Goal: Information Seeking & Learning: Understand process/instructions

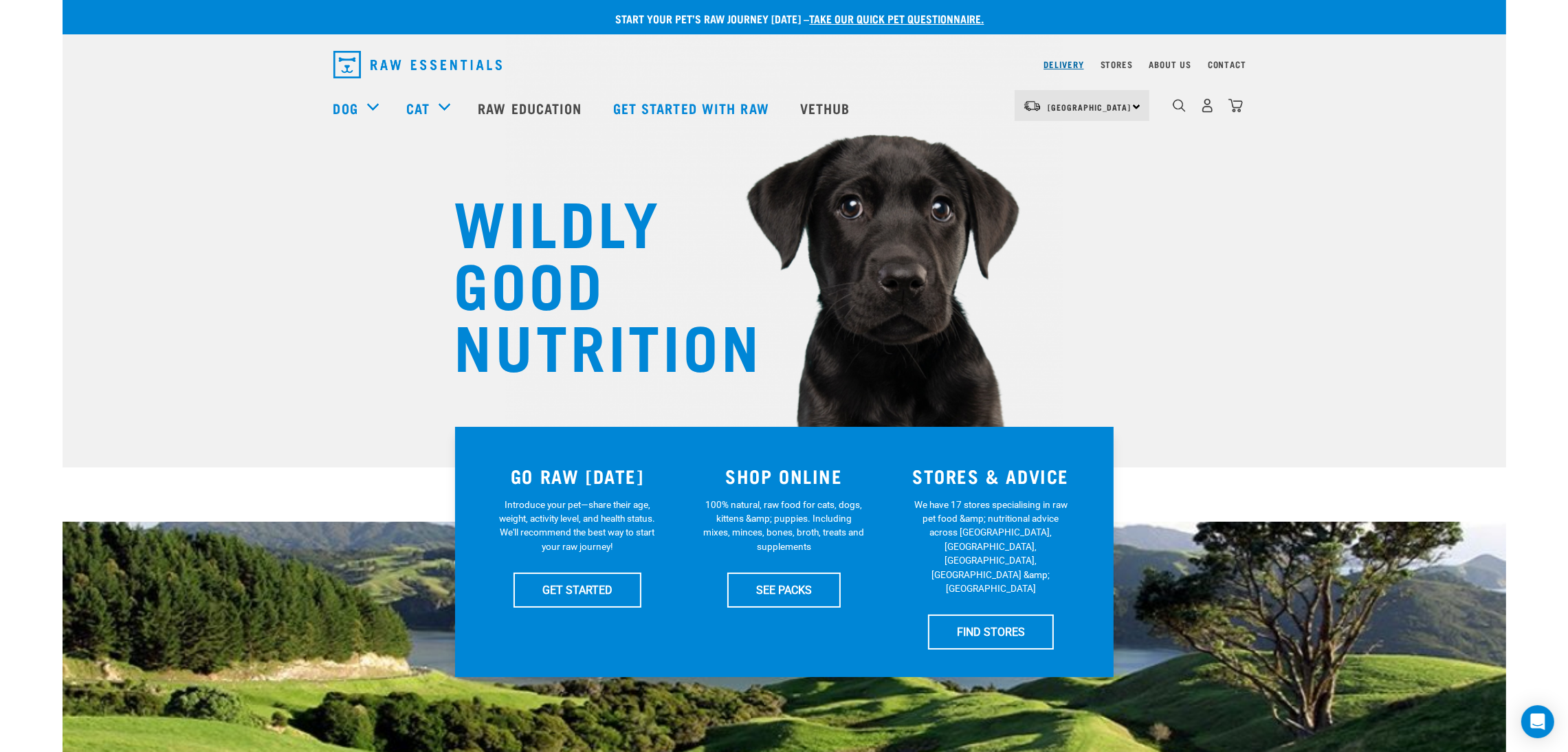
click at [1071, 62] on link "Delivery" at bounding box center [1063, 64] width 40 height 5
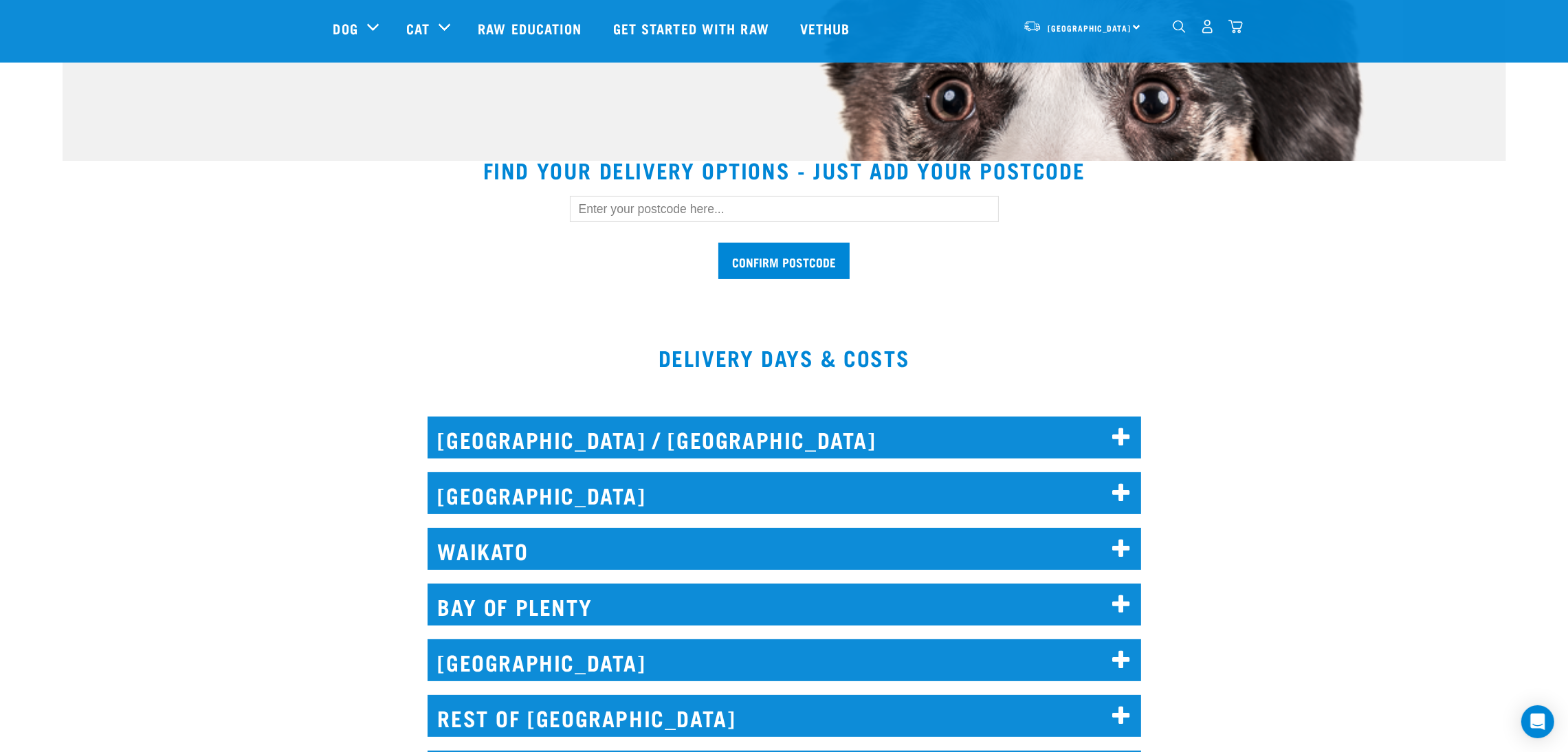
scroll to position [308, 0]
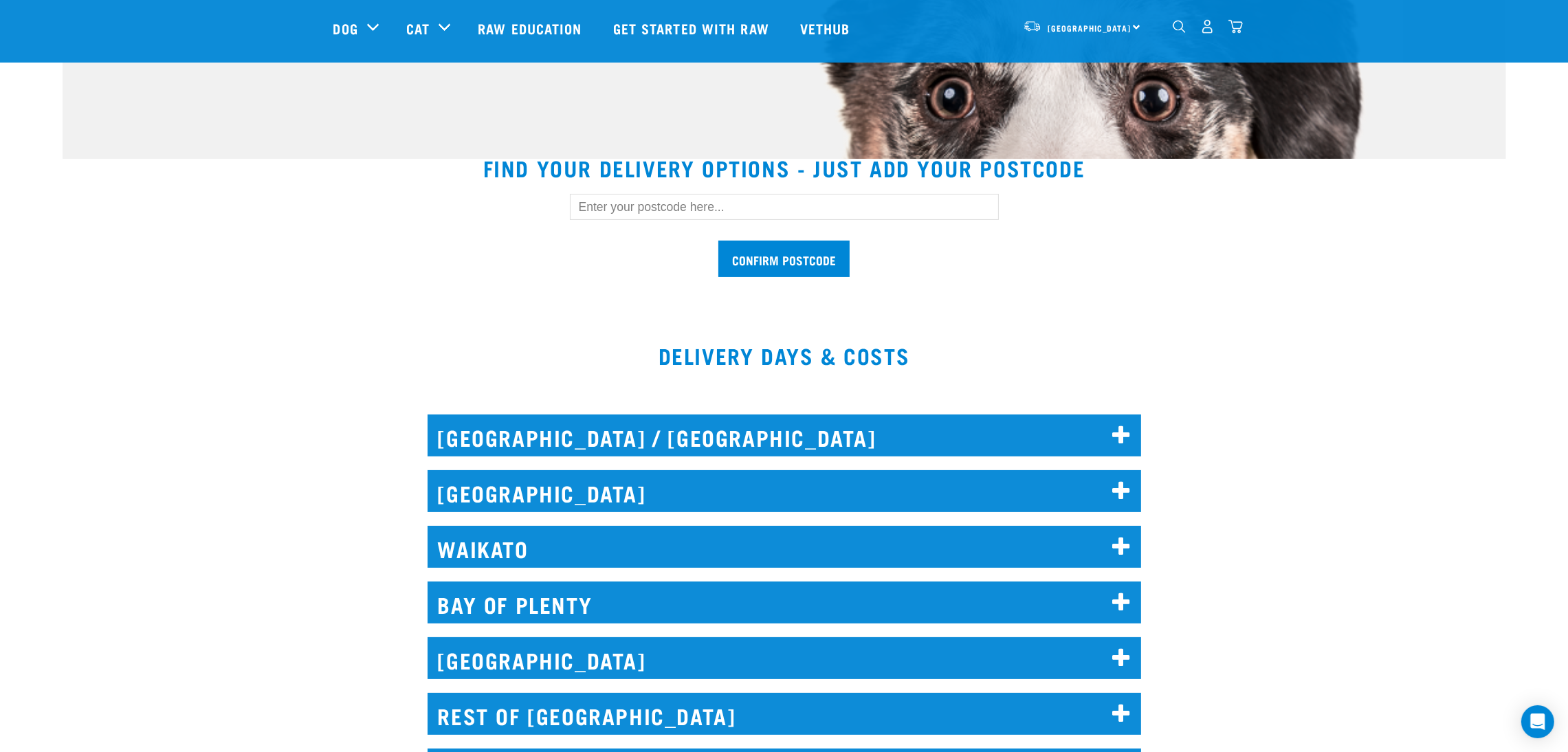
click at [1115, 489] on icon at bounding box center [1121, 491] width 19 height 22
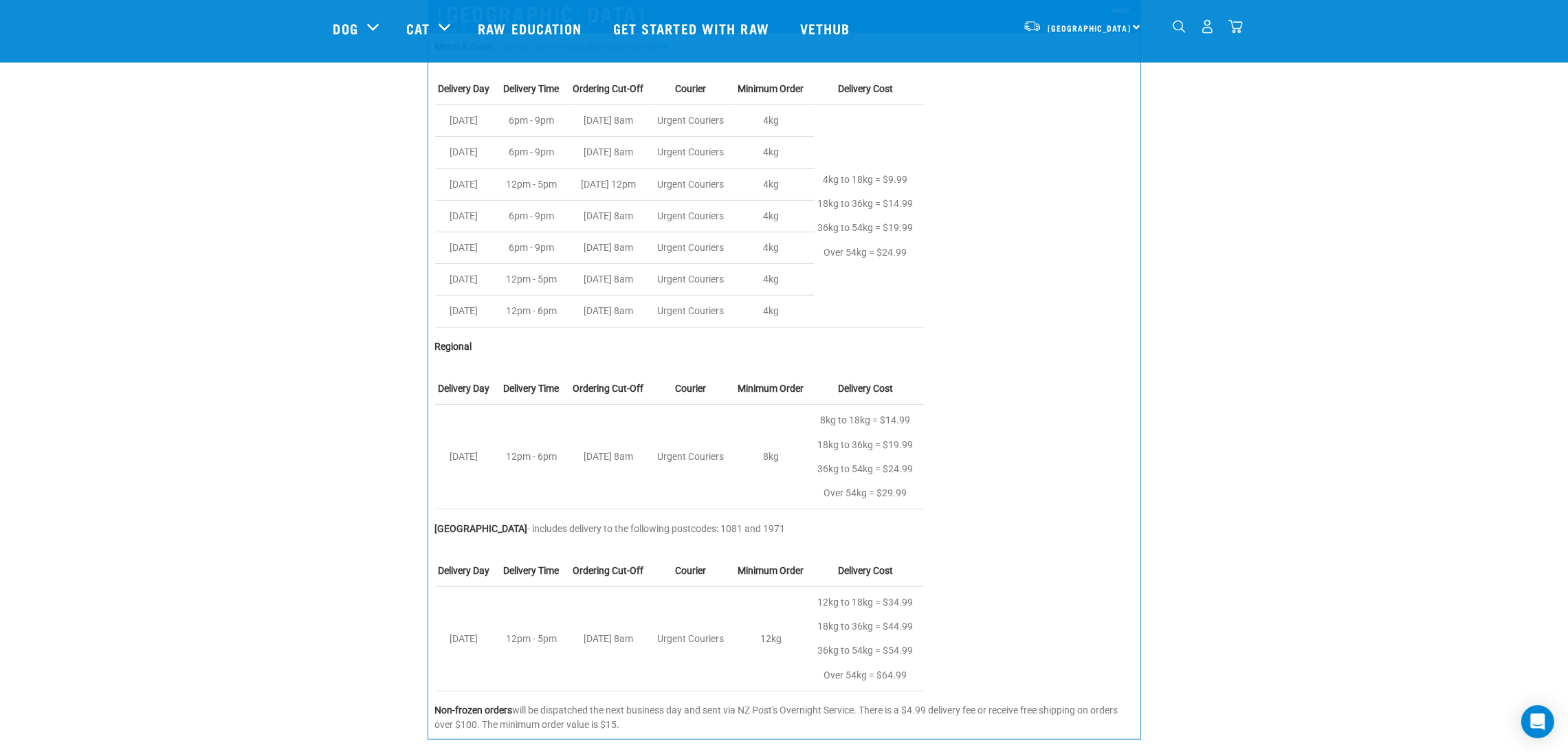
scroll to position [825, 0]
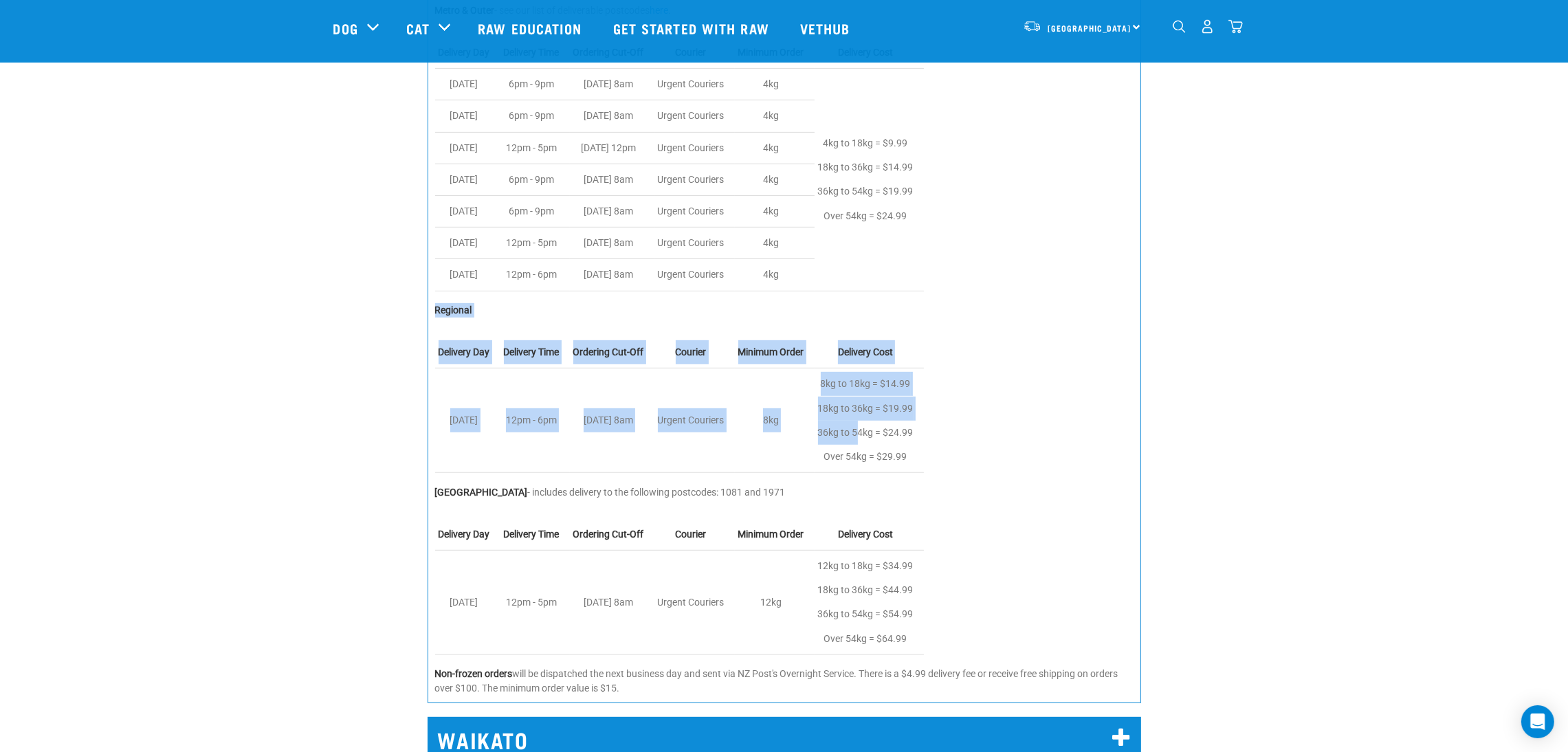
drag, startPoint x: 610, startPoint y: 342, endPoint x: 861, endPoint y: 434, distance: 267.3
click at [861, 434] on div "Metro & Outer - see our list of deliverable postcodes here . Delivery Day Deliv…" at bounding box center [784, 349] width 713 height 707
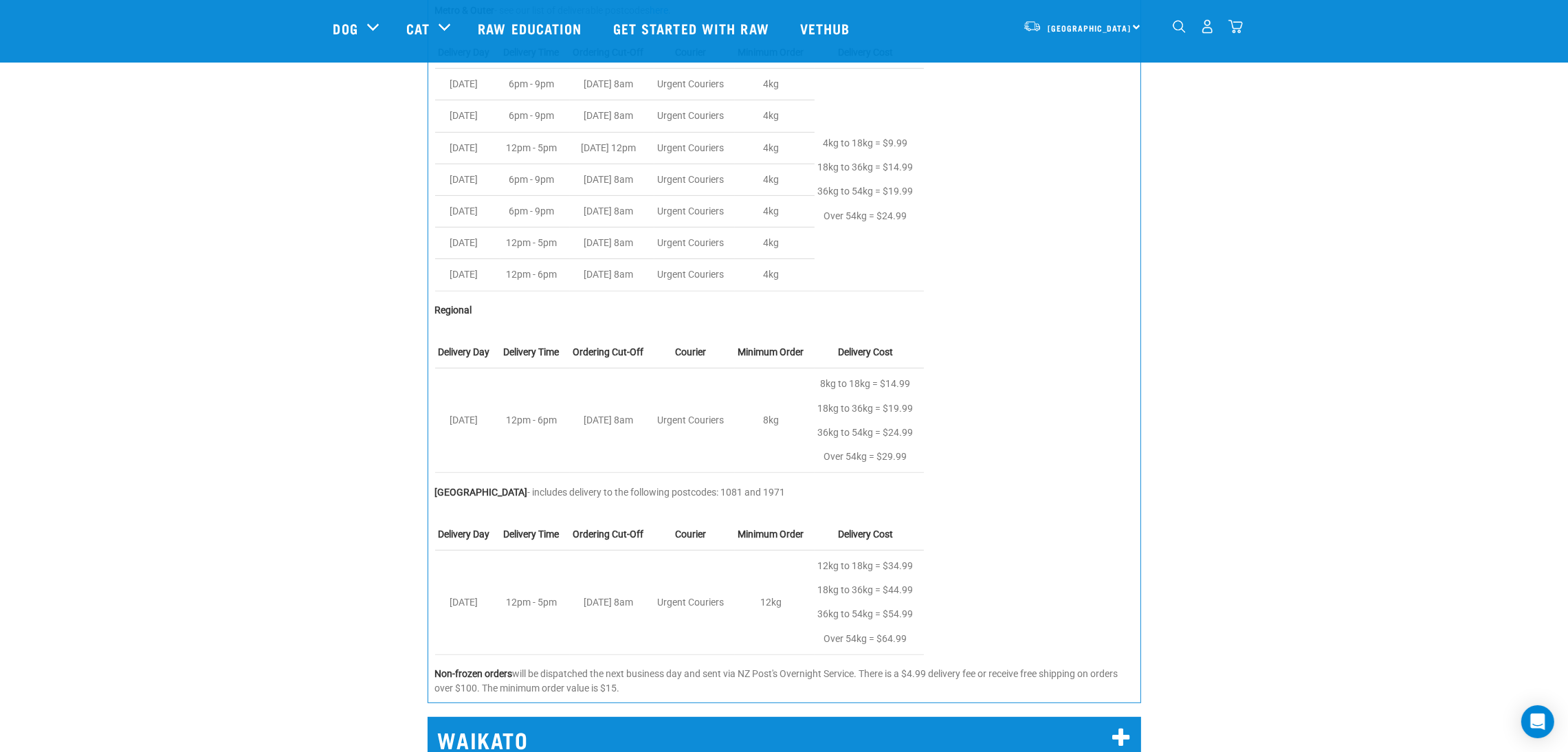
click at [885, 437] on p "8kg to 18kg = $14.99 18kg to 36kg = $19.99 36kg to 54kg = $24.99 Over 54kg = $2…" at bounding box center [866, 420] width 96 height 97
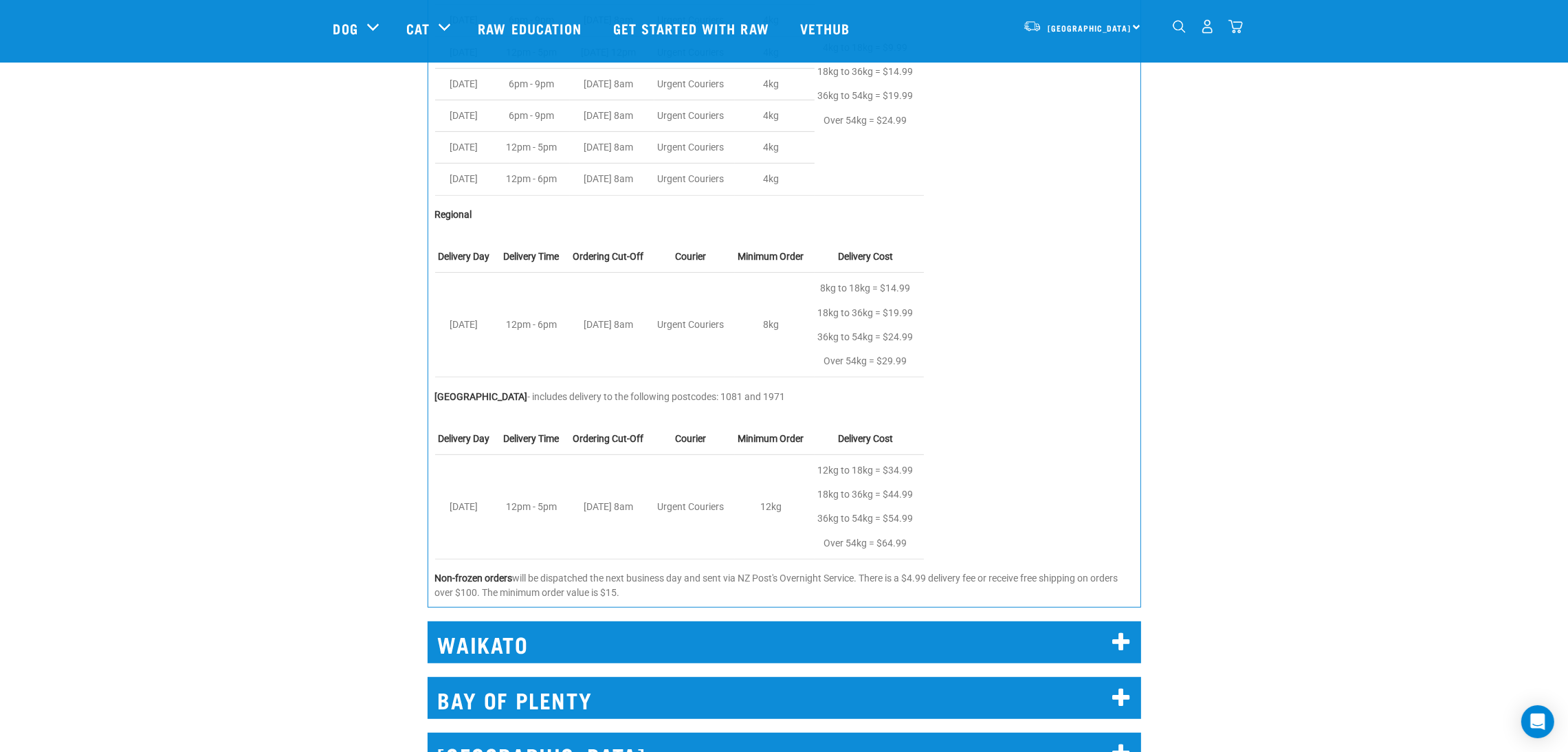
scroll to position [927, 0]
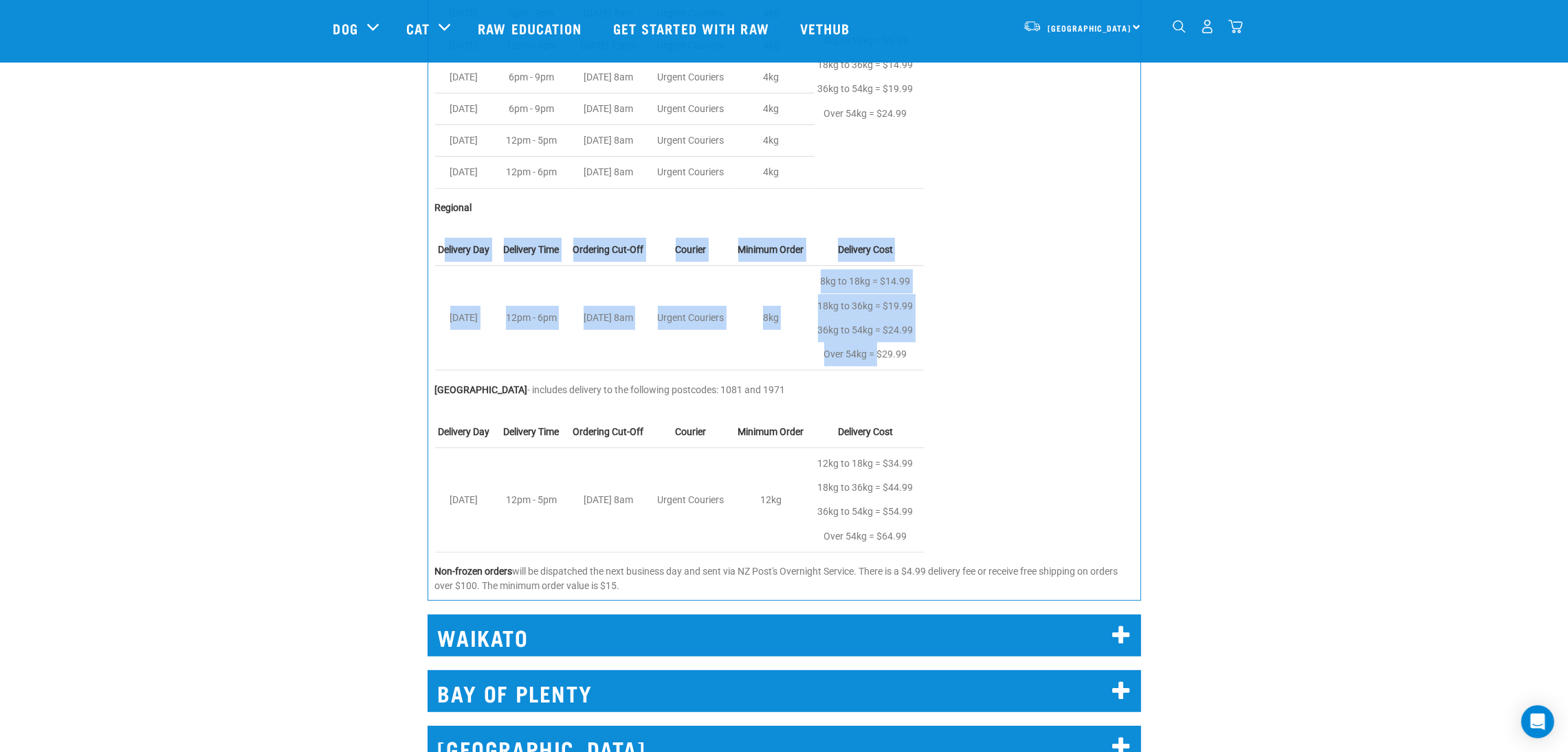
drag, startPoint x: 443, startPoint y: 247, endPoint x: 914, endPoint y: 360, distance: 484.4
click at [886, 360] on tbody "Delivery Day Delivery Time Ordering Cut-Off Courier Minimum Order Delivery Cost…" at bounding box center [679, 302] width 489 height 136
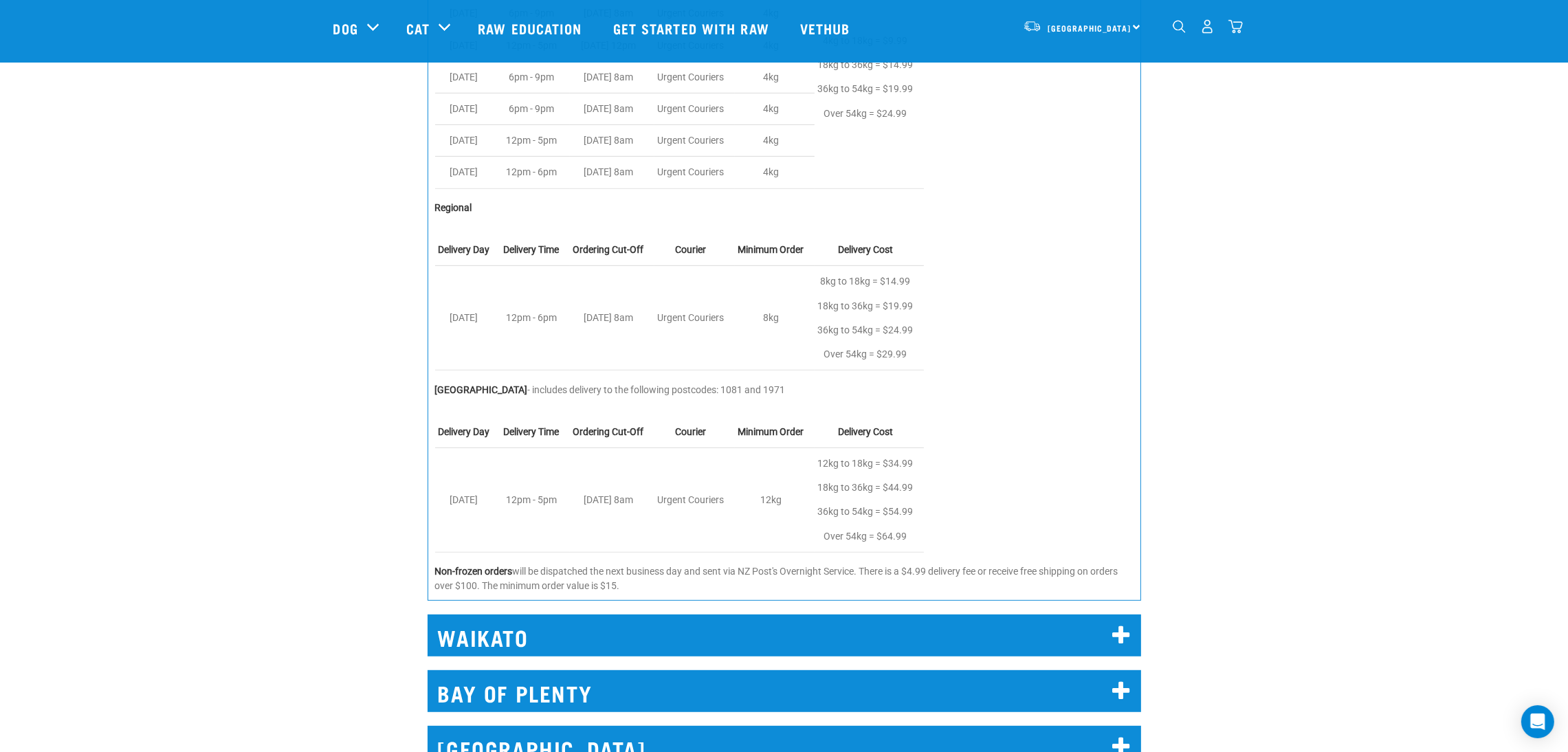
click at [931, 361] on table "Delivery Day Delivery Time Ordering Cut-Off Courier Minimum Order Delivery Cost…" at bounding box center [784, 302] width 698 height 136
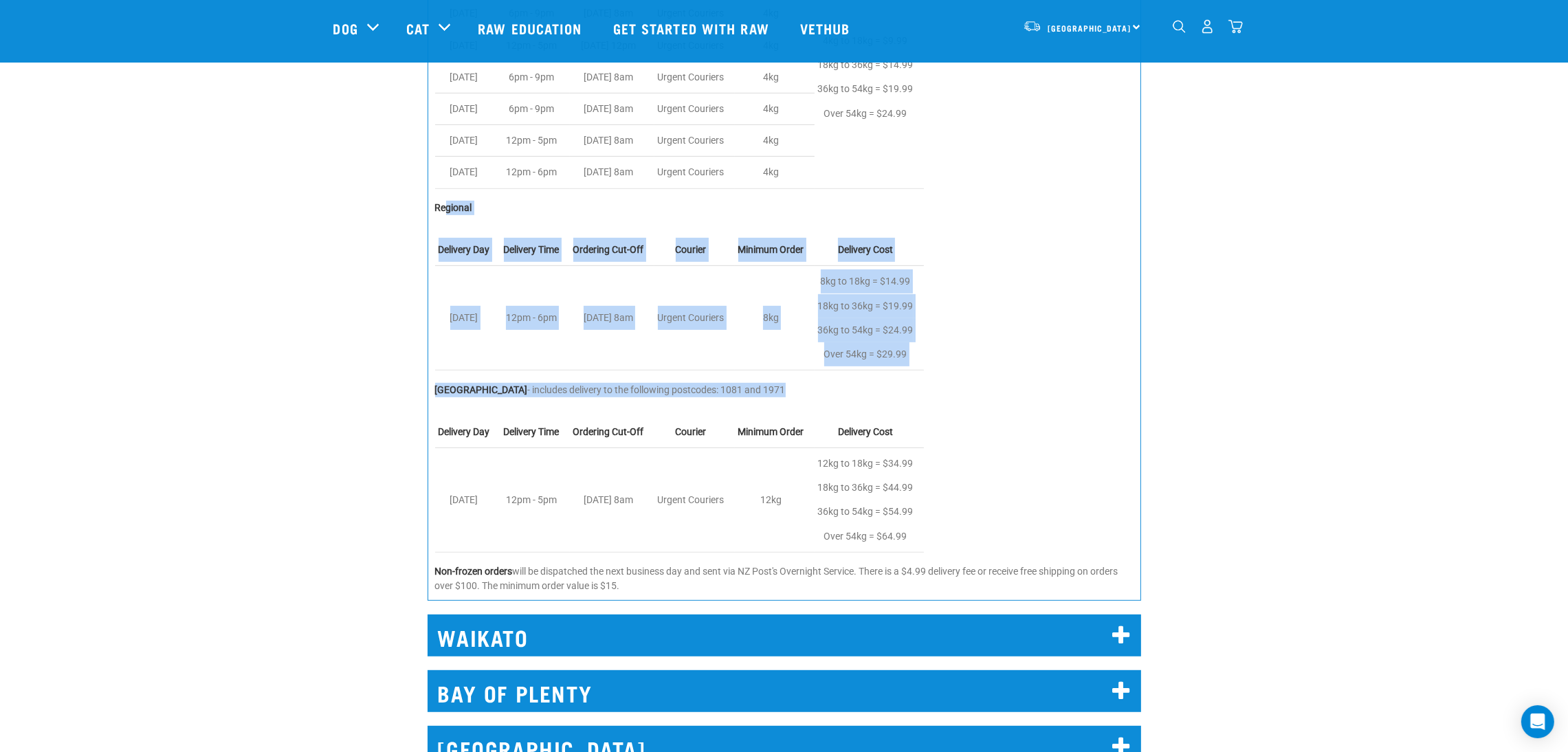
drag, startPoint x: 984, startPoint y: 392, endPoint x: 446, endPoint y: 202, distance: 570.6
click at [446, 202] on div "Metro & Outer - see our list of deliverable postcodes here . Delivery Day Deliv…" at bounding box center [784, 247] width 713 height 707
click at [447, 203] on strong "Regional" at bounding box center [454, 208] width 37 height 11
click at [448, 203] on strong "Regional" at bounding box center [454, 208] width 37 height 11
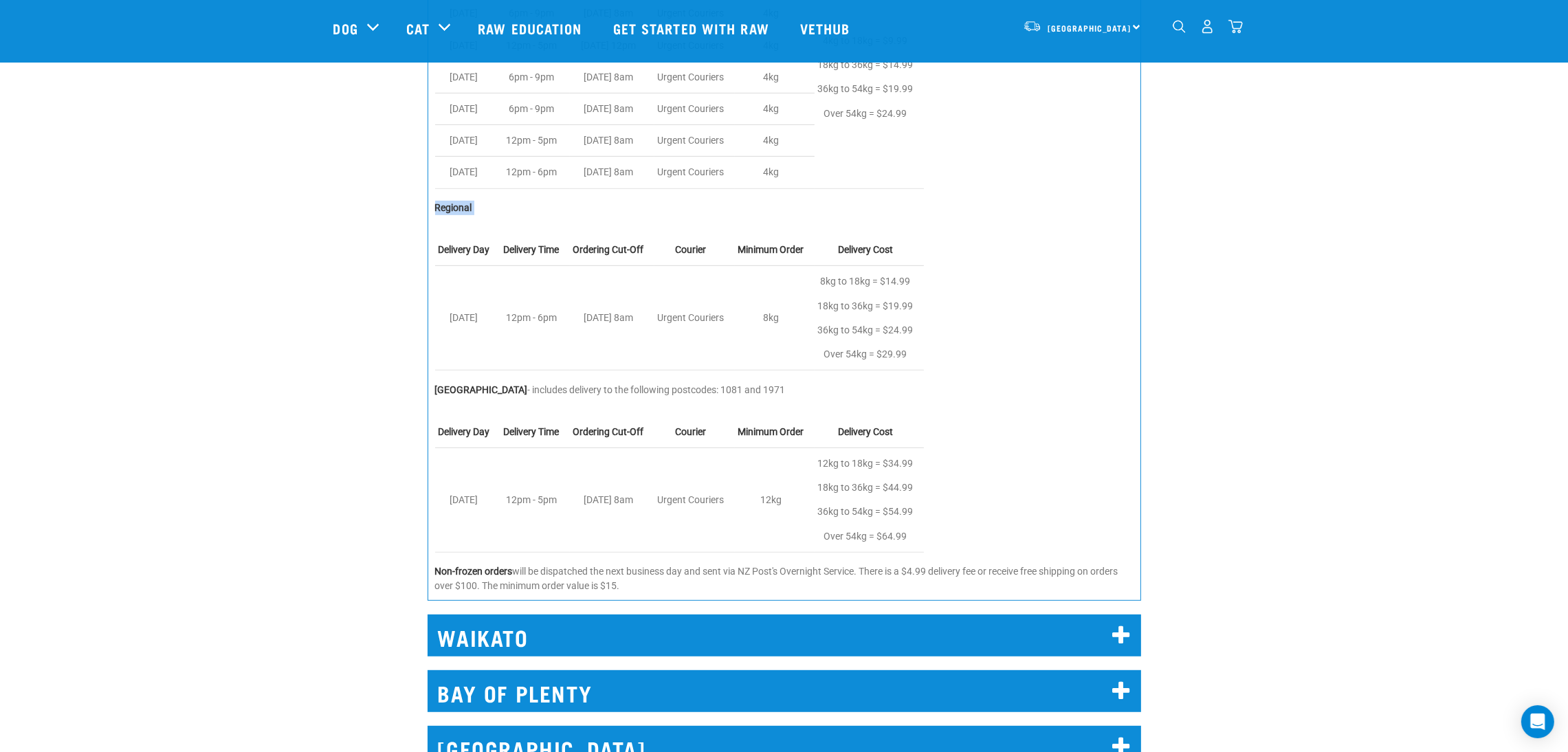
click at [448, 204] on strong "Regional" at bounding box center [454, 208] width 37 height 11
click at [604, 243] on td "Ordering Cut-Off" at bounding box center [612, 250] width 85 height 32
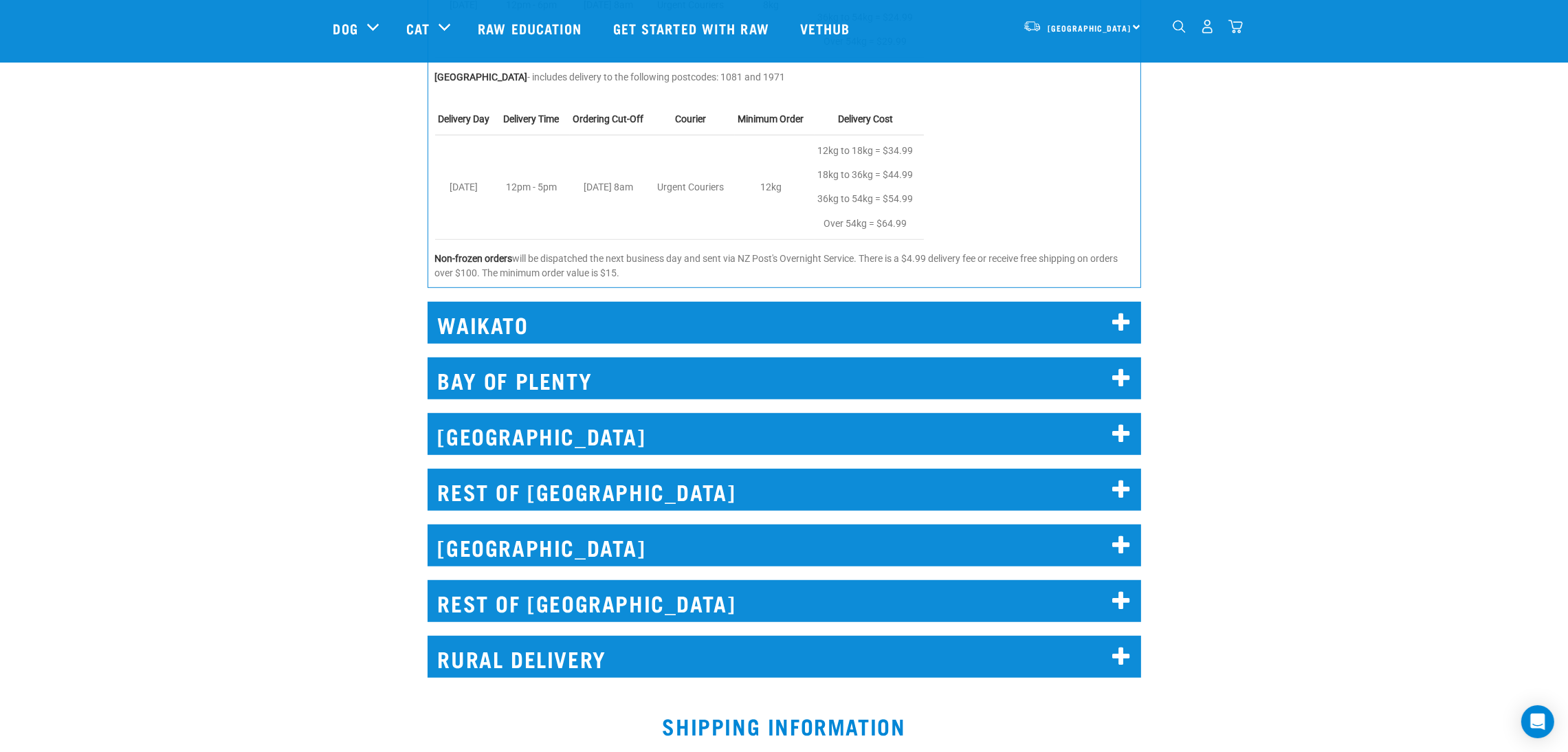
scroll to position [1340, 0]
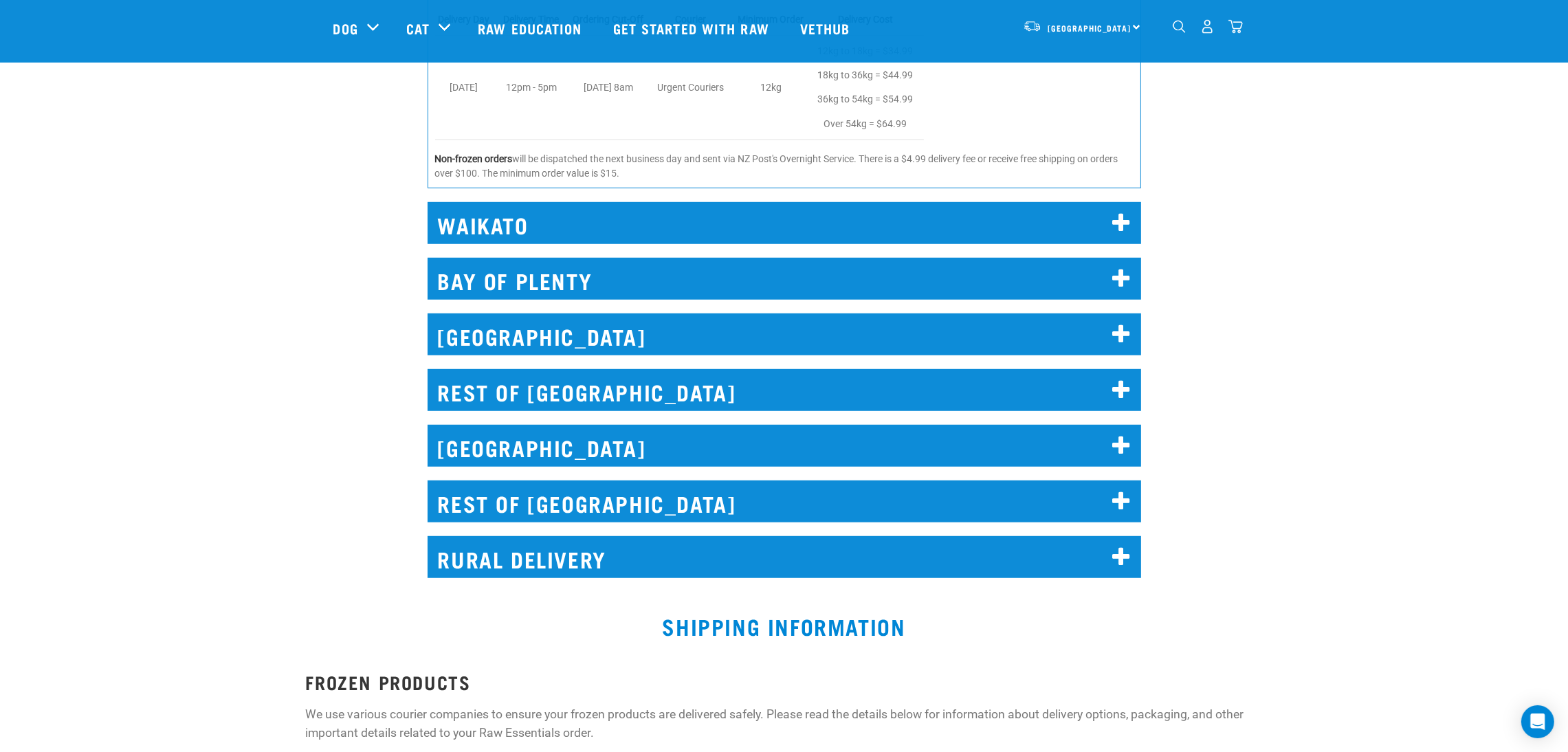
click at [1011, 241] on h2 "WAIKATO" at bounding box center [784, 223] width 713 height 42
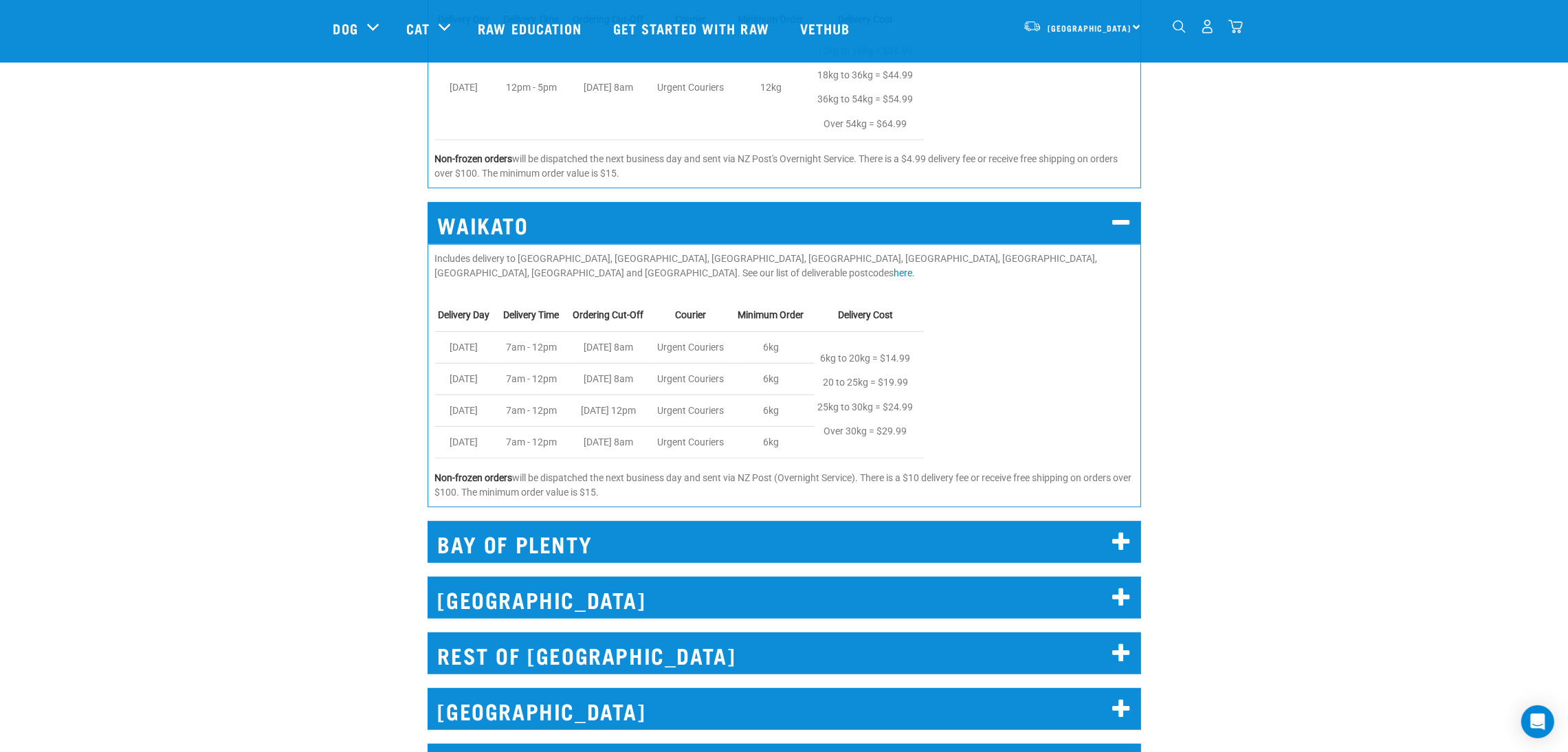
click at [1103, 252] on p "Includes delivery to Hamilton, Cambridge, Huntly, Ngaruawahia, Te Kauwhata, Put…" at bounding box center [784, 266] width 698 height 29
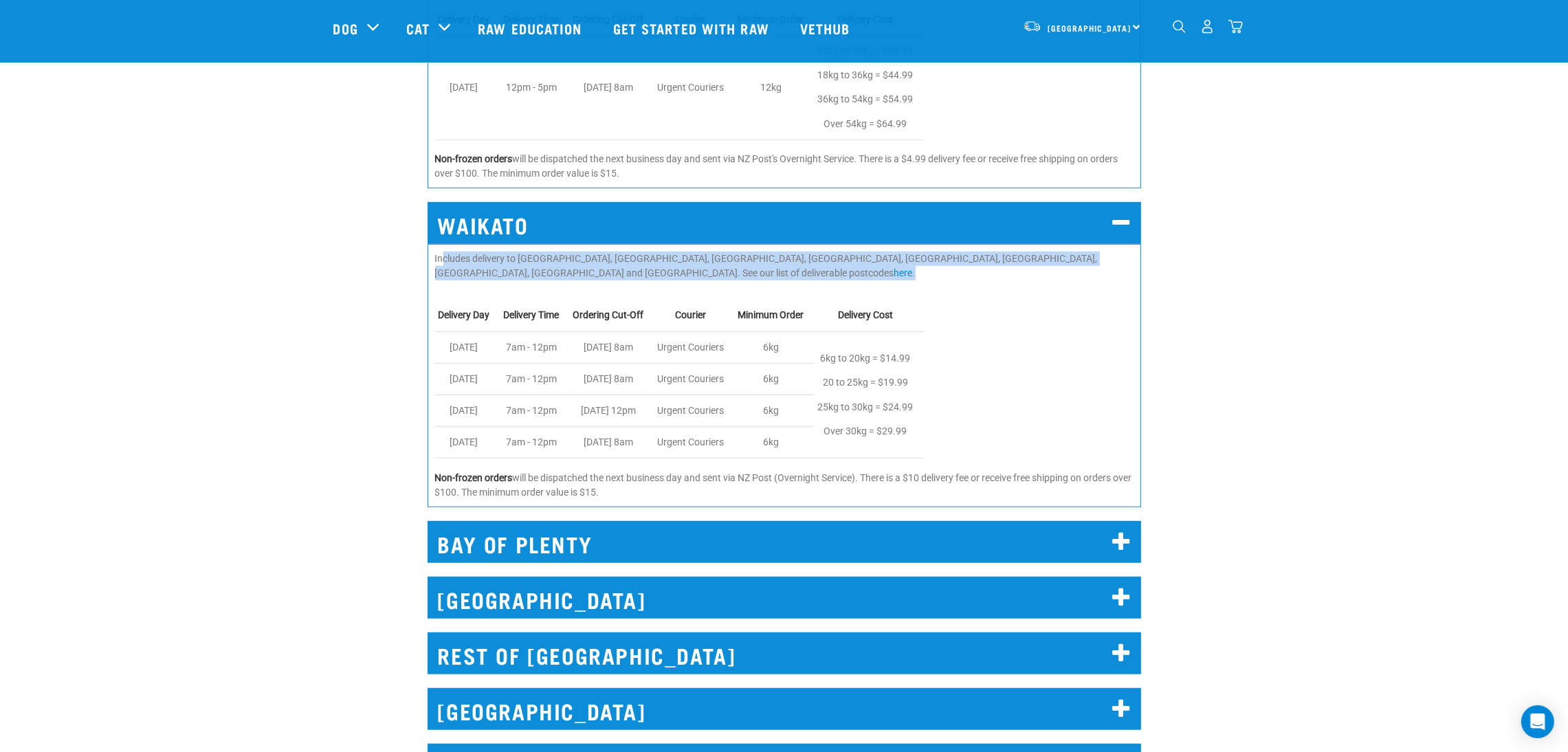
click at [1103, 252] on p "Includes delivery to Hamilton, Cambridge, Huntly, Ngaruawahia, Te Kauwhata, Put…" at bounding box center [784, 266] width 698 height 29
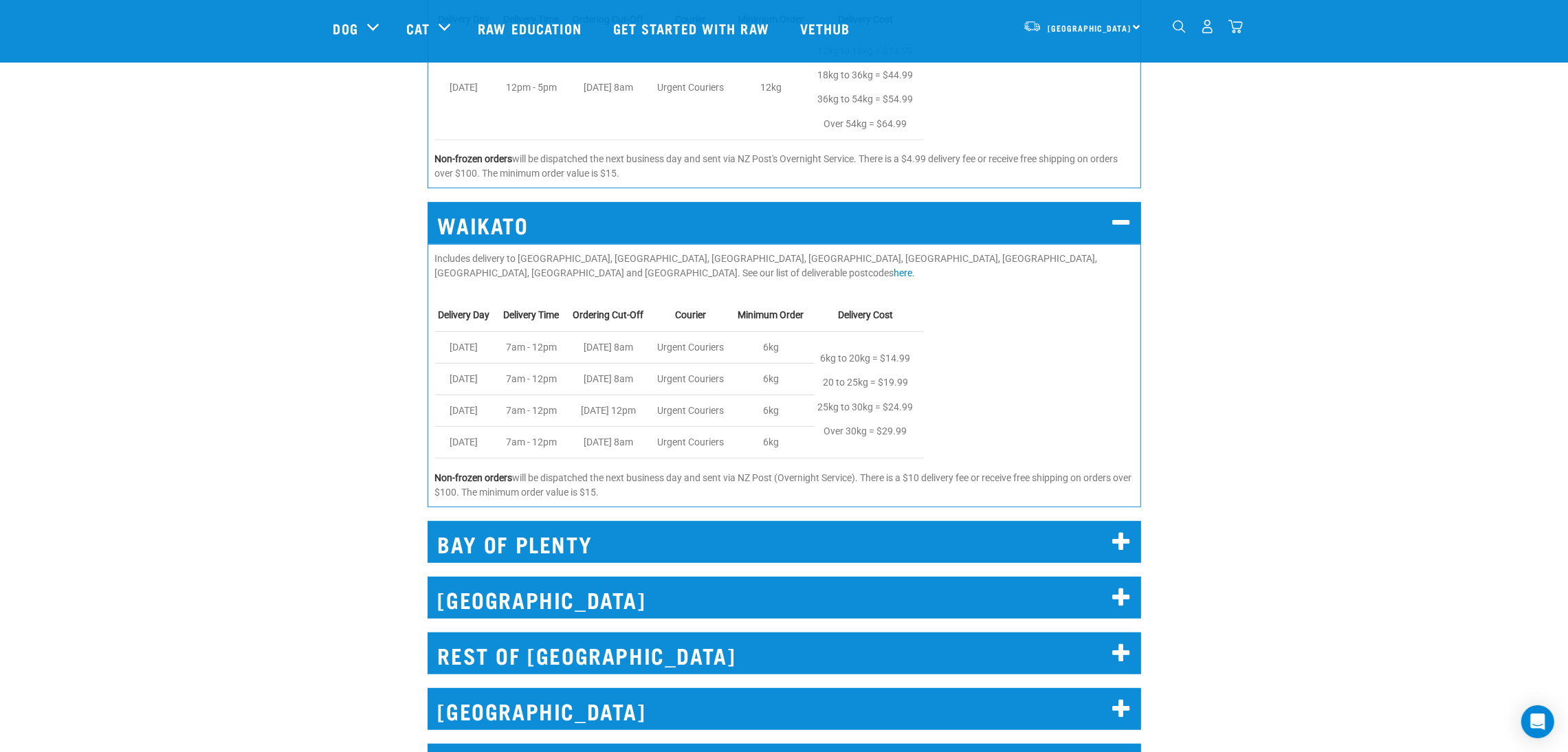
click at [1169, 277] on div "WAIKATO Includes delivery to Hamilton, Cambridge, Huntly, Ngaruawahia, Te Kauwh…" at bounding box center [784, 351] width 1460 height 335
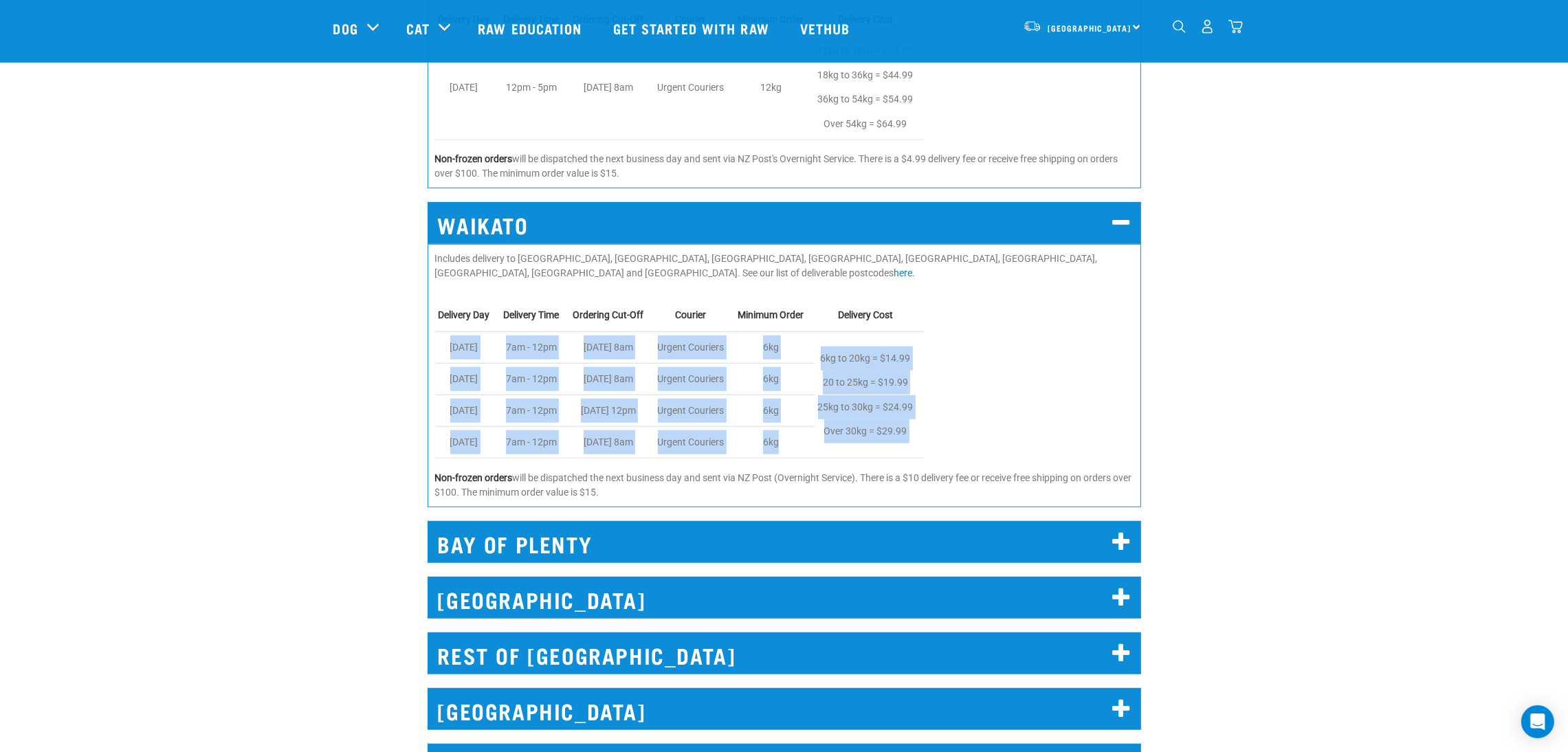
drag, startPoint x: 1169, startPoint y: 277, endPoint x: 1271, endPoint y: 443, distance: 194.8
click at [1271, 446] on div "WAIKATO Includes delivery to Hamilton, Cambridge, Huntly, Ngaruawahia, Te Kauwh…" at bounding box center [784, 351] width 1460 height 335
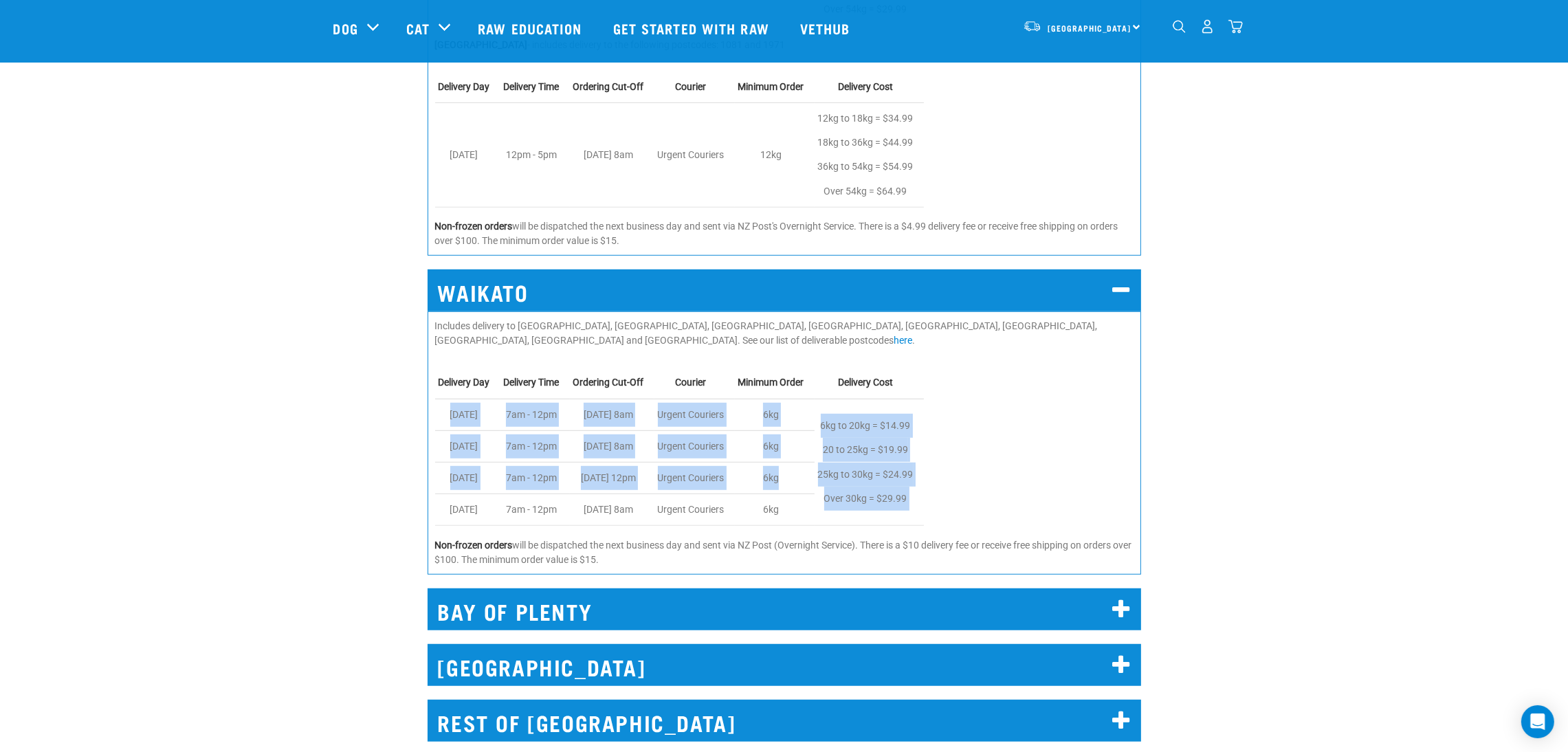
scroll to position [1236, 0]
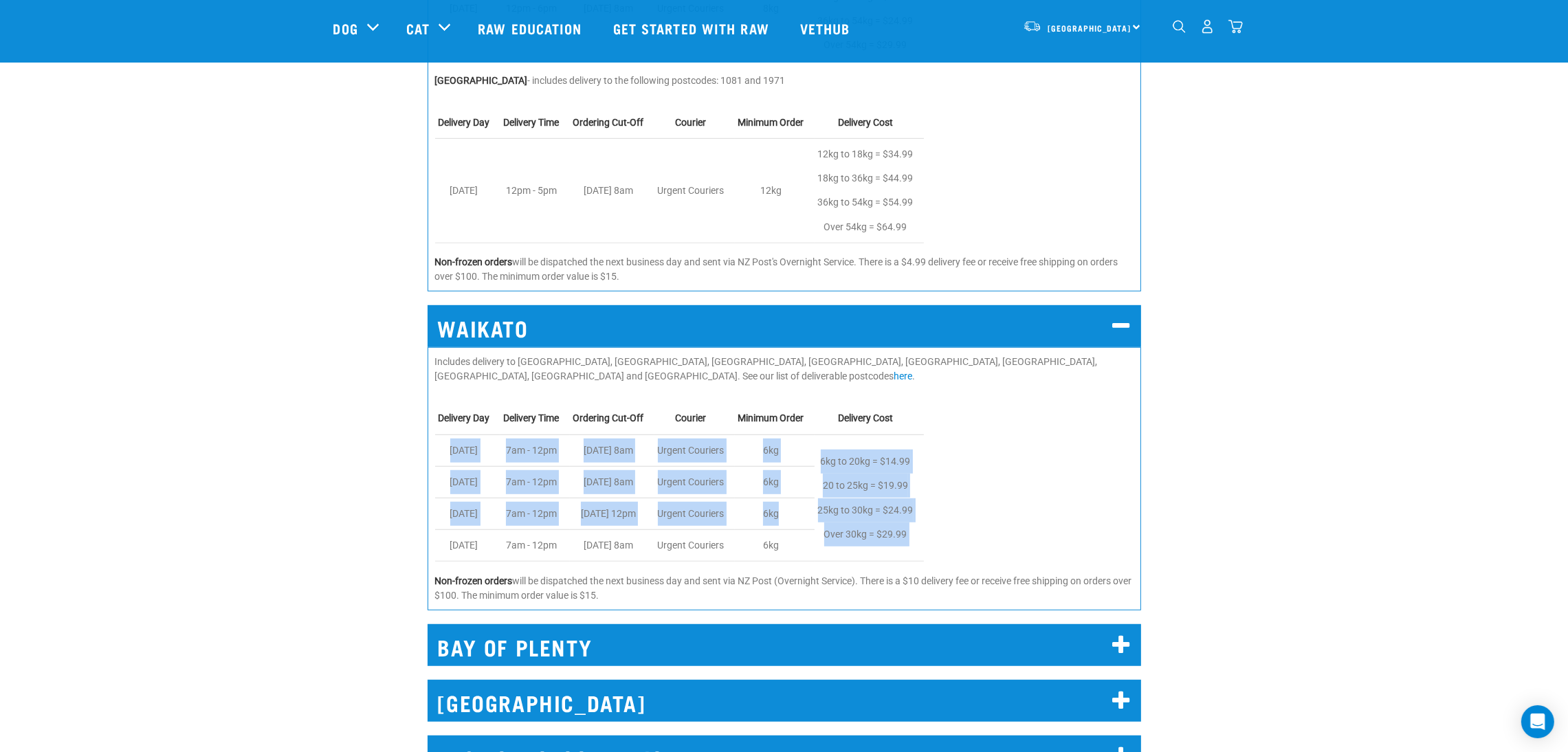
click at [1270, 441] on div "WAIKATO Includes delivery to Hamilton, Cambridge, Huntly, Ngaruawahia, Te Kauwh…" at bounding box center [784, 454] width 1460 height 335
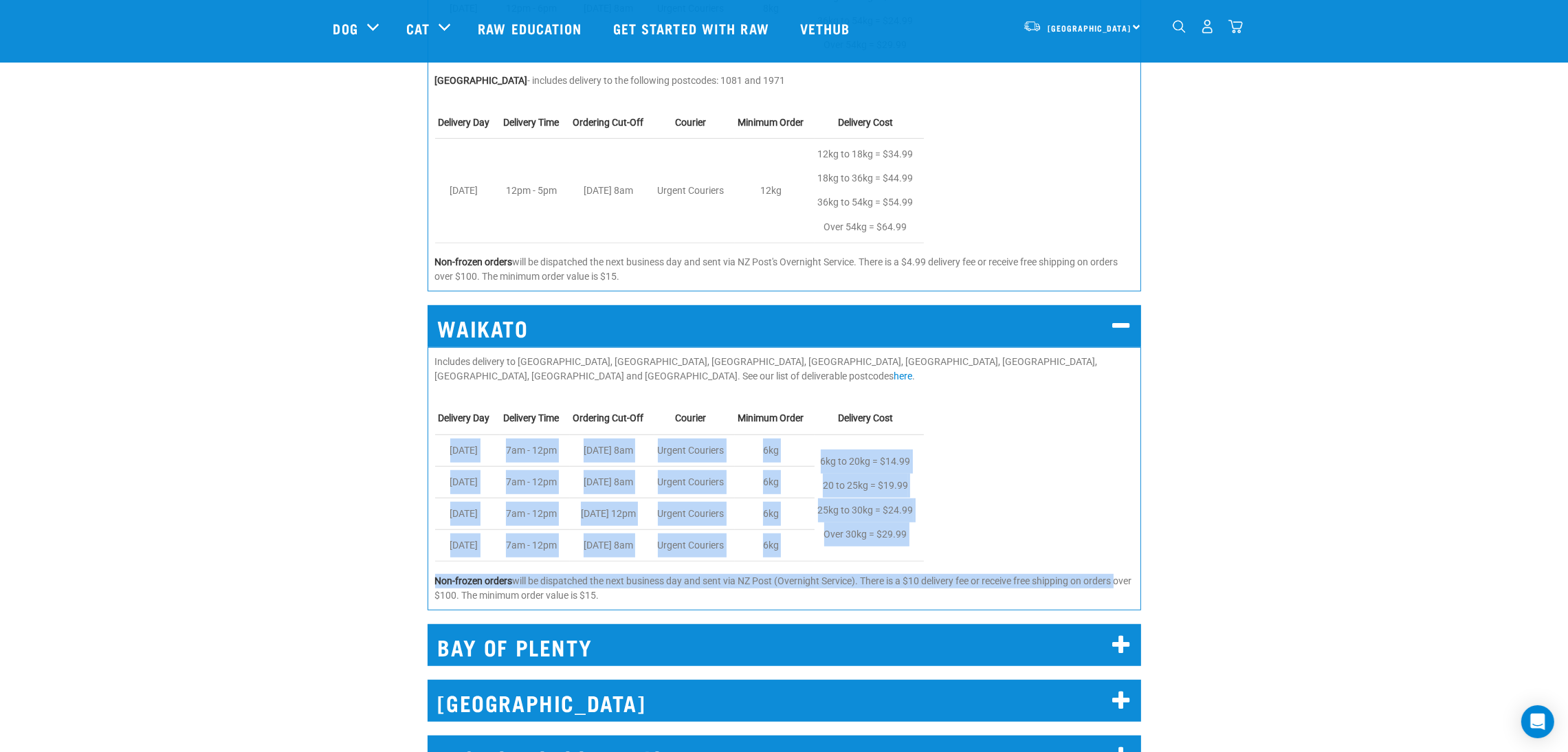
drag, startPoint x: 1220, startPoint y: 384, endPoint x: 1285, endPoint y: 559, distance: 186.7
click at [1285, 559] on div "WAIKATO Includes delivery to Hamilton, Cambridge, Huntly, Ngaruawahia, Te Kauwh…" at bounding box center [784, 454] width 1460 height 335
click at [1285, 557] on div "WAIKATO Includes delivery to Hamilton, Cambridge, Huntly, Ngaruawahia, Te Kauwh…" at bounding box center [784, 454] width 1460 height 335
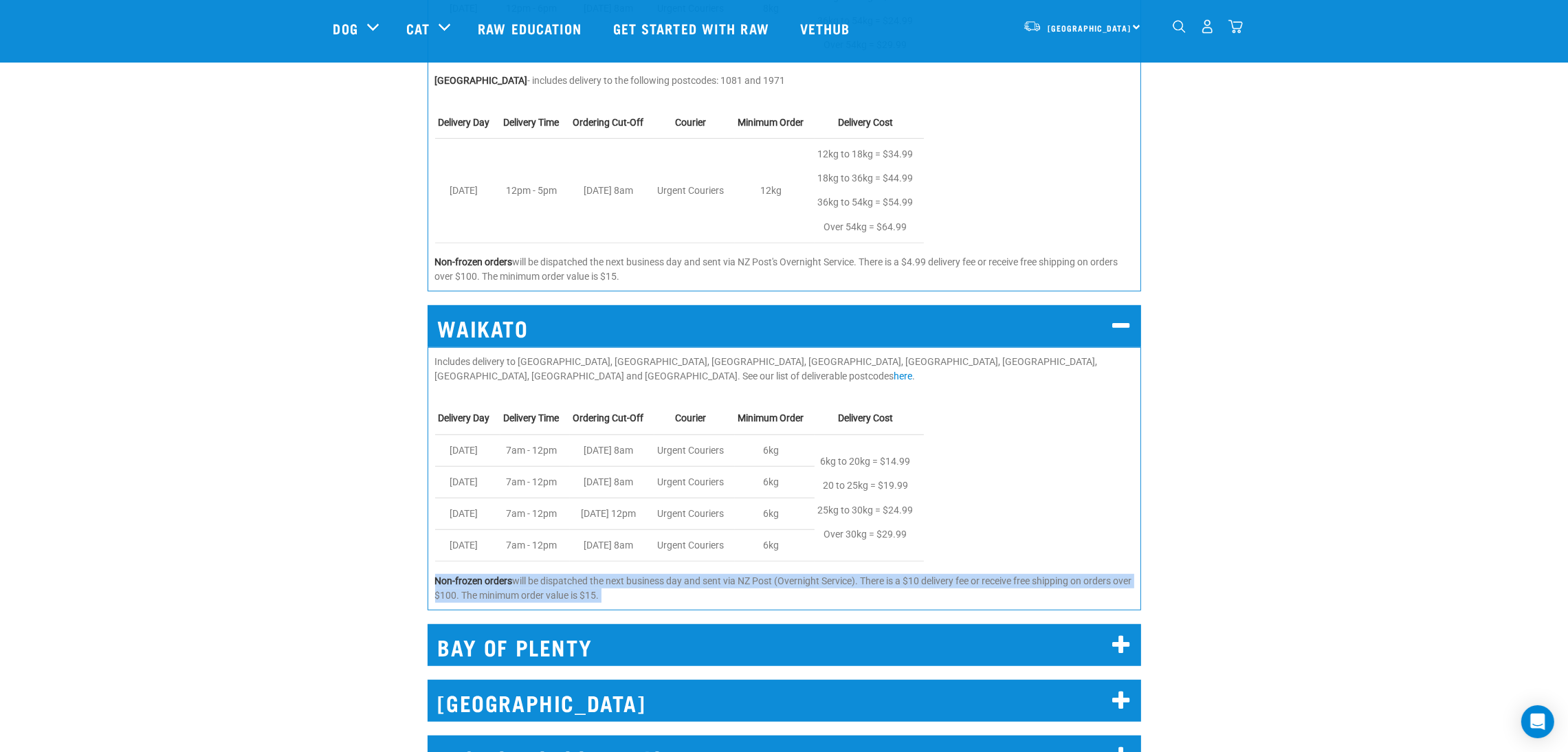
click at [1285, 557] on div "WAIKATO Includes delivery to Hamilton, Cambridge, Huntly, Ngaruawahia, Te Kauwh…" at bounding box center [784, 454] width 1460 height 335
click at [1284, 543] on div "WAIKATO Includes delivery to Hamilton, Cambridge, Huntly, Ngaruawahia, Te Kauwh…" at bounding box center [784, 454] width 1460 height 335
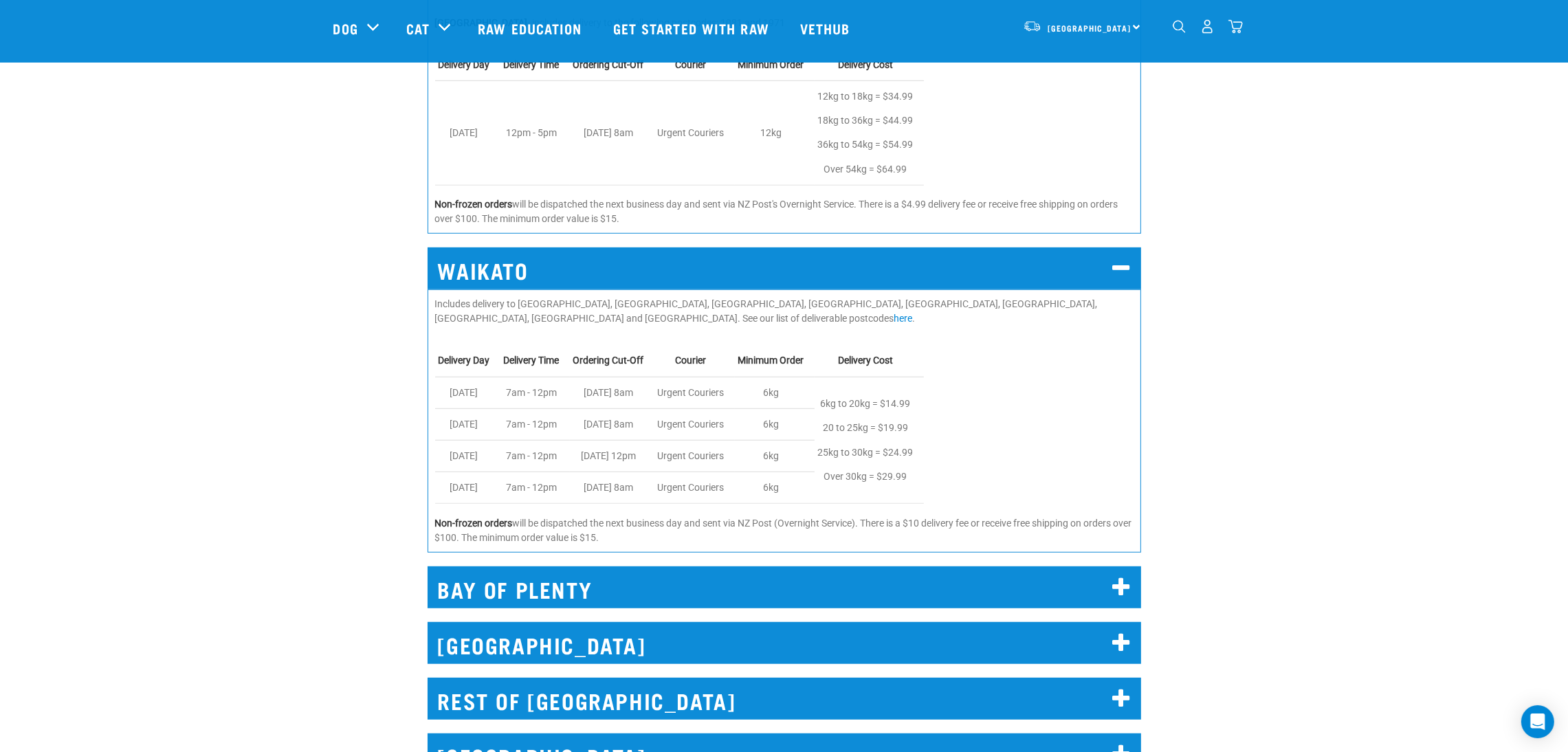
scroll to position [1340, 0]
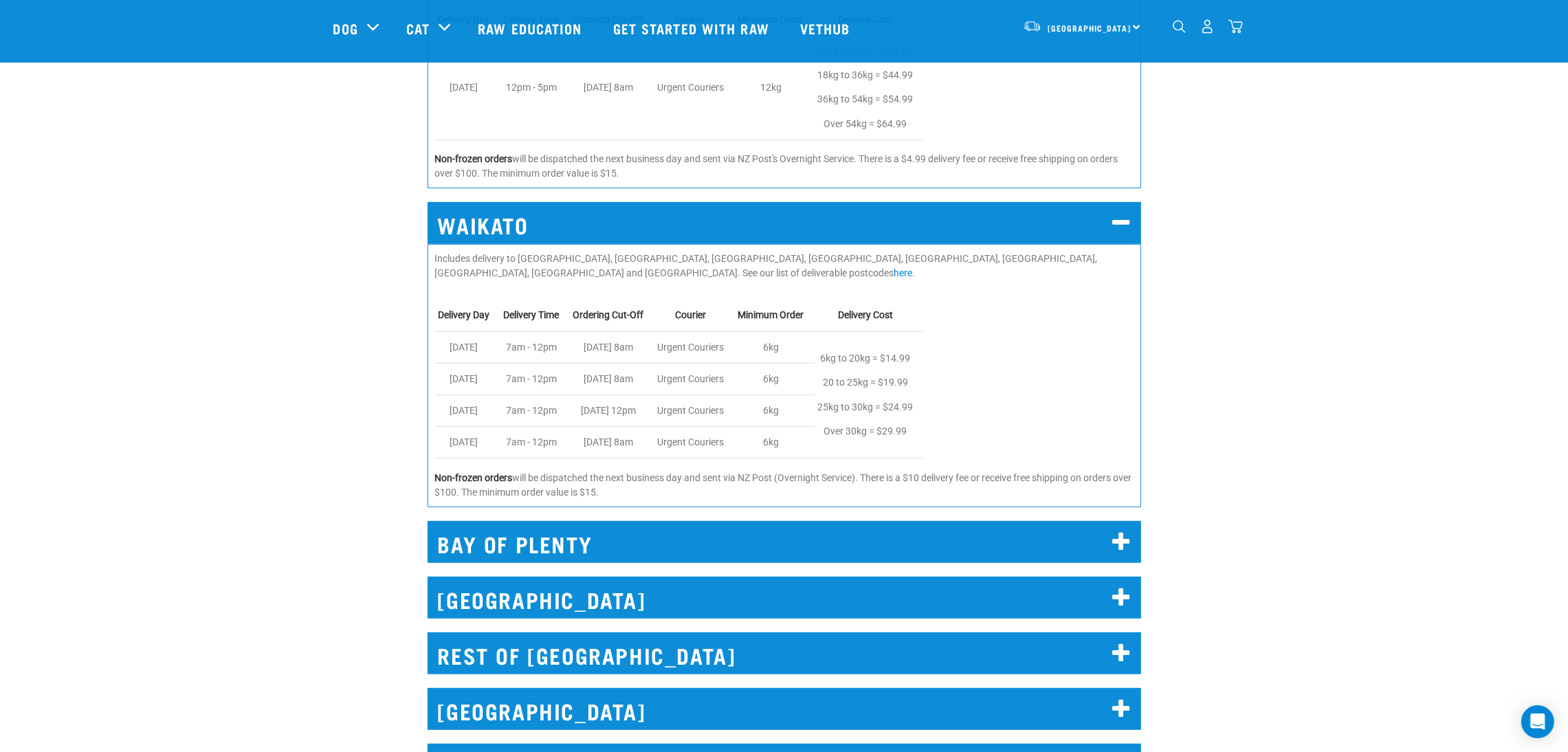
click at [931, 632] on h2 "REST OF [GEOGRAPHIC_DATA]" at bounding box center [784, 653] width 713 height 42
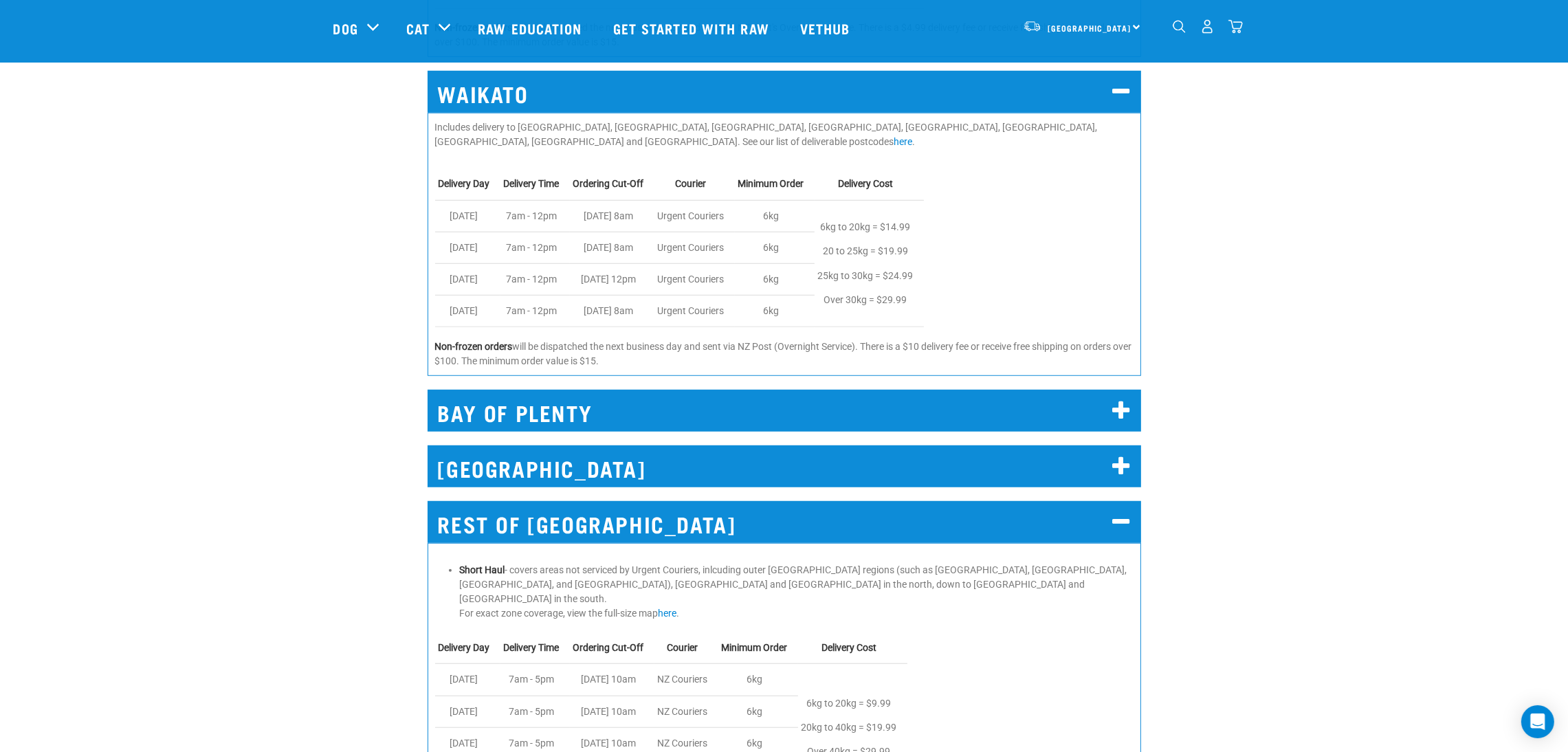
scroll to position [1443, 0]
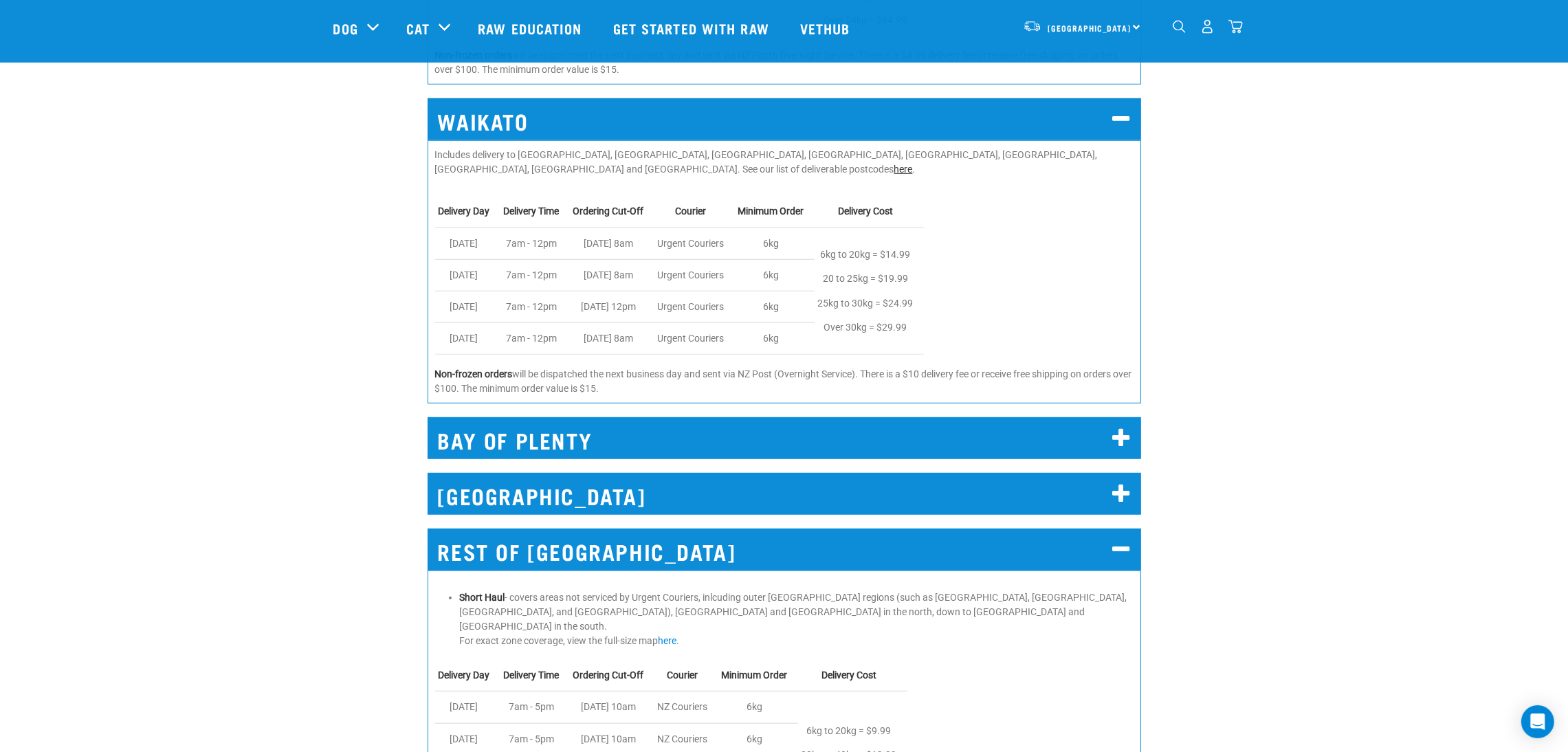
click at [913, 164] on link "here" at bounding box center [903, 169] width 19 height 11
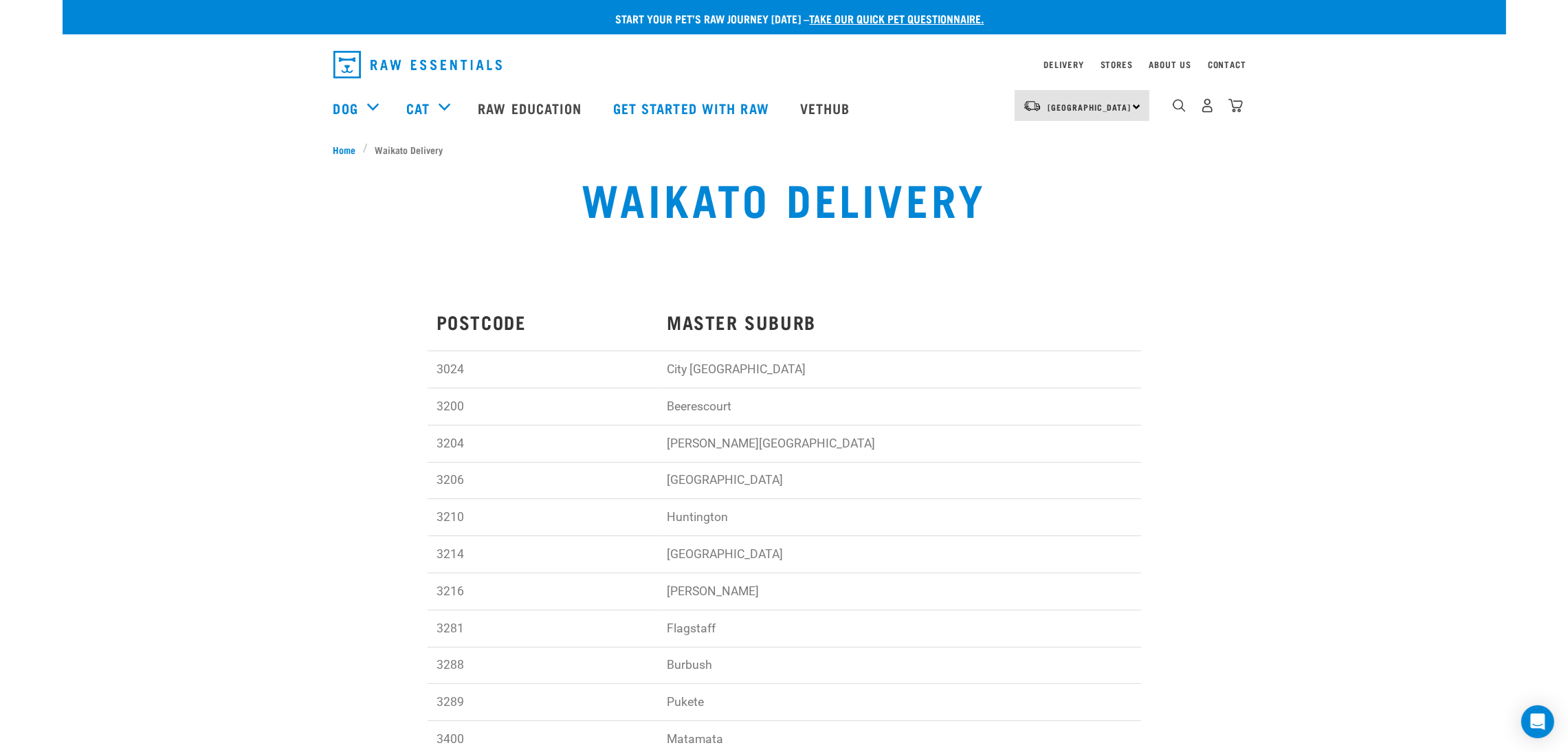
drag, startPoint x: 1228, startPoint y: 331, endPoint x: 1307, endPoint y: 542, distance: 225.3
click at [1307, 542] on div "POSTCODE MASTER SUBURB 3024 City Hamilton 3200 Beerescourt 3204 Hamilton Lake 3…" at bounding box center [784, 658] width 1443 height 794
click at [1010, 385] on td "City Hamilton" at bounding box center [899, 370] width 483 height 37
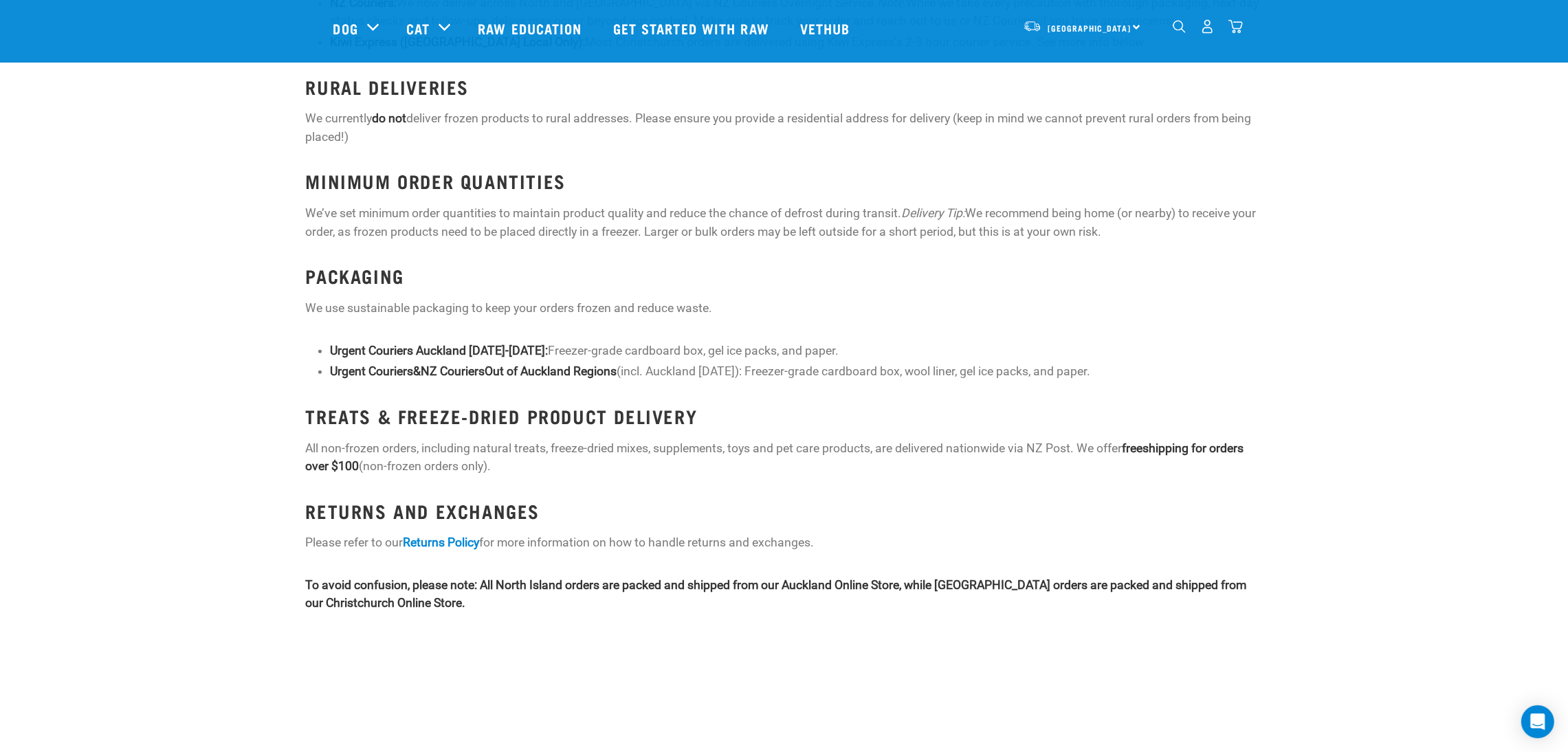
scroll to position [1443, 0]
click at [1383, 278] on div "FROZEN PRODUCTS We use various courier companies to ensure your frozen products…" at bounding box center [784, 238] width 1460 height 771
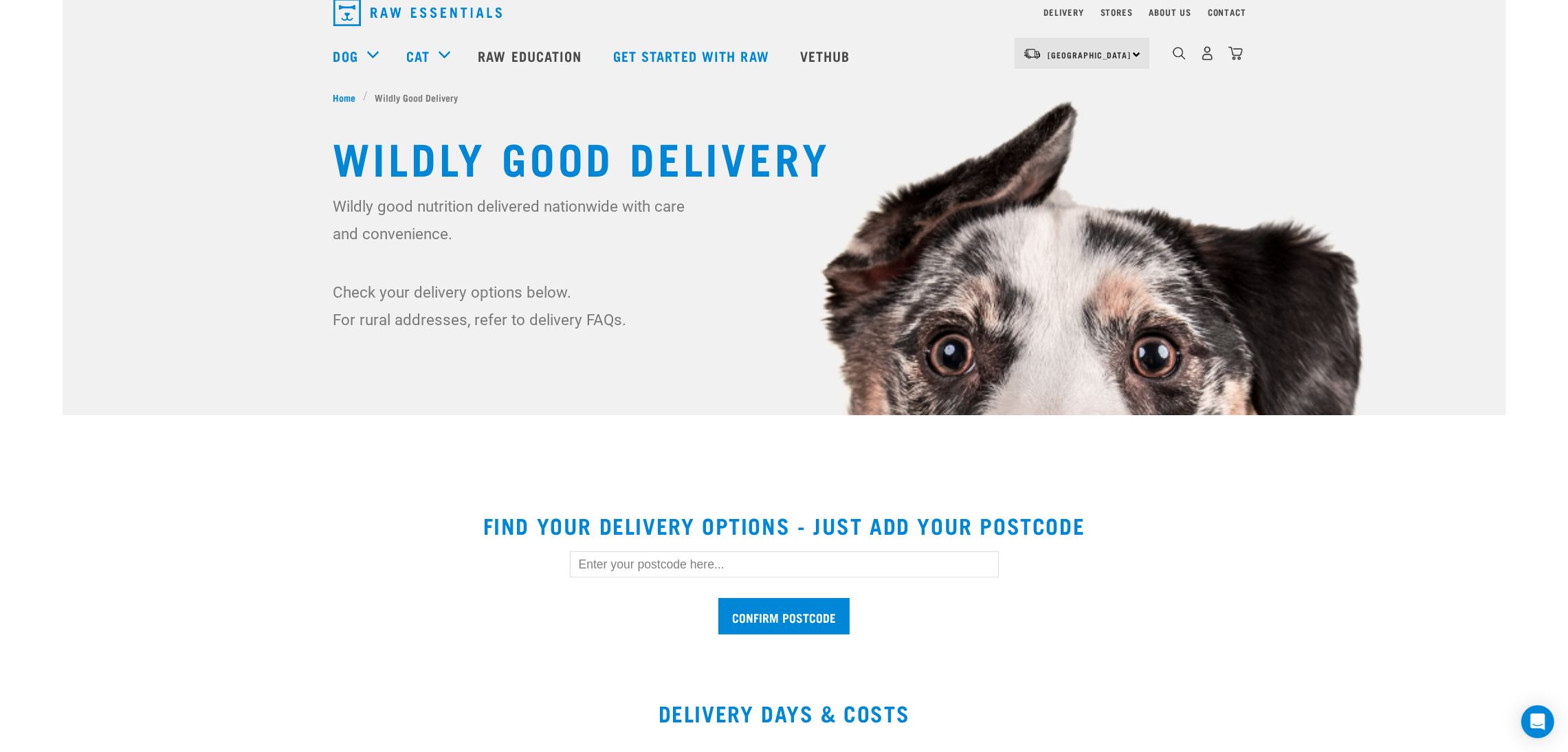
scroll to position [0, 0]
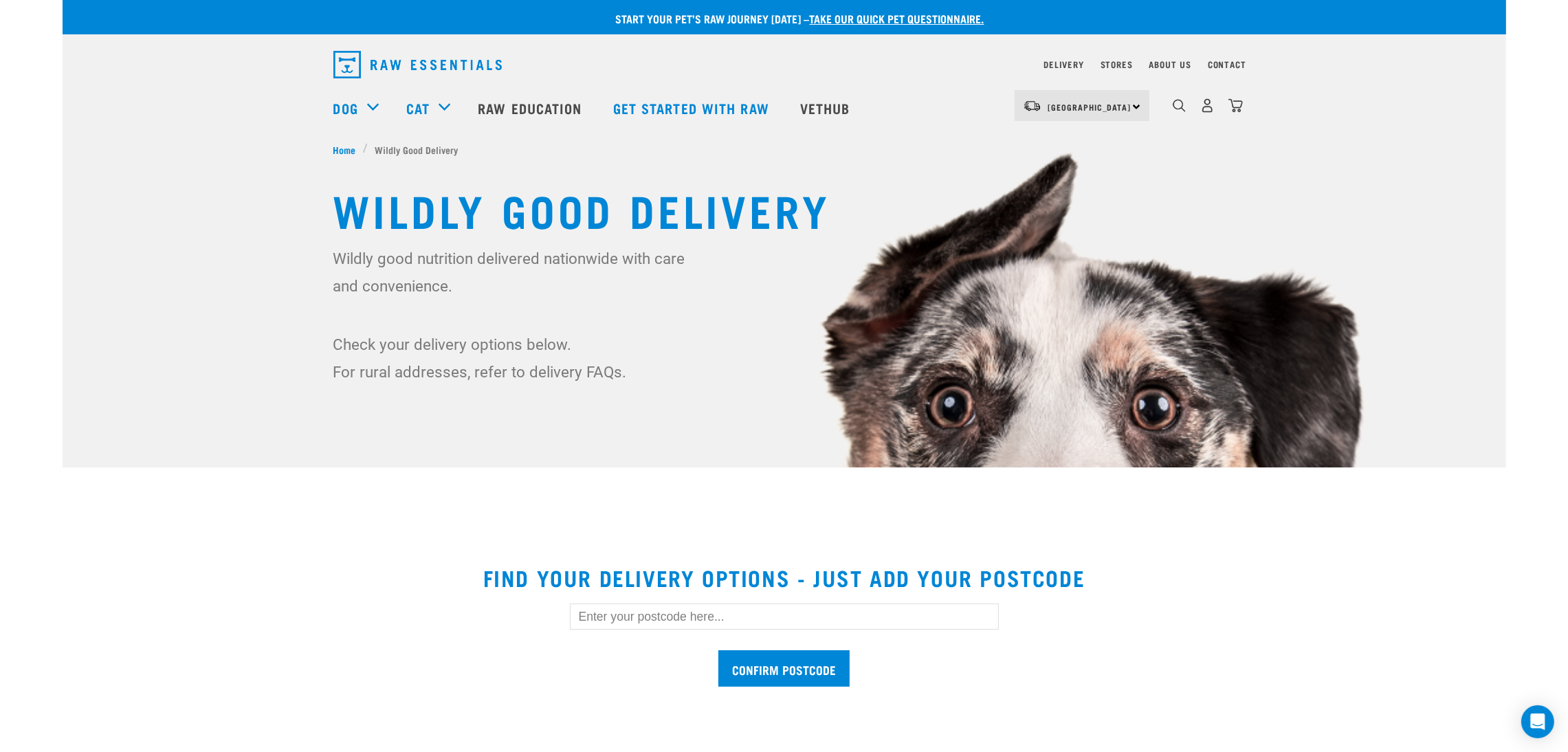
click at [929, 619] on input "text" at bounding box center [784, 617] width 429 height 26
type input "2248"
click at [718, 650] on input "Confirm postcode" at bounding box center [783, 668] width 131 height 37
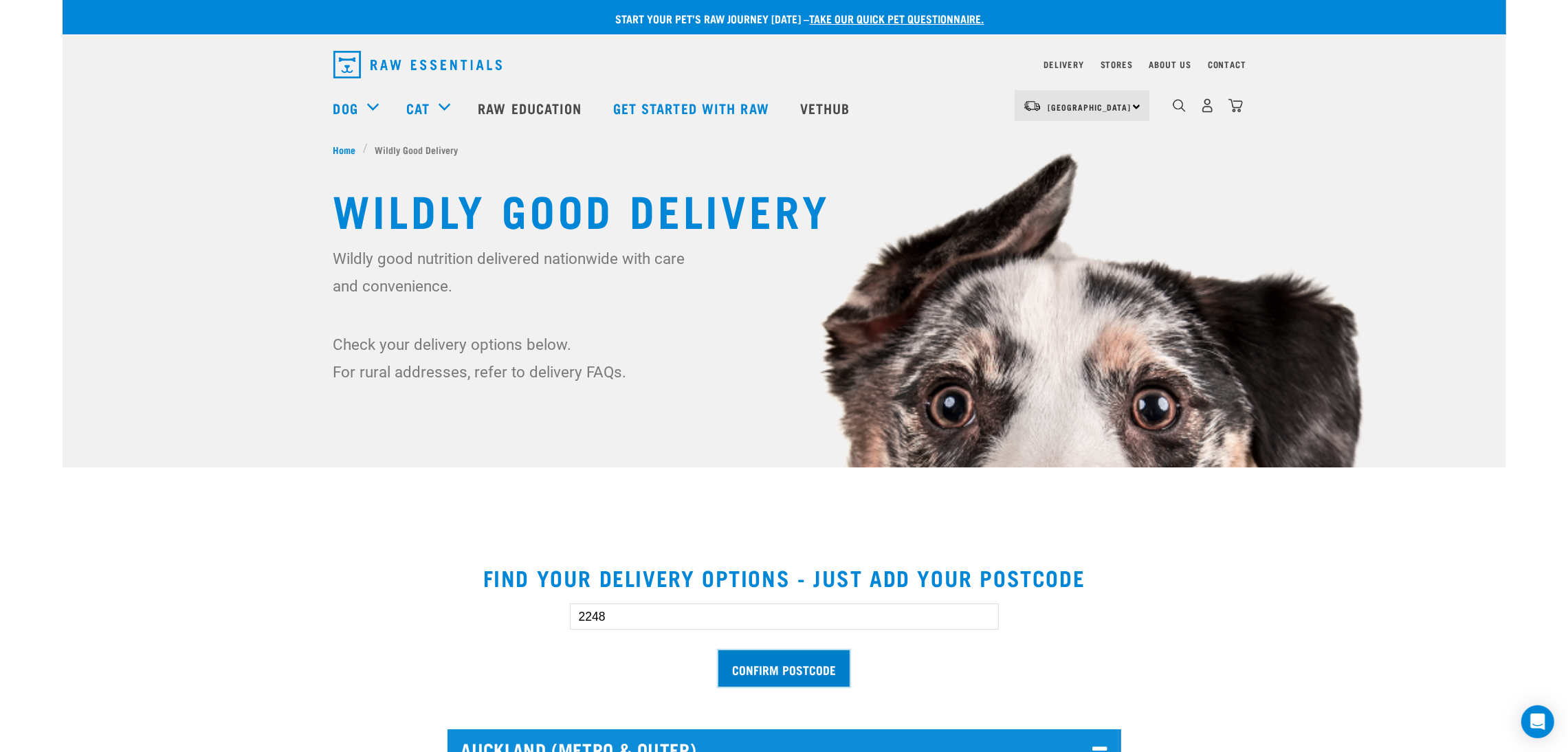
click at [830, 670] on input "Confirm postcode" at bounding box center [783, 668] width 131 height 37
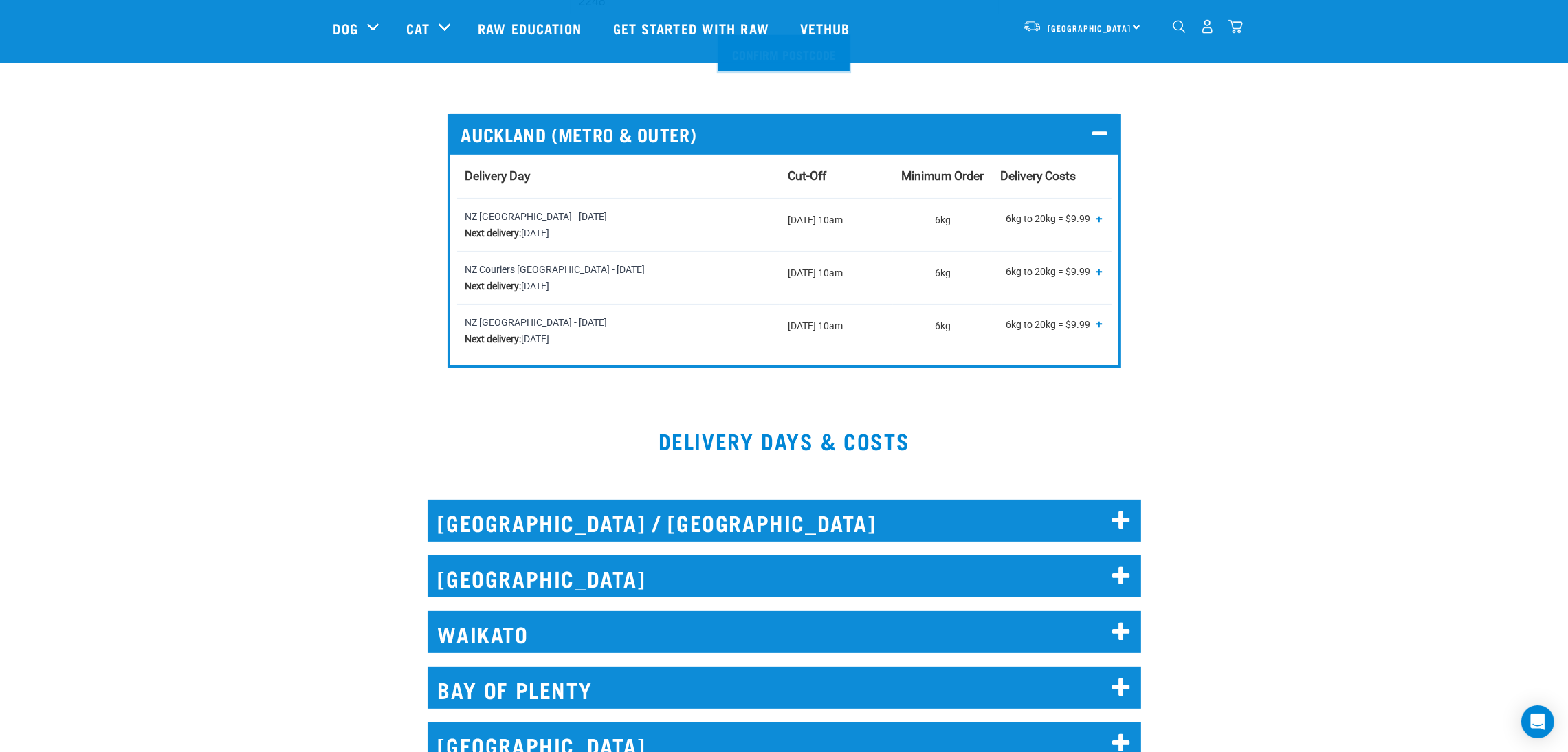
scroll to position [515, 0]
drag, startPoint x: 1104, startPoint y: 133, endPoint x: 1086, endPoint y: 132, distance: 18.0
click at [1086, 132] on p "AUCKLAND (METRO & OUTER)" at bounding box center [784, 133] width 646 height 21
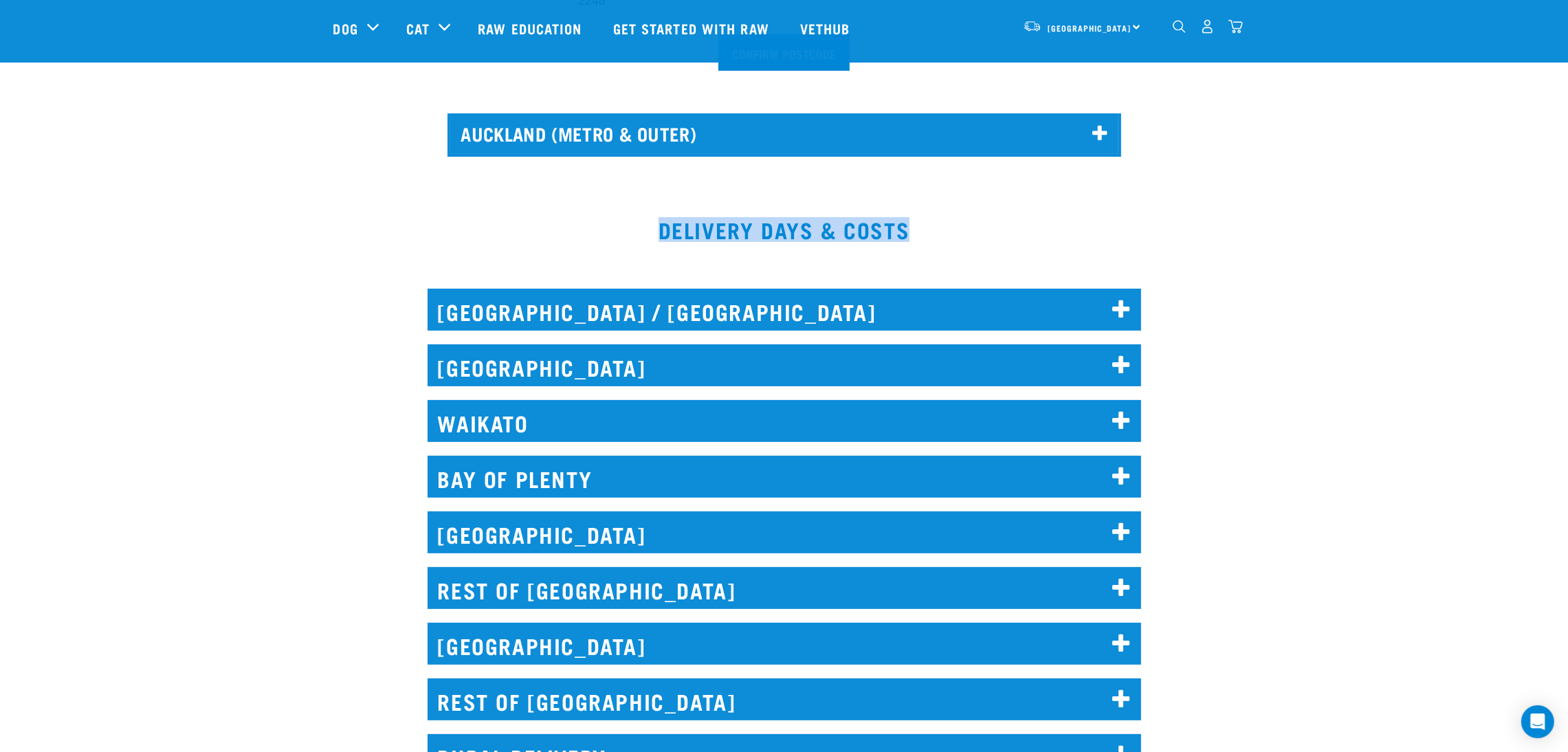
drag, startPoint x: 1038, startPoint y: 243, endPoint x: 584, endPoint y: 224, distance: 454.4
click at [584, 224] on h2 "DELIVERY DAYS & COSTS" at bounding box center [784, 229] width 1443 height 25
click at [585, 224] on h2 "DELIVERY DAYS & COSTS" at bounding box center [784, 229] width 1443 height 25
click at [711, 376] on h2 "AUCKLAND" at bounding box center [784, 365] width 713 height 42
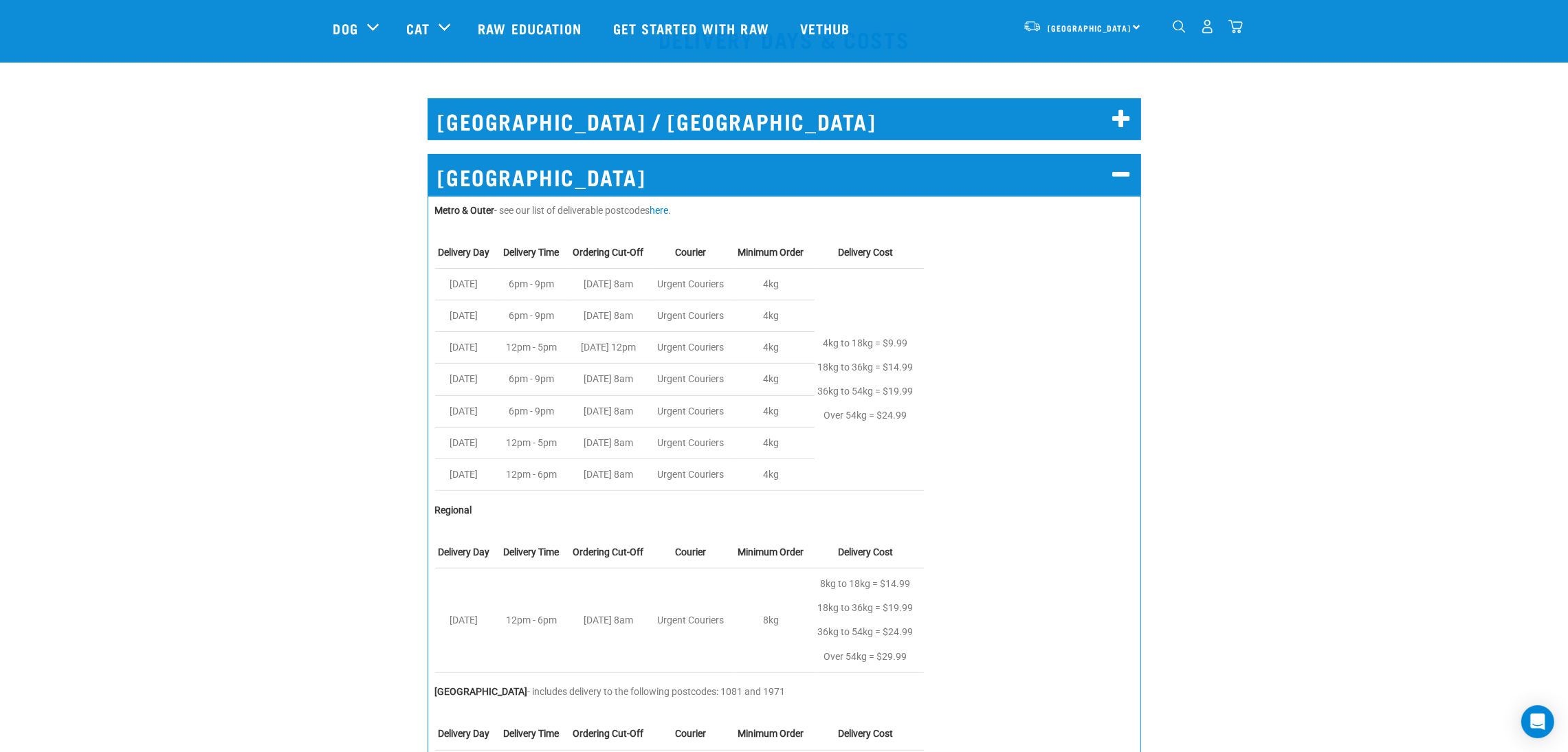
scroll to position [722, 0]
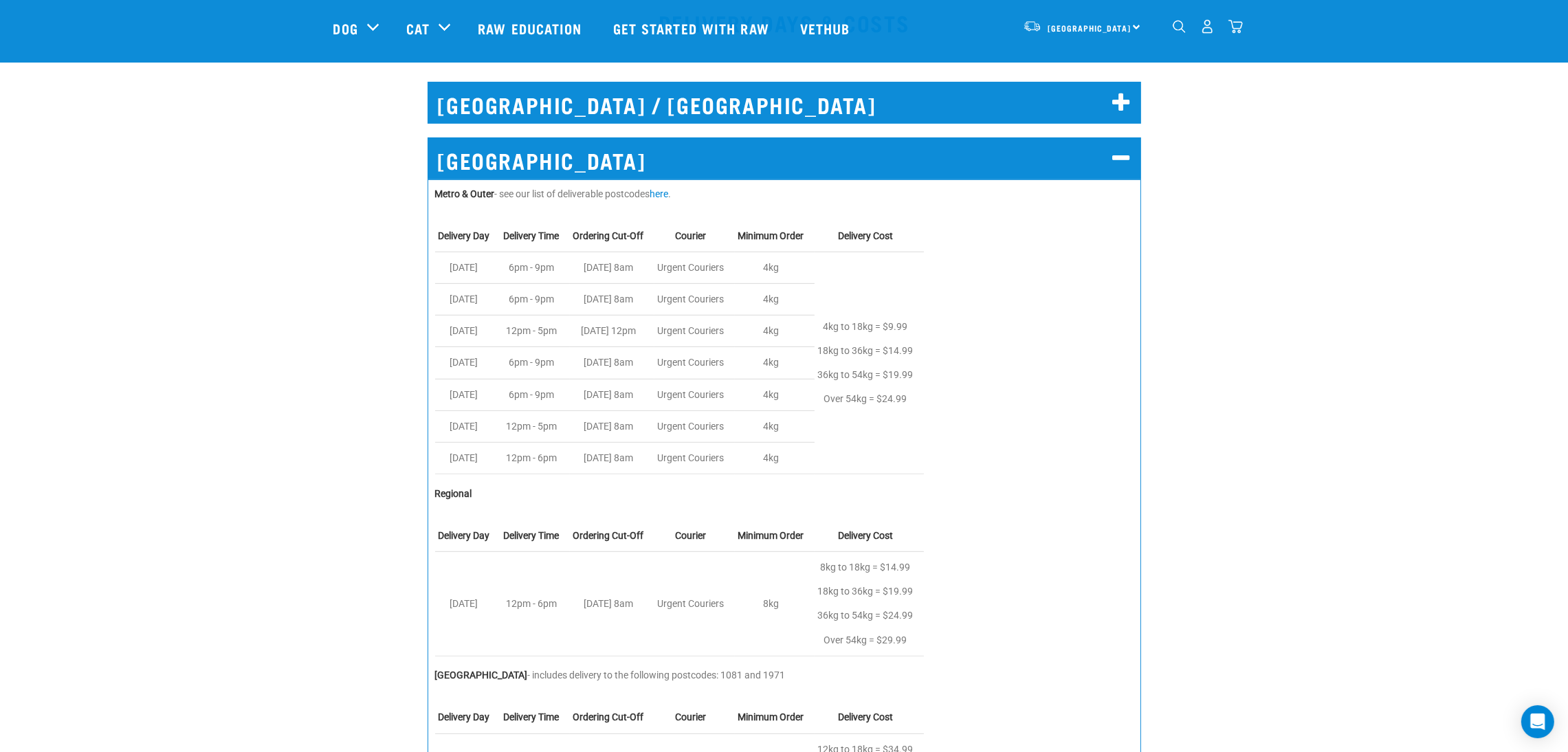
click at [653, 478] on div "Metro & Outer - see our list of deliverable postcodes here . Delivery Day Deliv…" at bounding box center [784, 533] width 713 height 707
click at [677, 489] on p "Regional" at bounding box center [784, 493] width 698 height 15
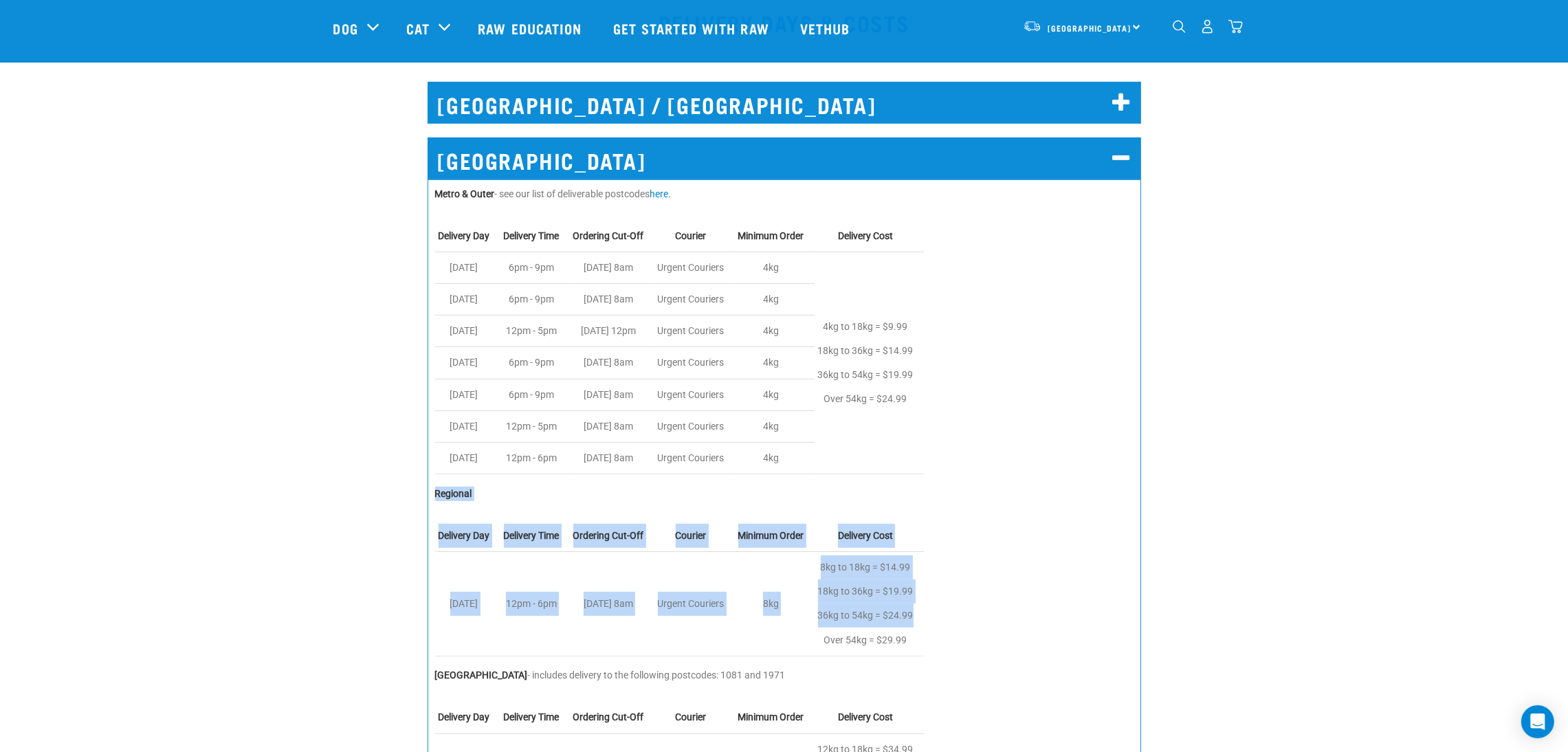
drag, startPoint x: 676, startPoint y: 489, endPoint x: 943, endPoint y: 622, distance: 298.3
click at [943, 622] on div "Metro & Outer - see our list of deliverable postcodes here . Delivery Day Deliv…" at bounding box center [784, 533] width 713 height 707
click at [943, 622] on table "Delivery Day Delivery Time Ordering Cut-Off Courier Minimum Order Delivery Cost…" at bounding box center [784, 588] width 698 height 136
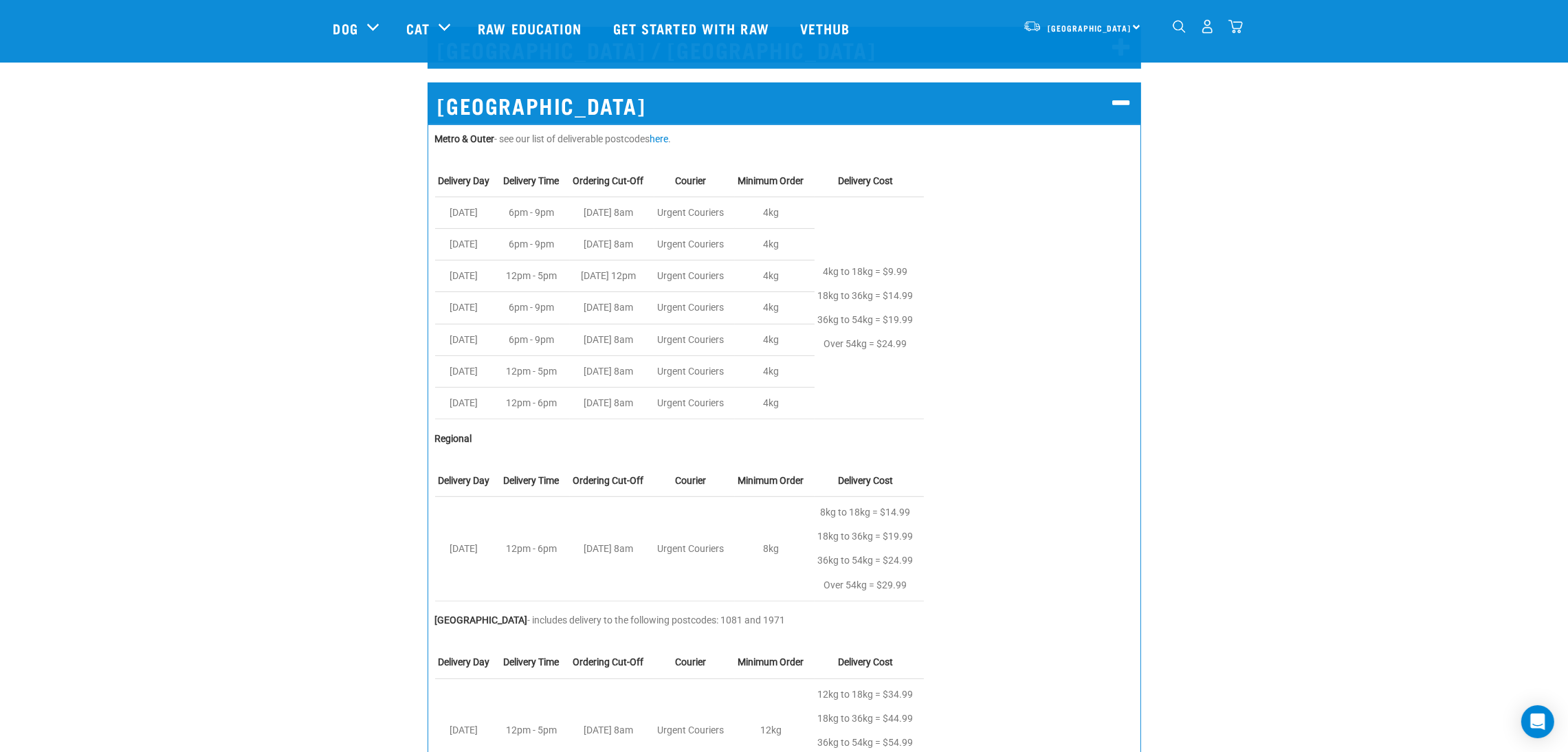
scroll to position [825, 0]
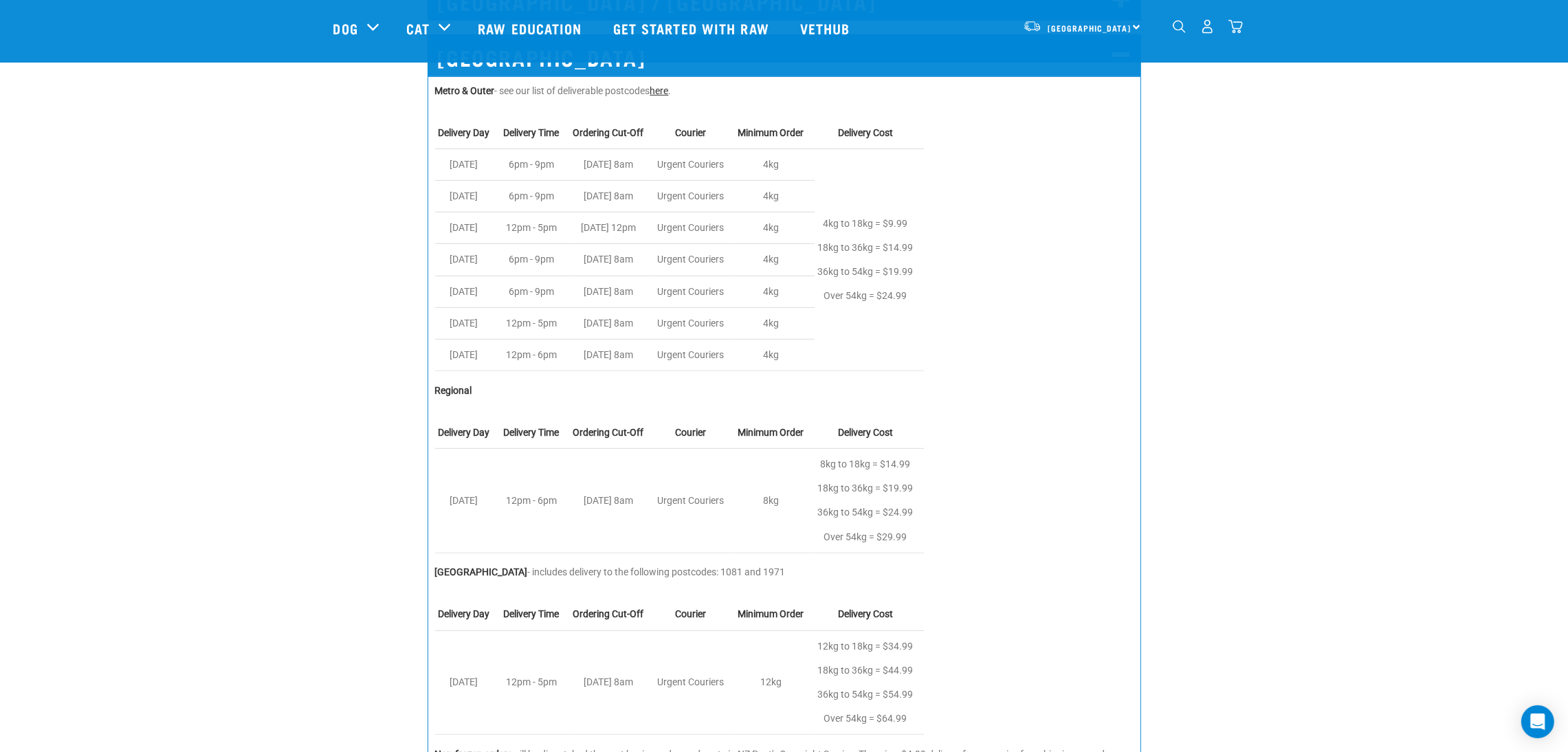
click at [669, 87] on link "here" at bounding box center [659, 91] width 19 height 11
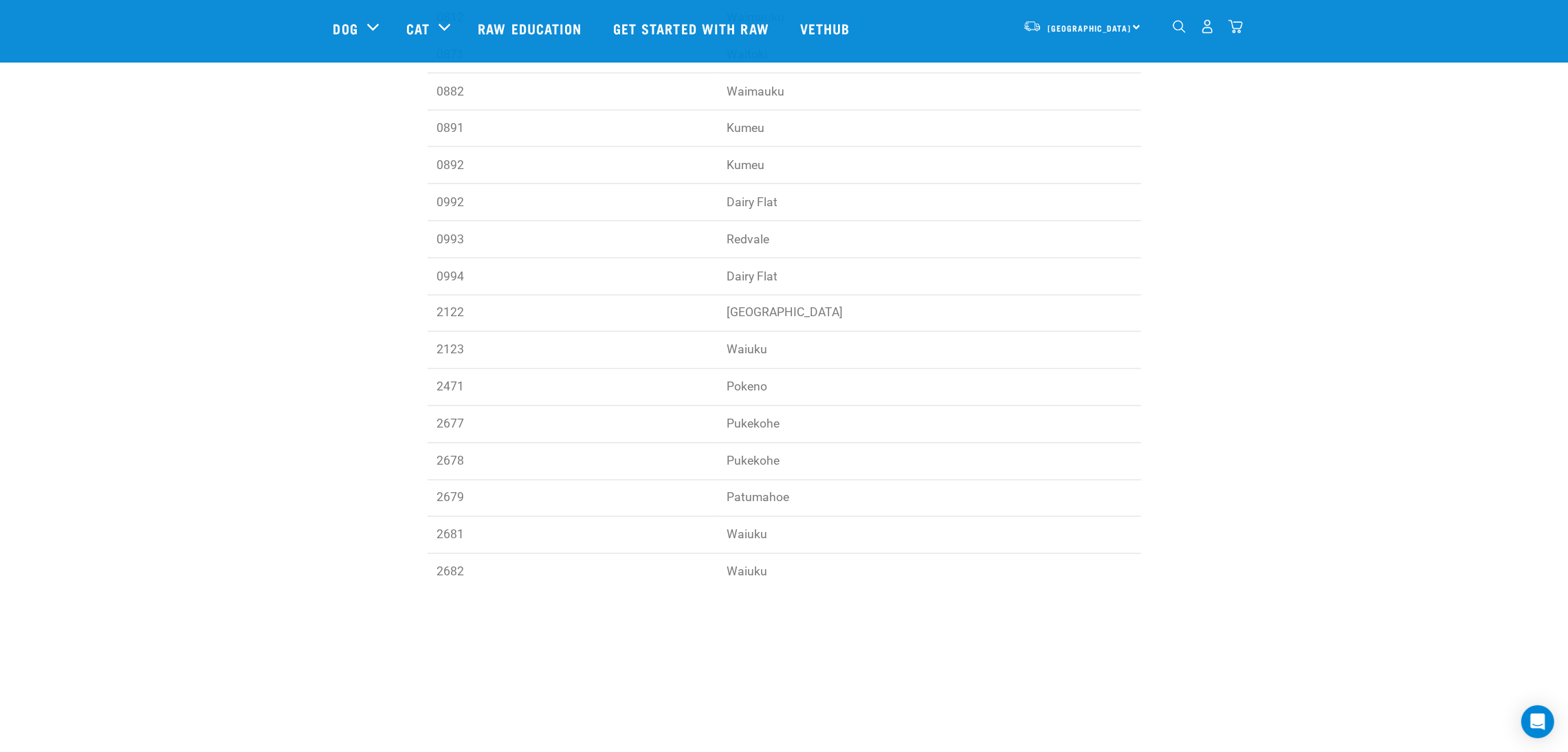
scroll to position [3505, 0]
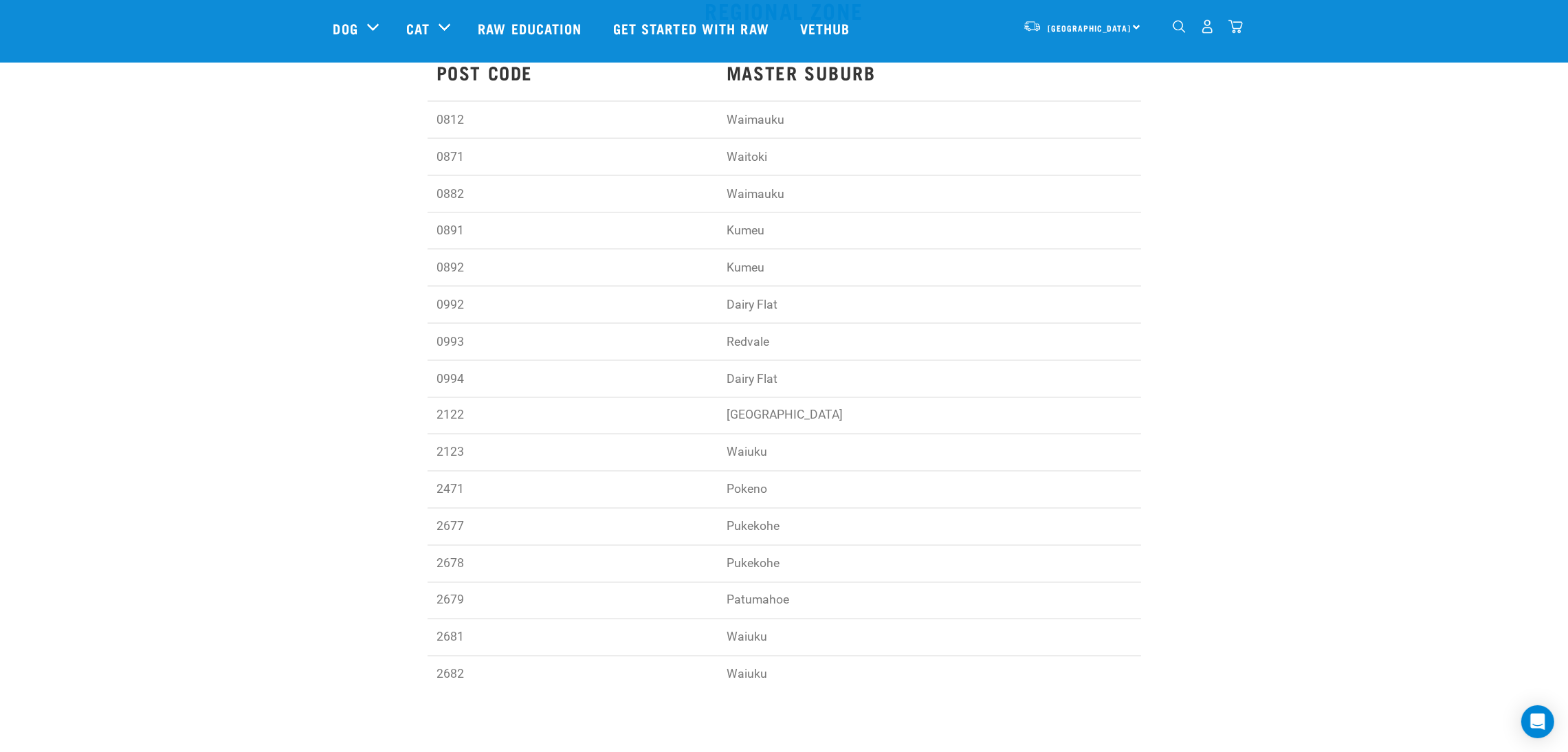
click at [521, 121] on td "0812" at bounding box center [573, 121] width 290 height 37
click at [752, 159] on td "Waitoki" at bounding box center [929, 157] width 424 height 37
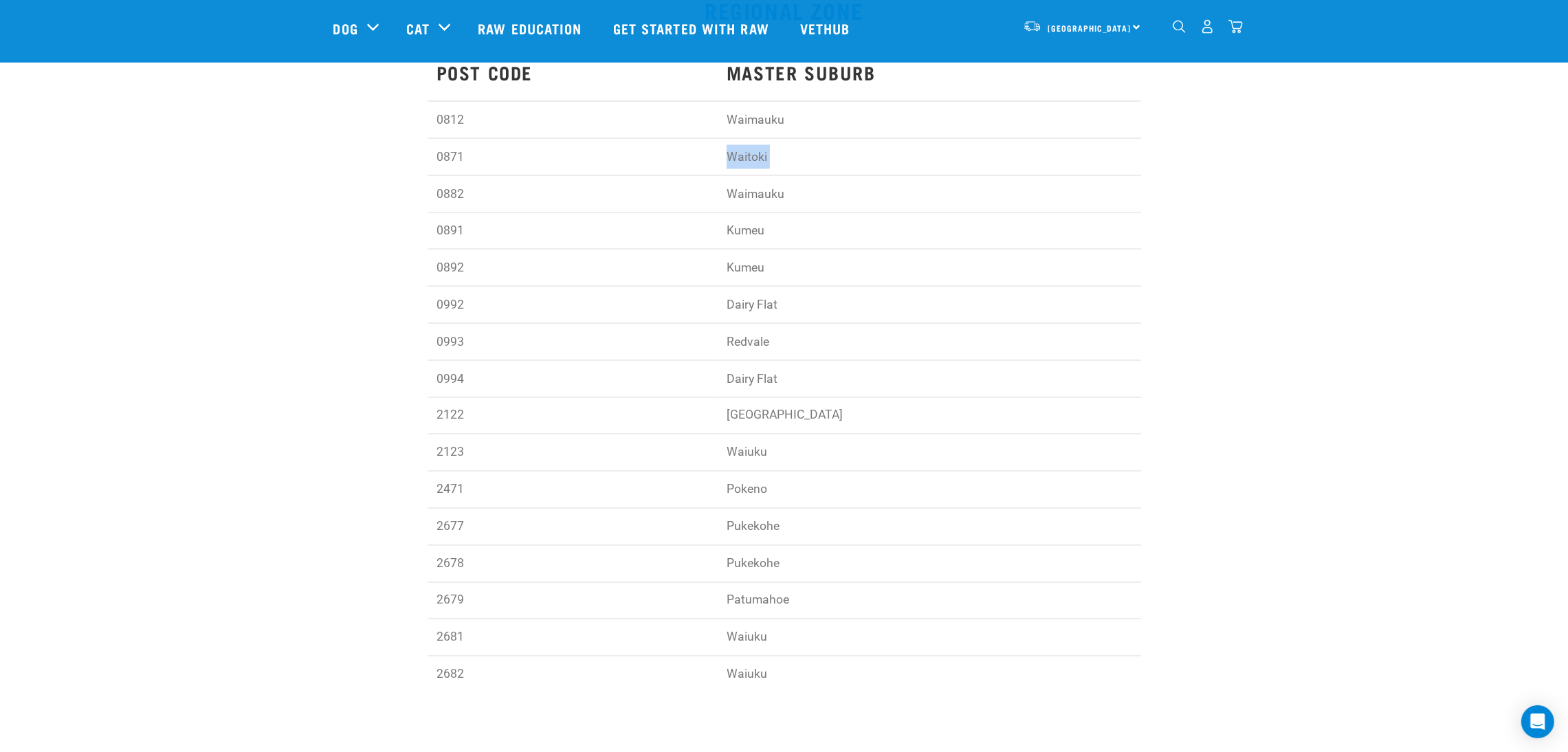
click at [752, 159] on td "Waitoki" at bounding box center [929, 157] width 424 height 37
click at [1034, 191] on td "Waimauku" at bounding box center [929, 194] width 424 height 37
click at [621, 425] on td "2122" at bounding box center [573, 416] width 290 height 37
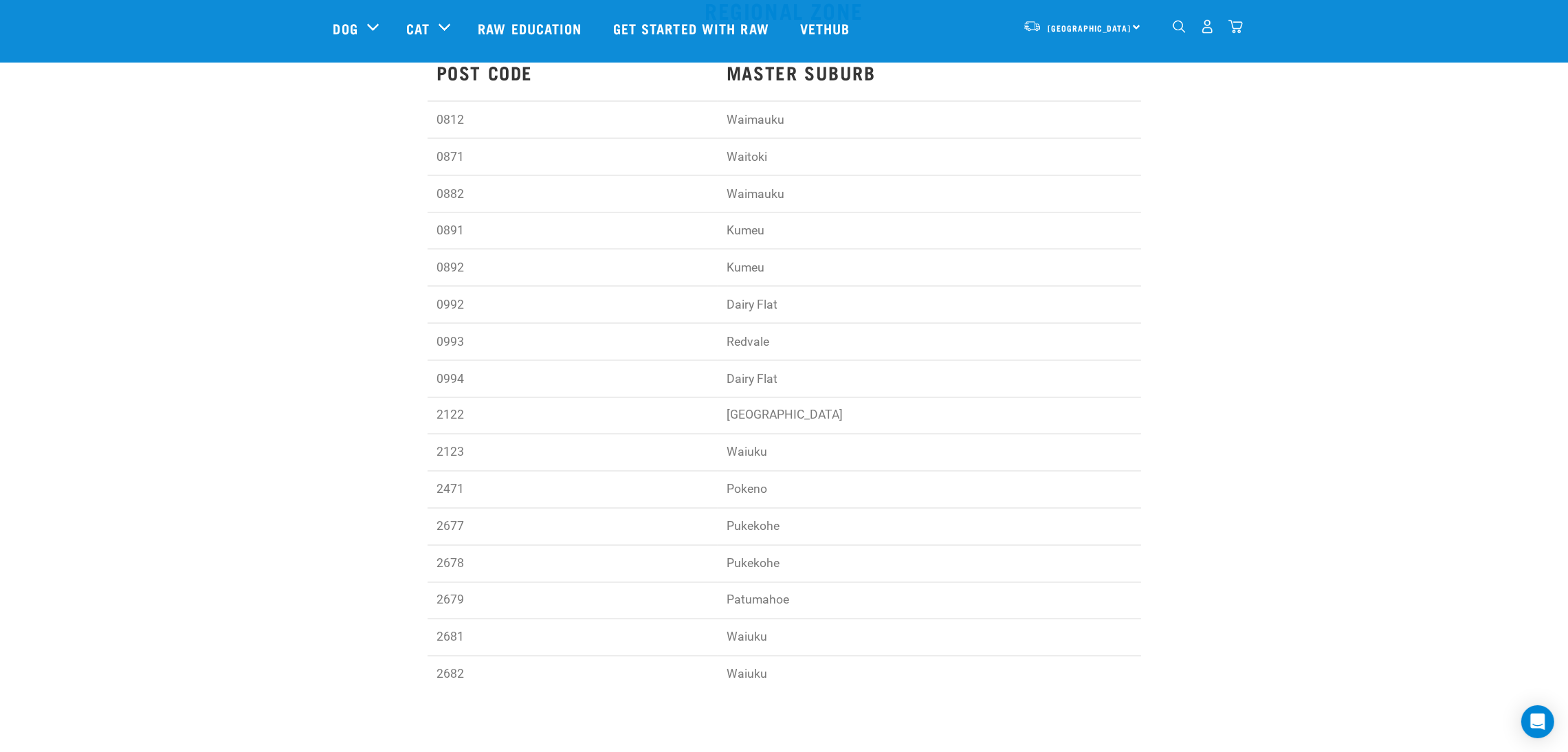
click at [974, 430] on td "Clarks Beach" at bounding box center [929, 416] width 424 height 37
click at [781, 131] on td "Waimauku" at bounding box center [929, 121] width 424 height 37
click at [780, 131] on td "Waimauku" at bounding box center [929, 121] width 424 height 37
click at [780, 236] on td "Kumeu" at bounding box center [929, 231] width 424 height 37
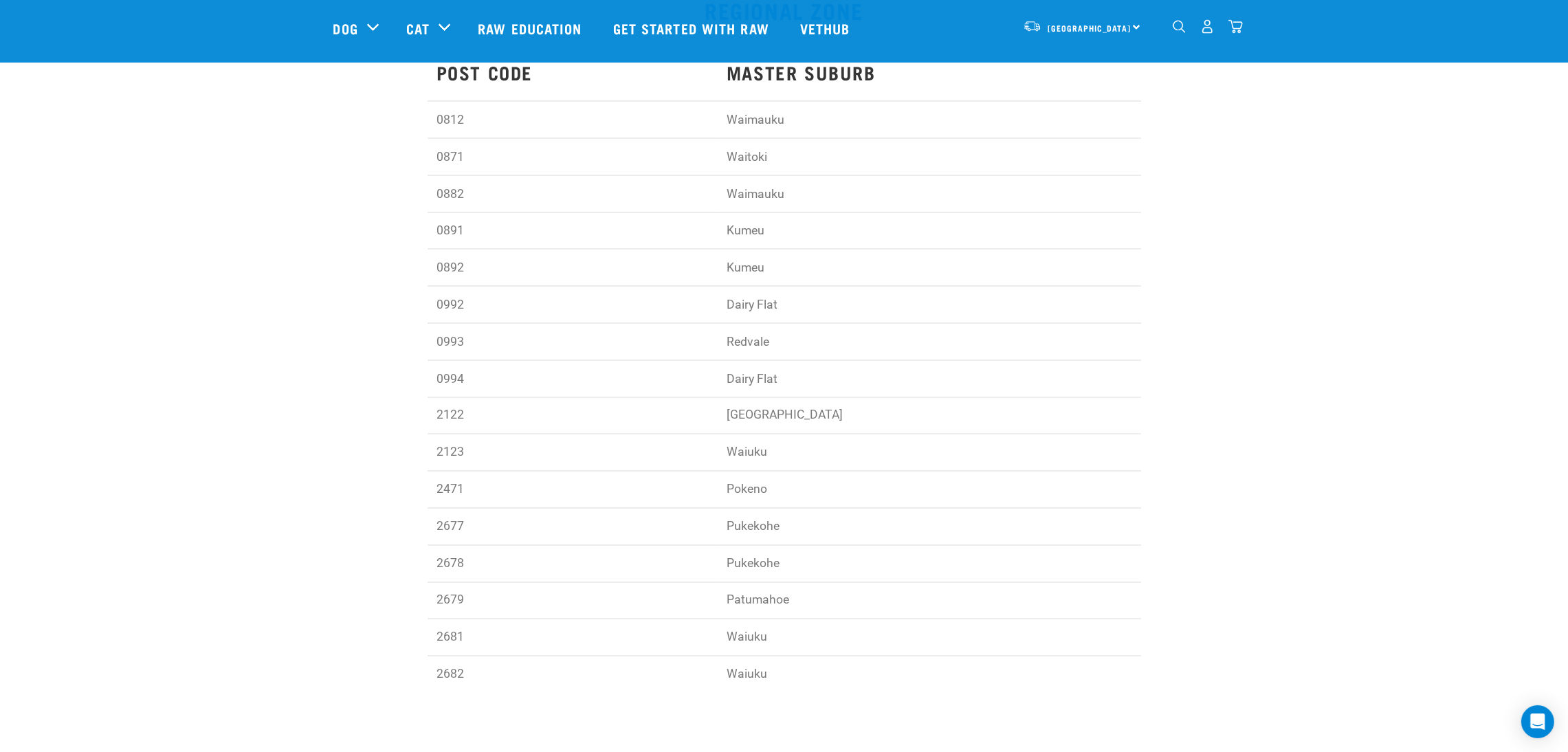
click at [780, 236] on td "Kumeu" at bounding box center [929, 231] width 424 height 37
click at [894, 298] on td "Dairy Flat" at bounding box center [929, 306] width 424 height 37
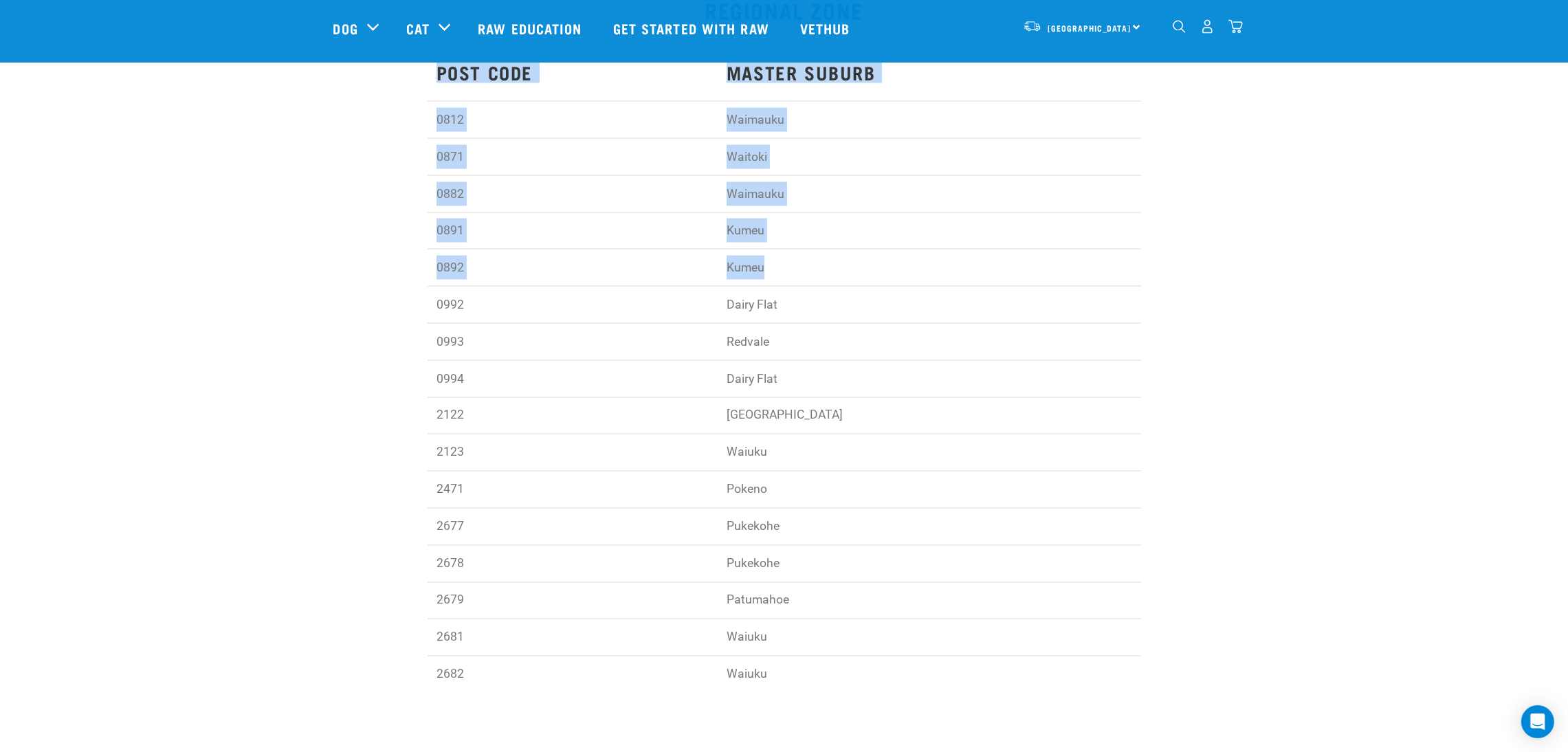
drag, startPoint x: 855, startPoint y: 279, endPoint x: 439, endPoint y: 99, distance: 453.3
click at [439, 99] on tbody "POST CODE MASTER SUBURB 0812 Waimauku 0871 Waitoki 0882 Waimauku 0891 Kumeu 089…" at bounding box center [784, 374] width 713 height 637
click at [439, 99] on td "POST CODE" at bounding box center [573, 78] width 290 height 46
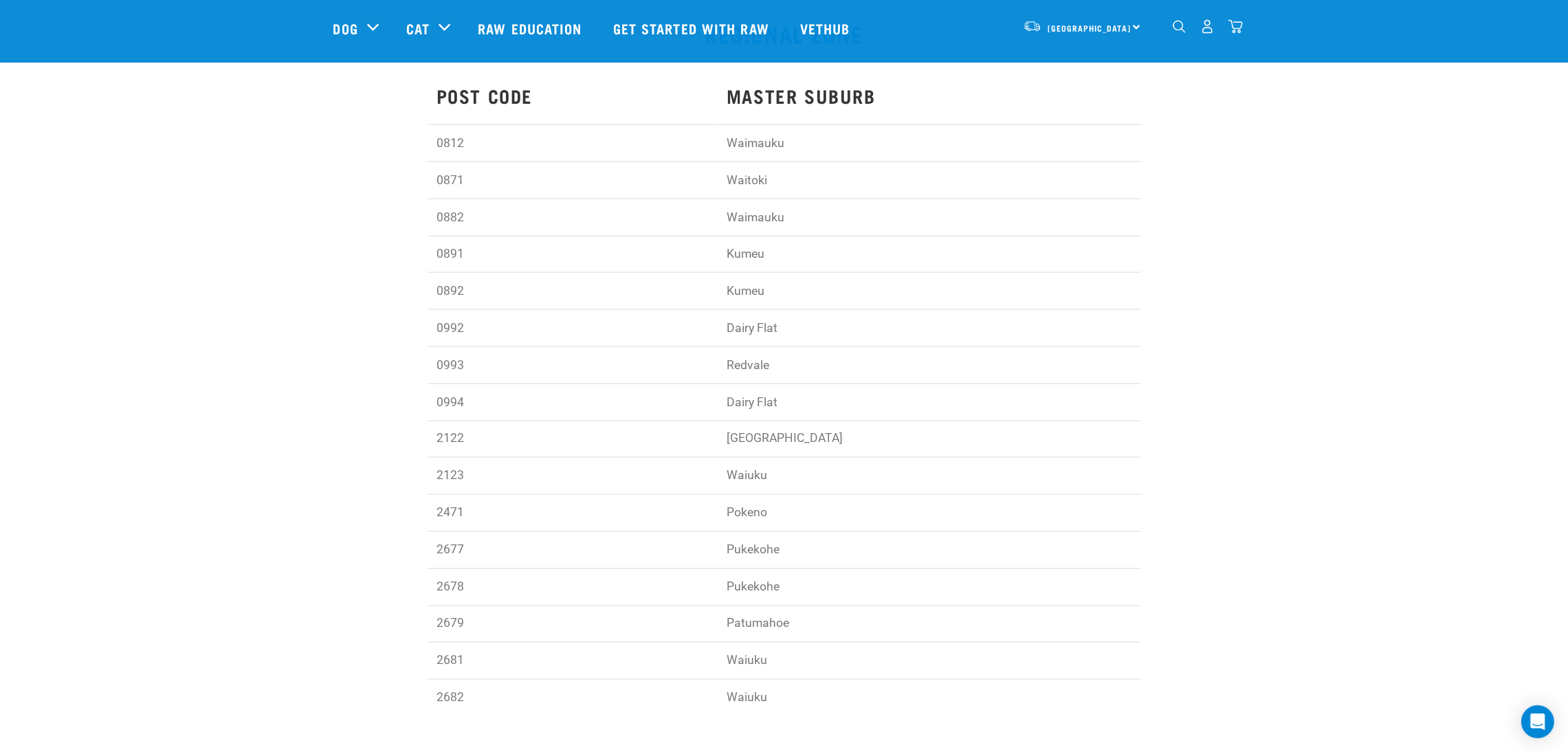
scroll to position [3608, 0]
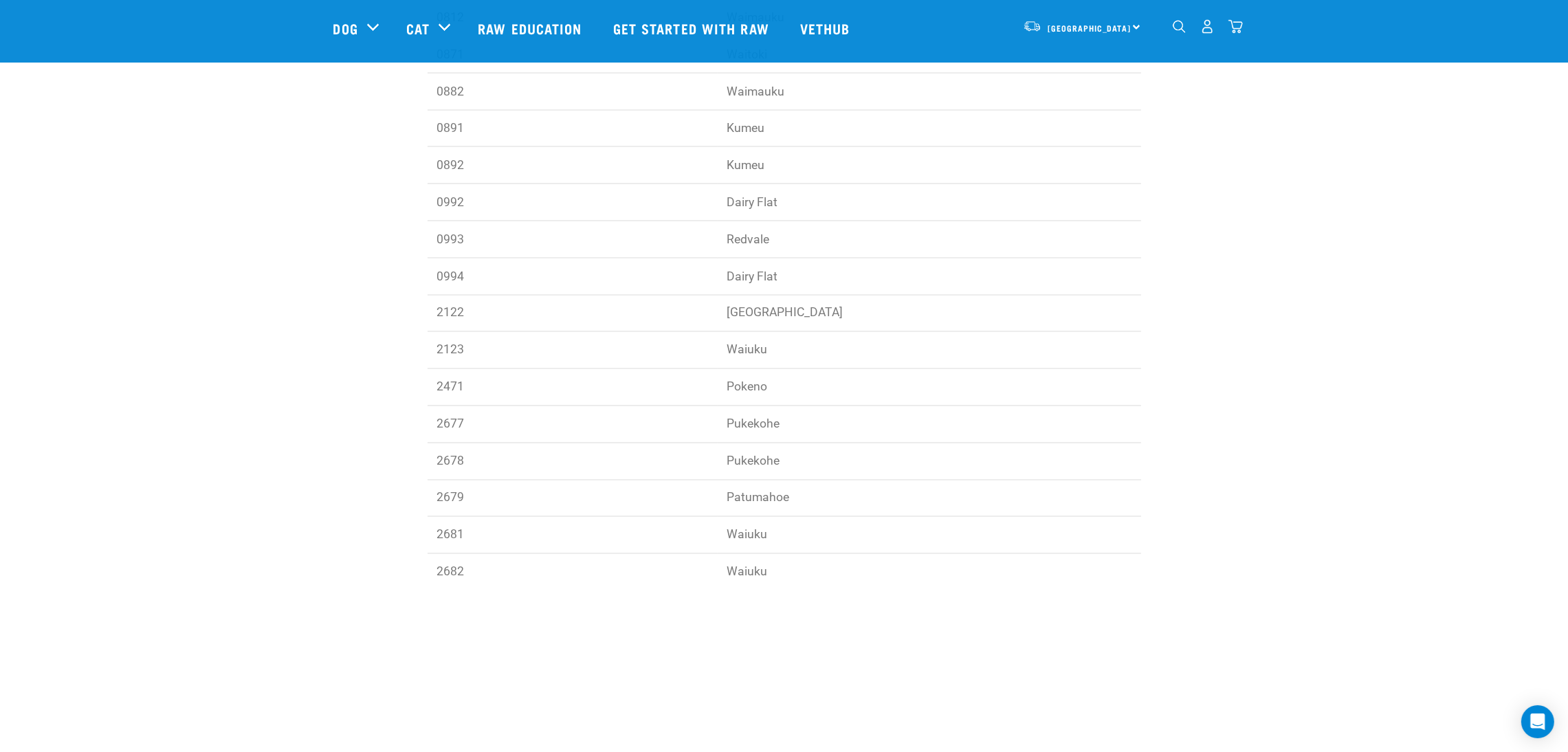
click at [542, 532] on td "2681" at bounding box center [573, 536] width 290 height 37
copy td "2681"
click at [1083, 458] on td "Pukekohe" at bounding box center [929, 462] width 424 height 37
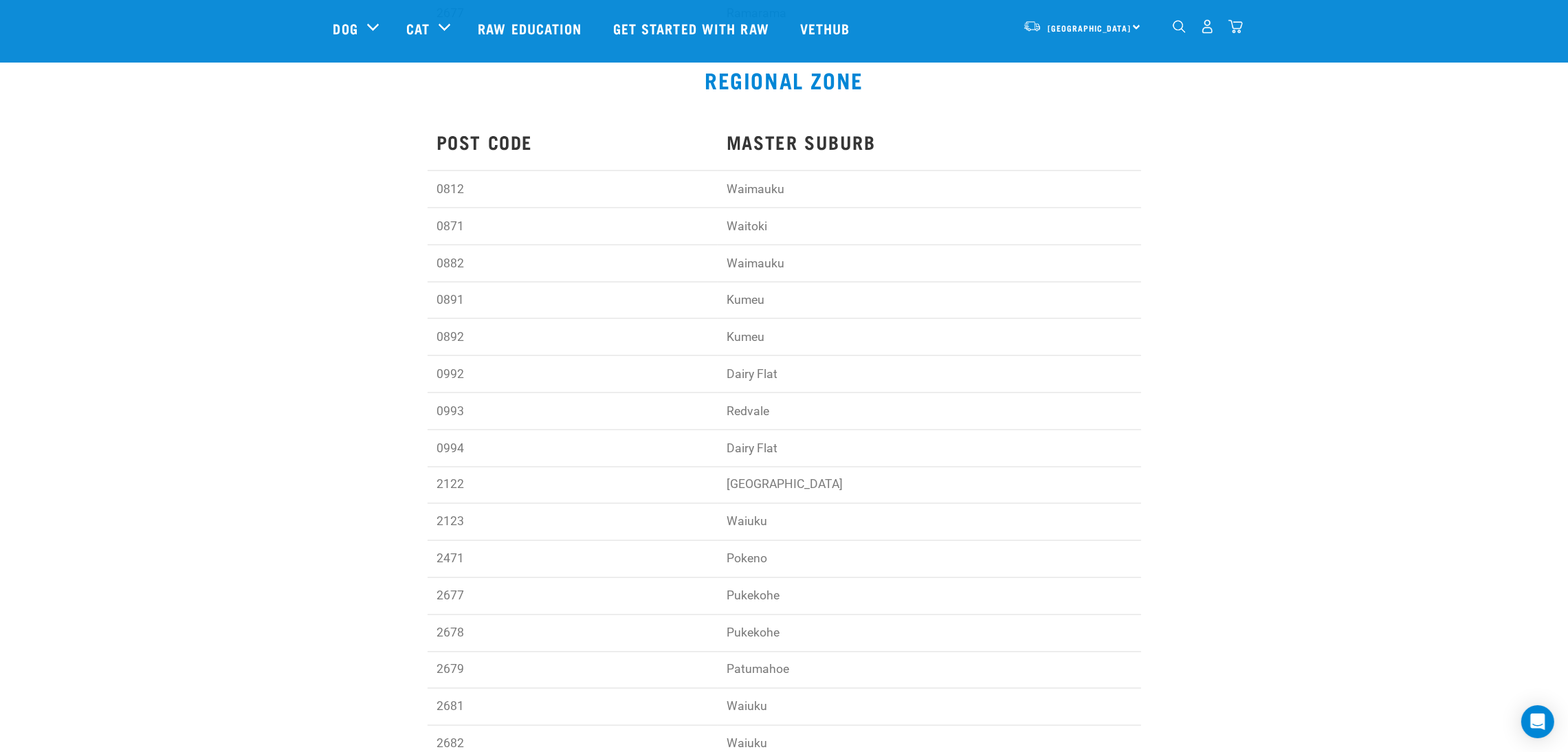
scroll to position [3505, 0]
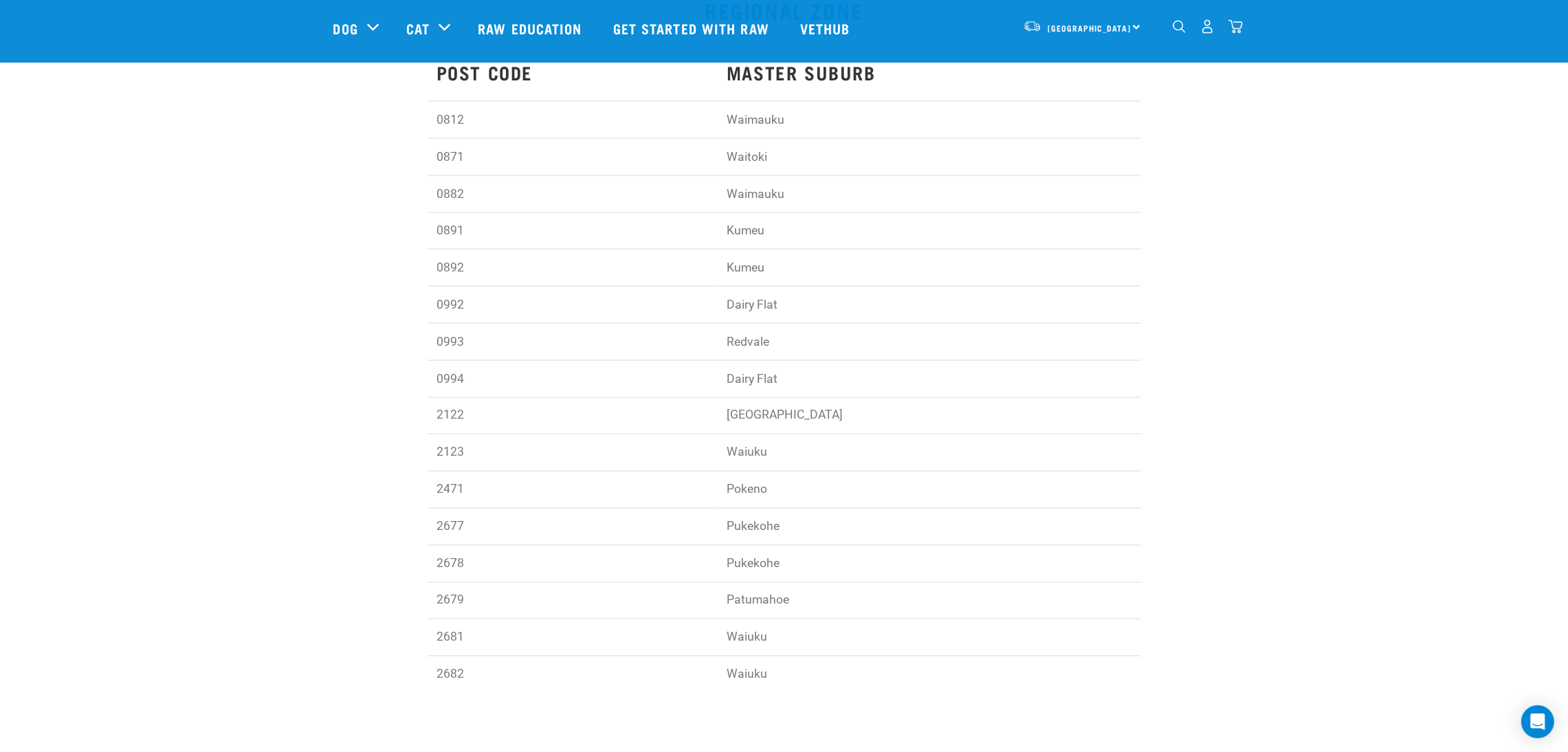
drag, startPoint x: 1257, startPoint y: 643, endPoint x: 427, endPoint y: 97, distance: 993.5
click at [427, 97] on div "POST CODE MASTER SUBURB 0812 Waimauku 0871 Waitoki 0882 Waimauku 0891 Kumeu 089…" at bounding box center [784, 375] width 1460 height 656
click at [428, 97] on td "POST CODE" at bounding box center [573, 78] width 290 height 46
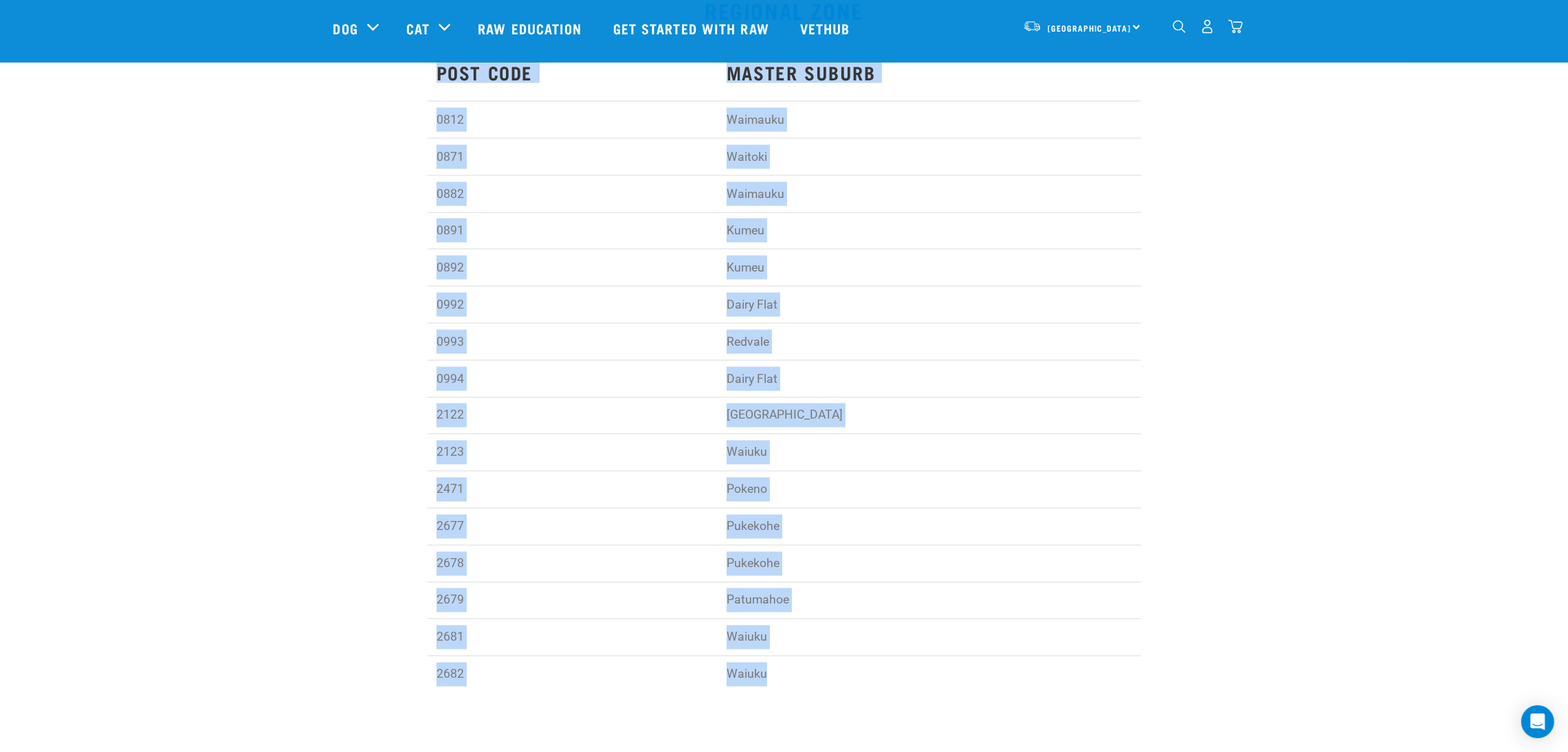
drag, startPoint x: 398, startPoint y: 97, endPoint x: 980, endPoint y: 681, distance: 824.5
click at [980, 681] on div "POST CODE MASTER SUBURB 0812 Waimauku 0871 Waitoki 0882 Waimauku 0891 Kumeu 089…" at bounding box center [784, 375] width 1460 height 656
click at [980, 681] on td "Waiuku" at bounding box center [929, 674] width 424 height 37
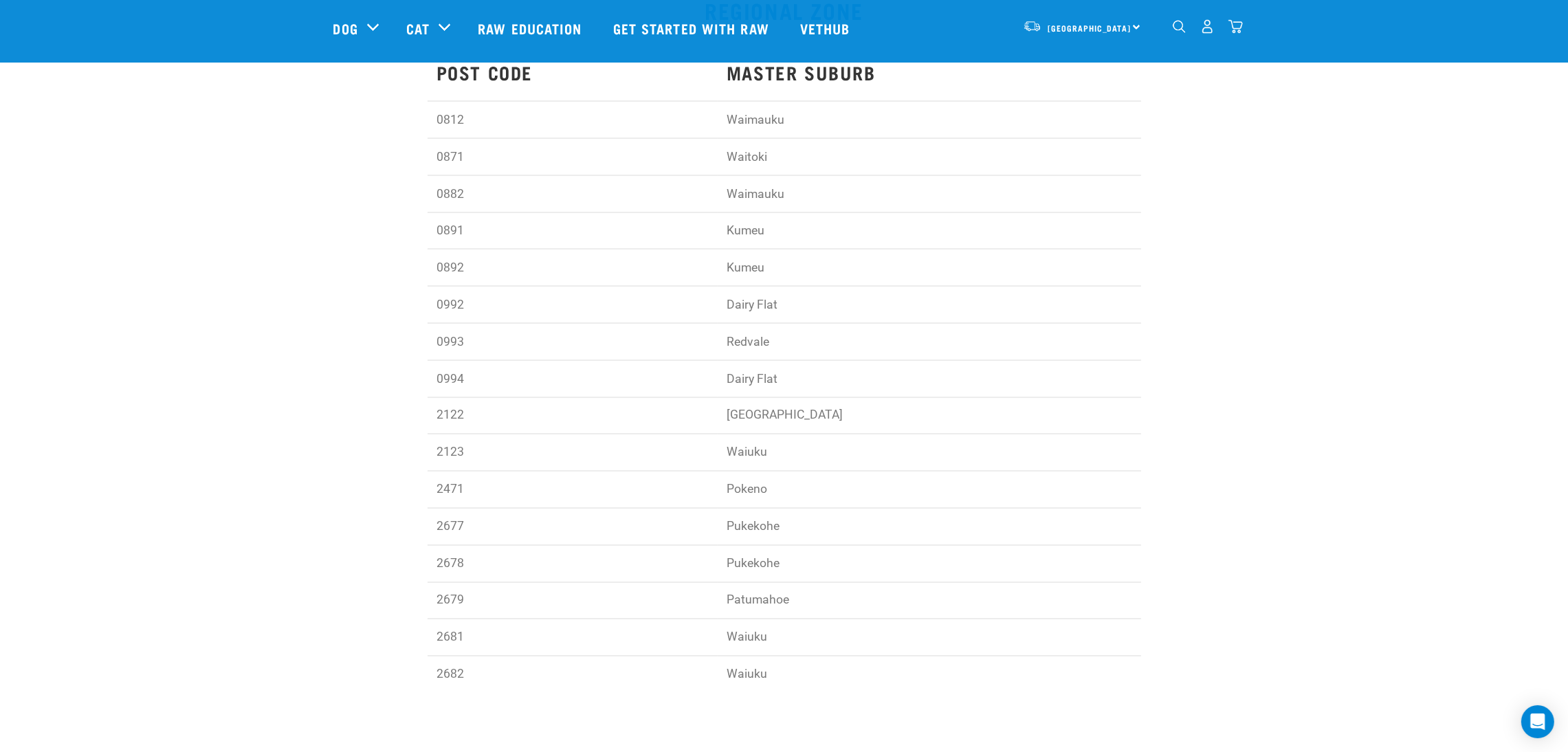
click at [980, 681] on td "Waiuku" at bounding box center [929, 674] width 424 height 37
click at [979, 682] on td "Waiuku" at bounding box center [929, 674] width 424 height 37
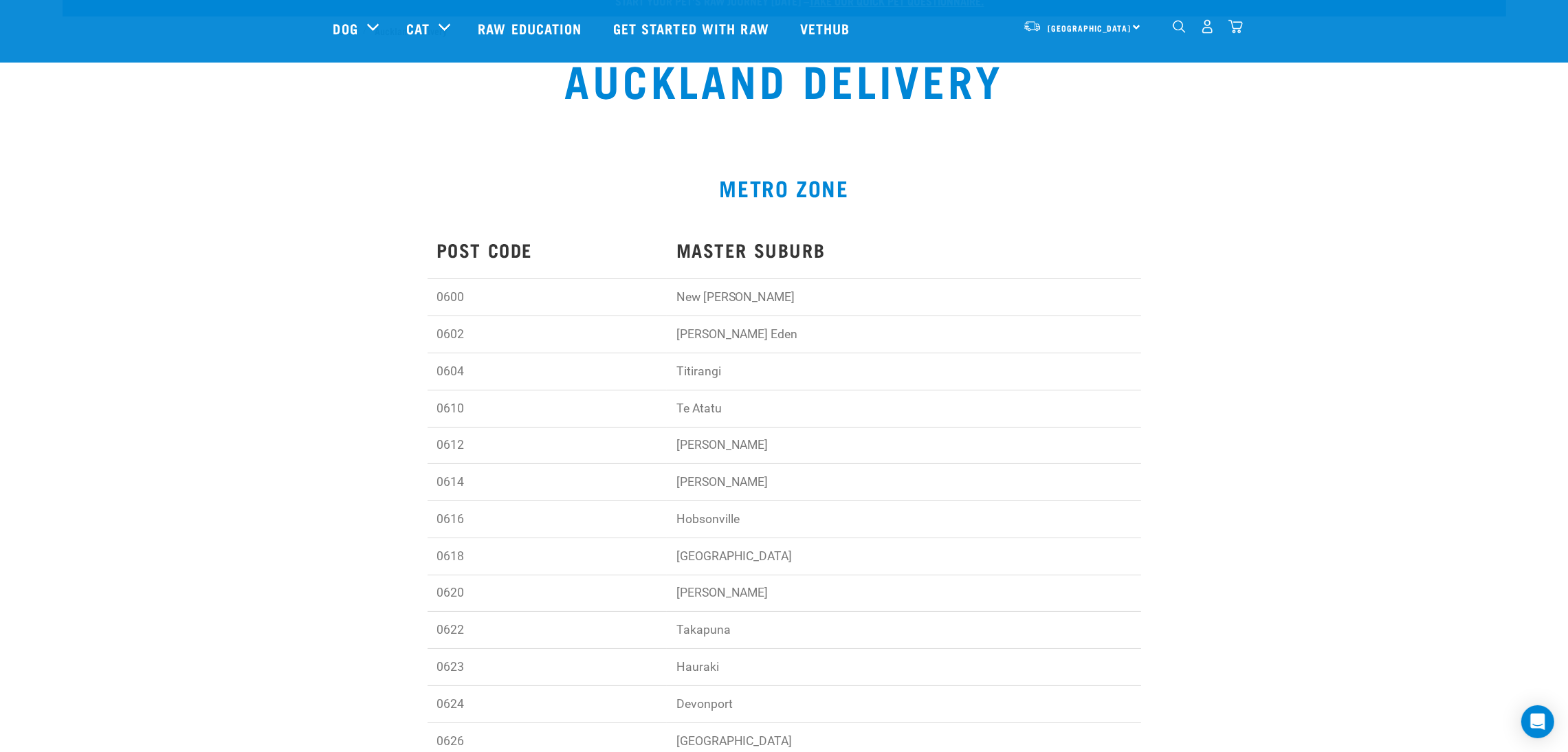
scroll to position [0, 0]
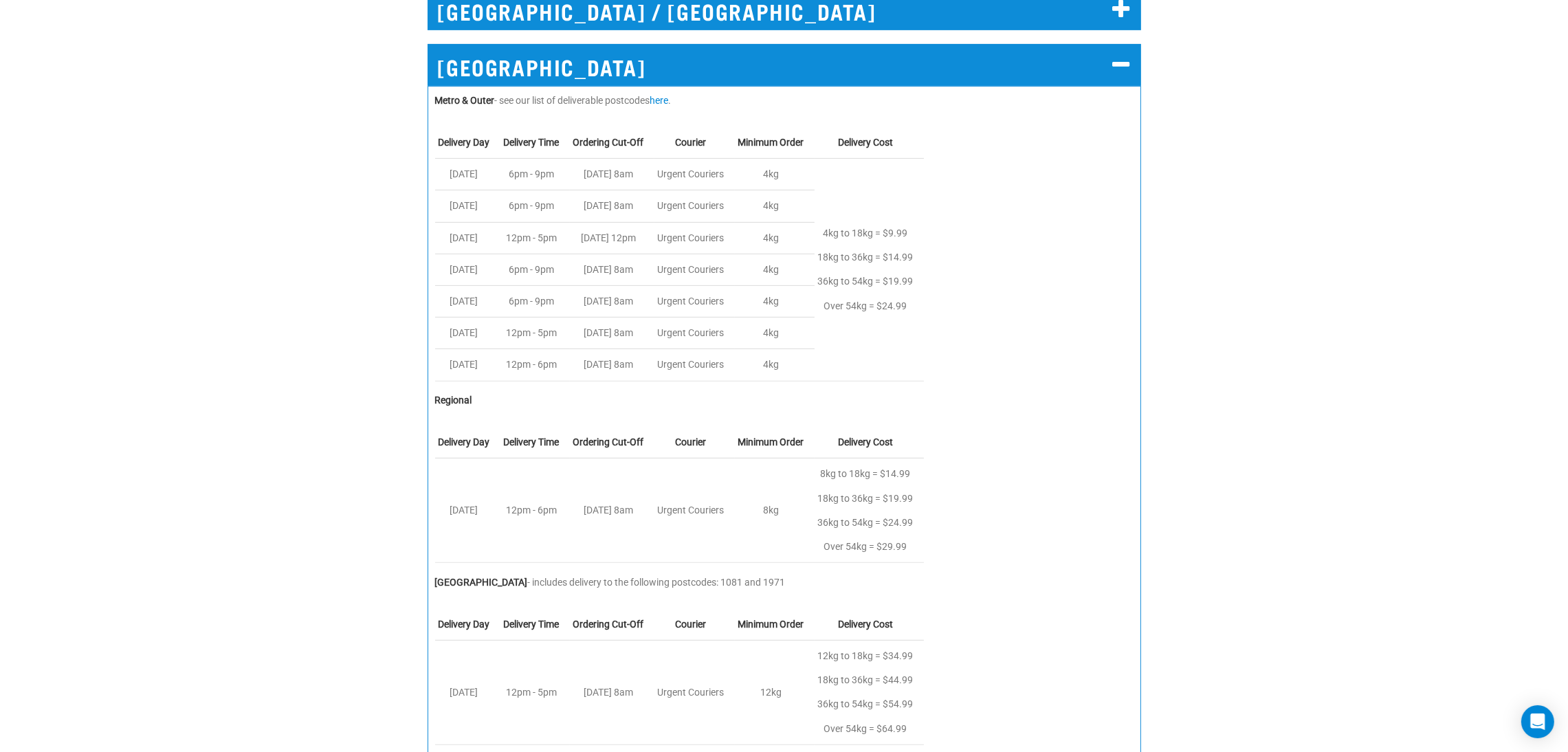
click at [1079, 76] on h2 "[GEOGRAPHIC_DATA]" at bounding box center [784, 64] width 713 height 42
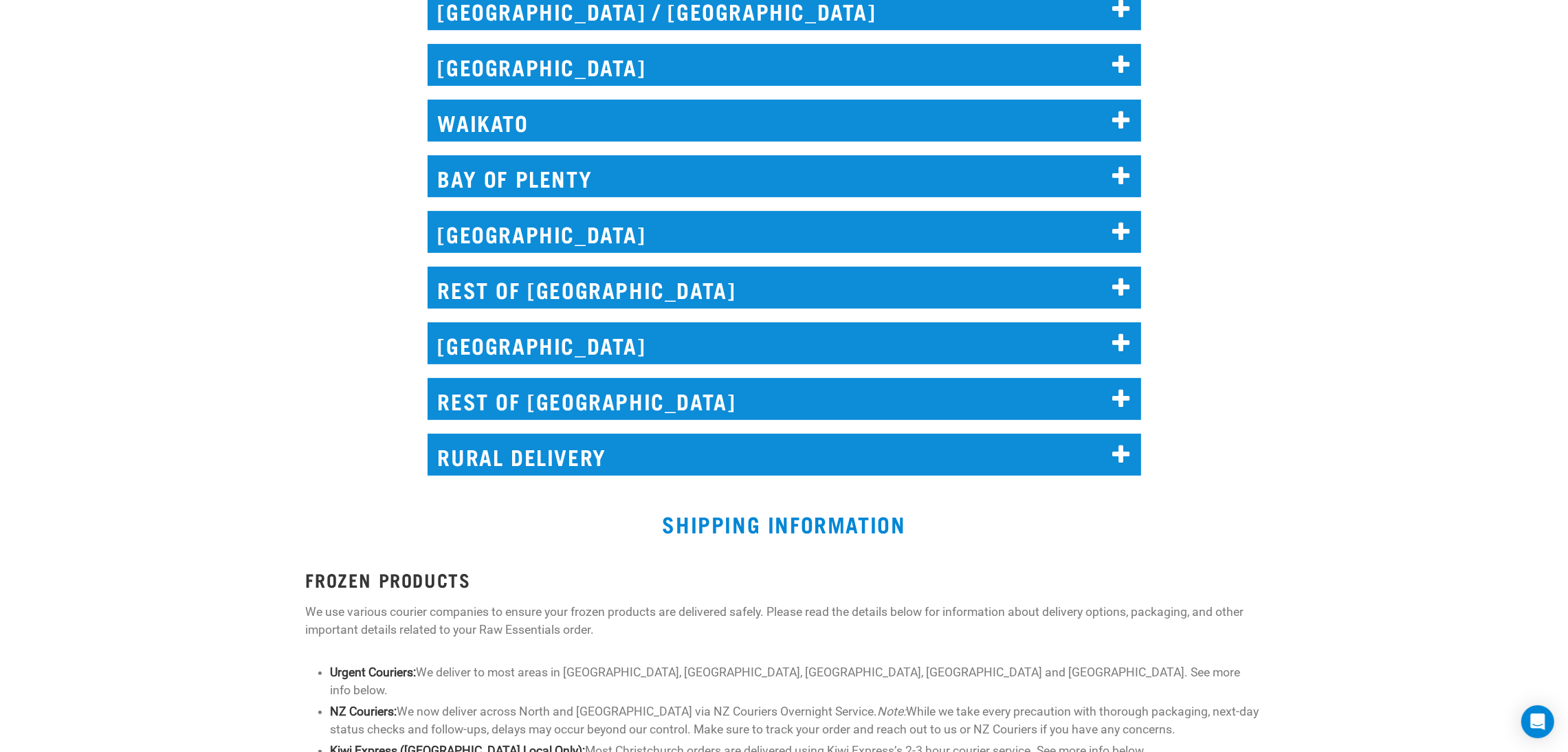
click at [1054, 18] on h2 "[GEOGRAPHIC_DATA] / [GEOGRAPHIC_DATA]" at bounding box center [784, 9] width 713 height 42
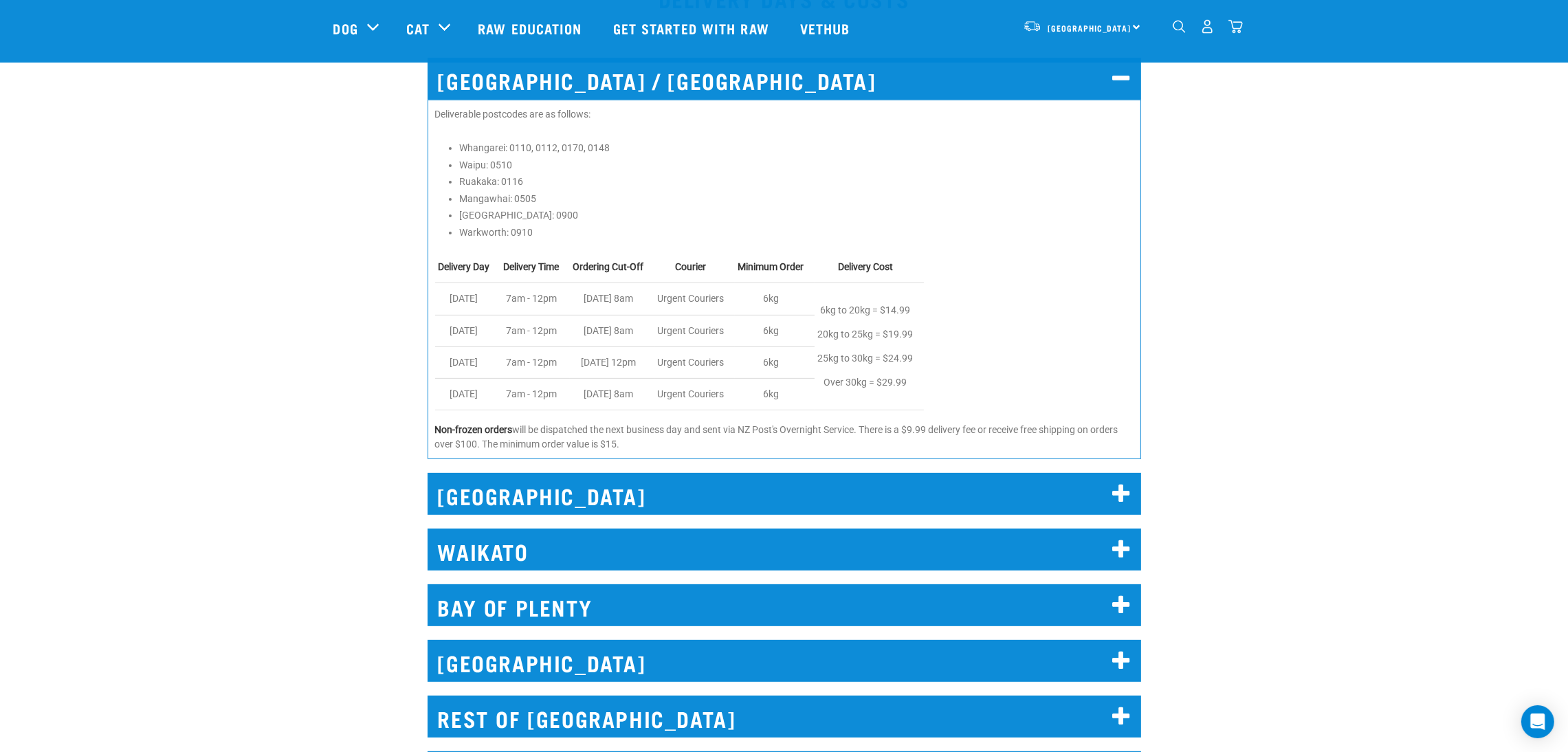
scroll to position [629, 0]
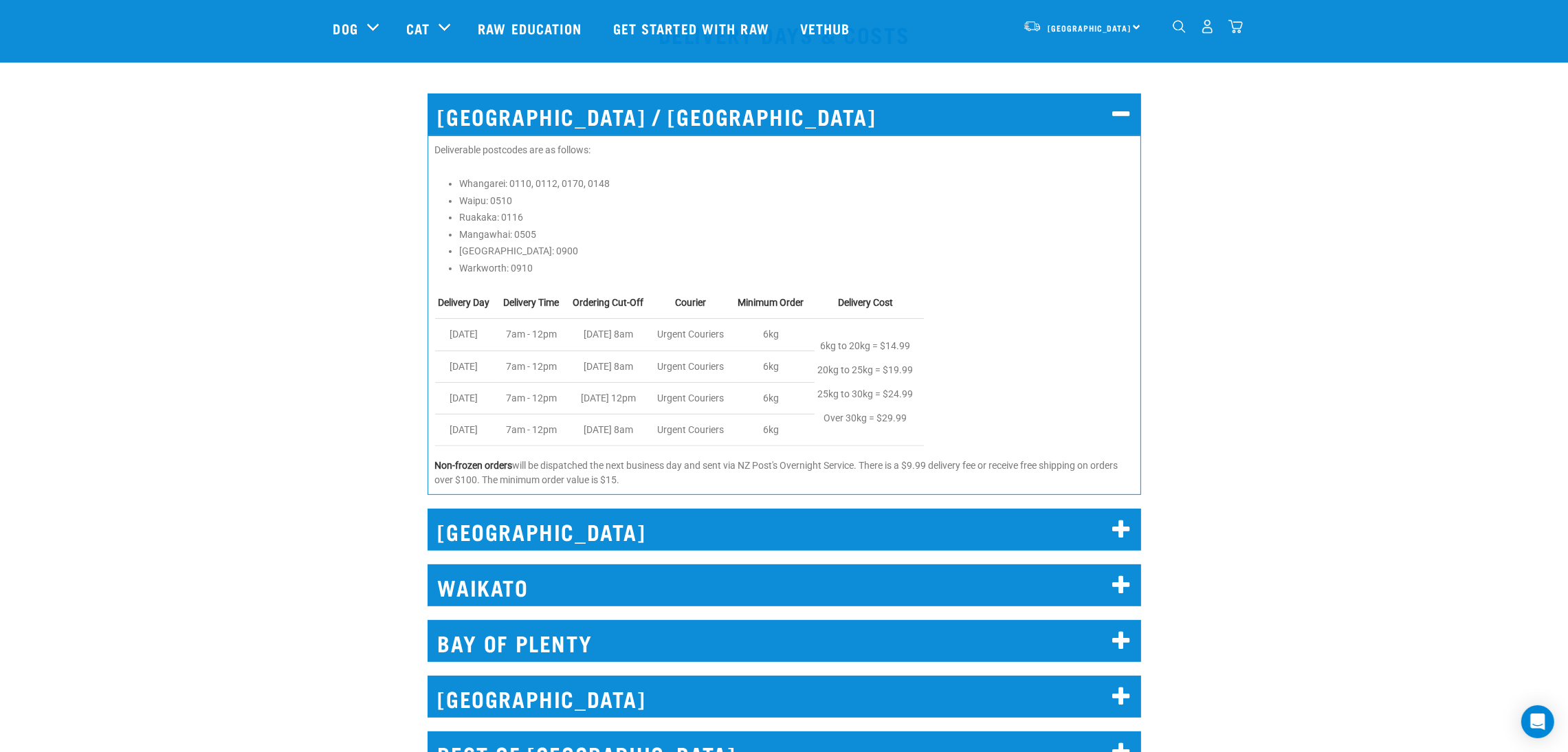
click at [1129, 511] on h2 "[GEOGRAPHIC_DATA]" at bounding box center [784, 530] width 713 height 42
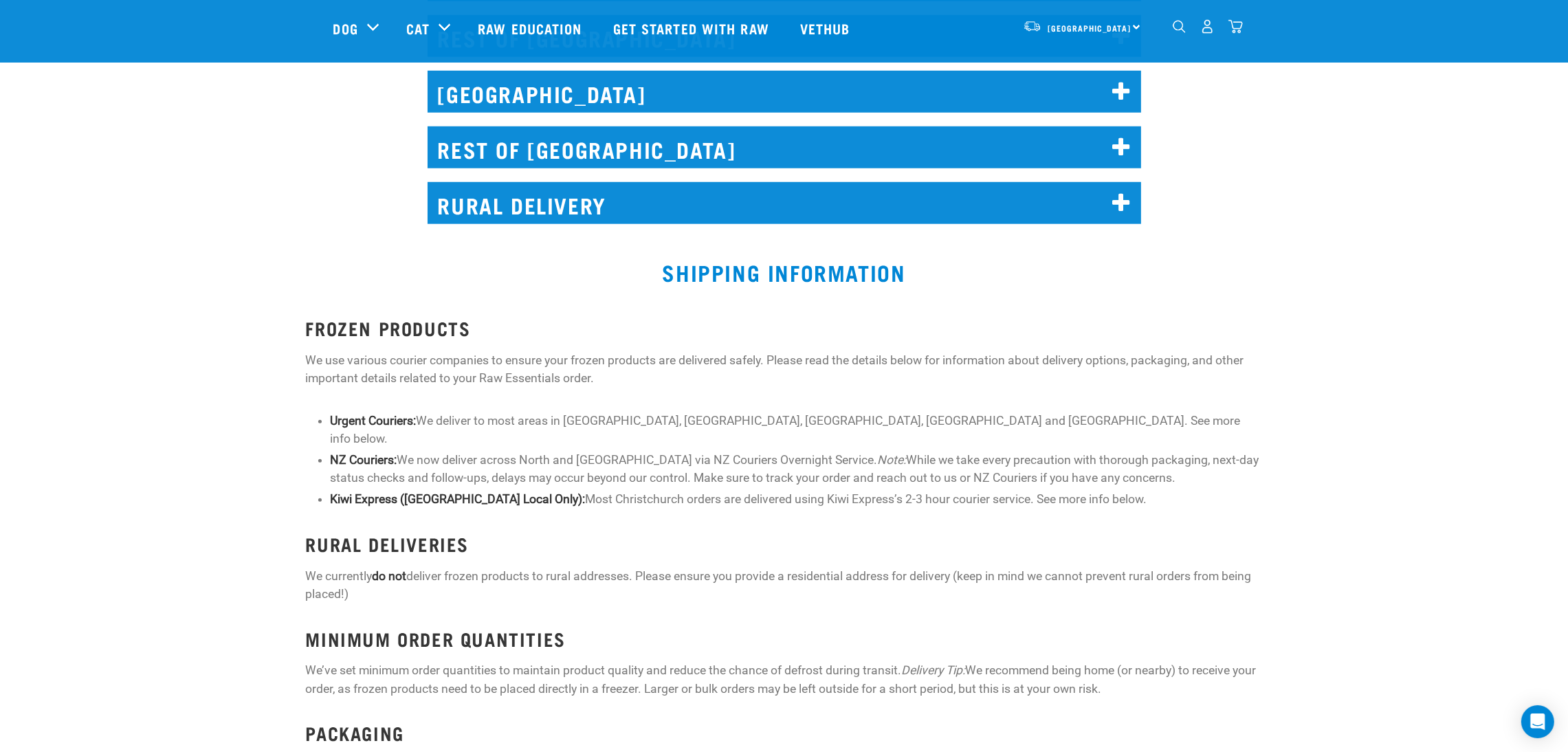
scroll to position [2073, 0]
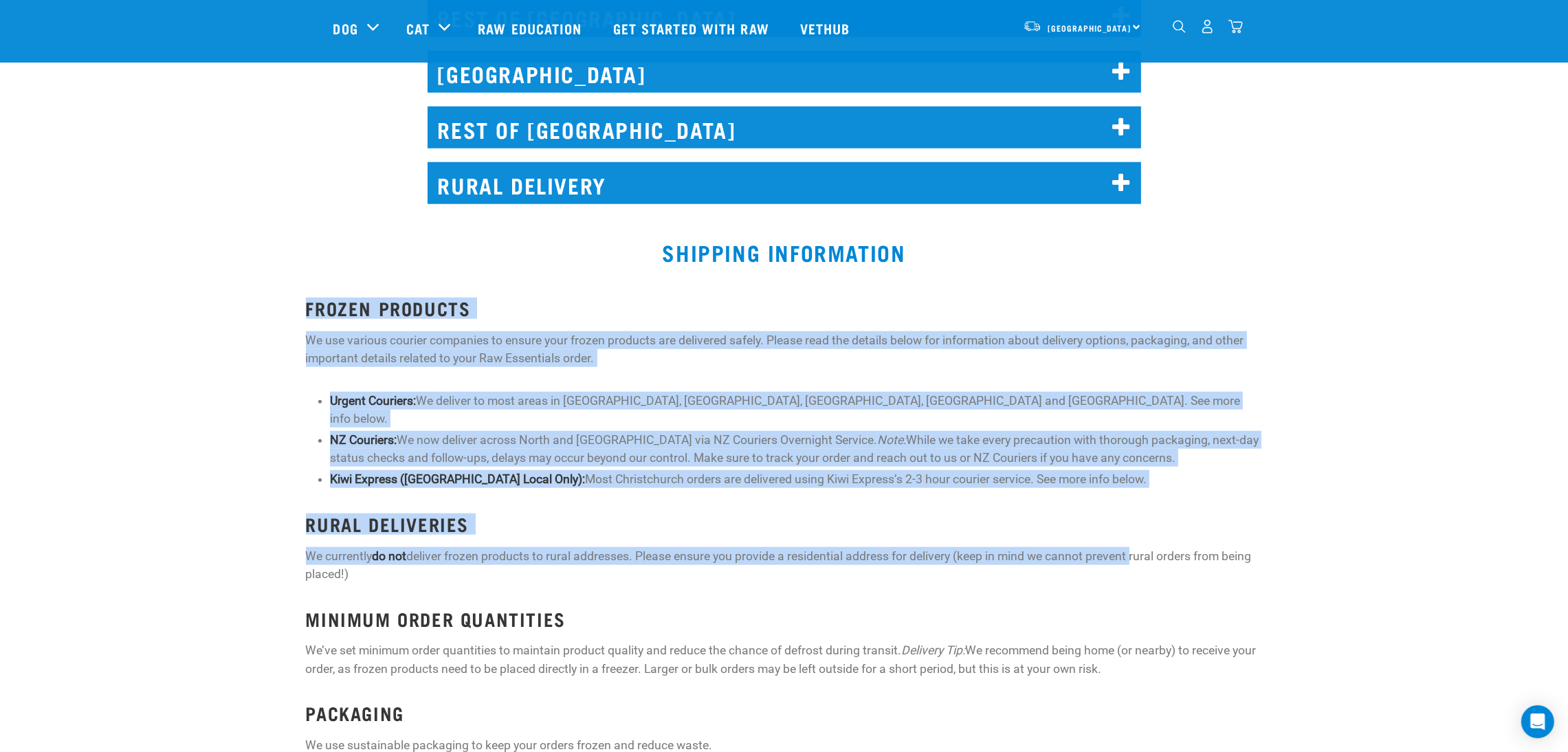
drag, startPoint x: 279, startPoint y: 286, endPoint x: 1136, endPoint y: 523, distance: 889.2
click at [1136, 523] on div "Shipping information FROZEN PRODUCTS We use various courier companies to ensure…" at bounding box center [784, 629] width 1443 height 846
click at [1136, 524] on div "FROZEN PRODUCTS We use various courier companies to ensure your frozen products…" at bounding box center [784, 673] width 957 height 752
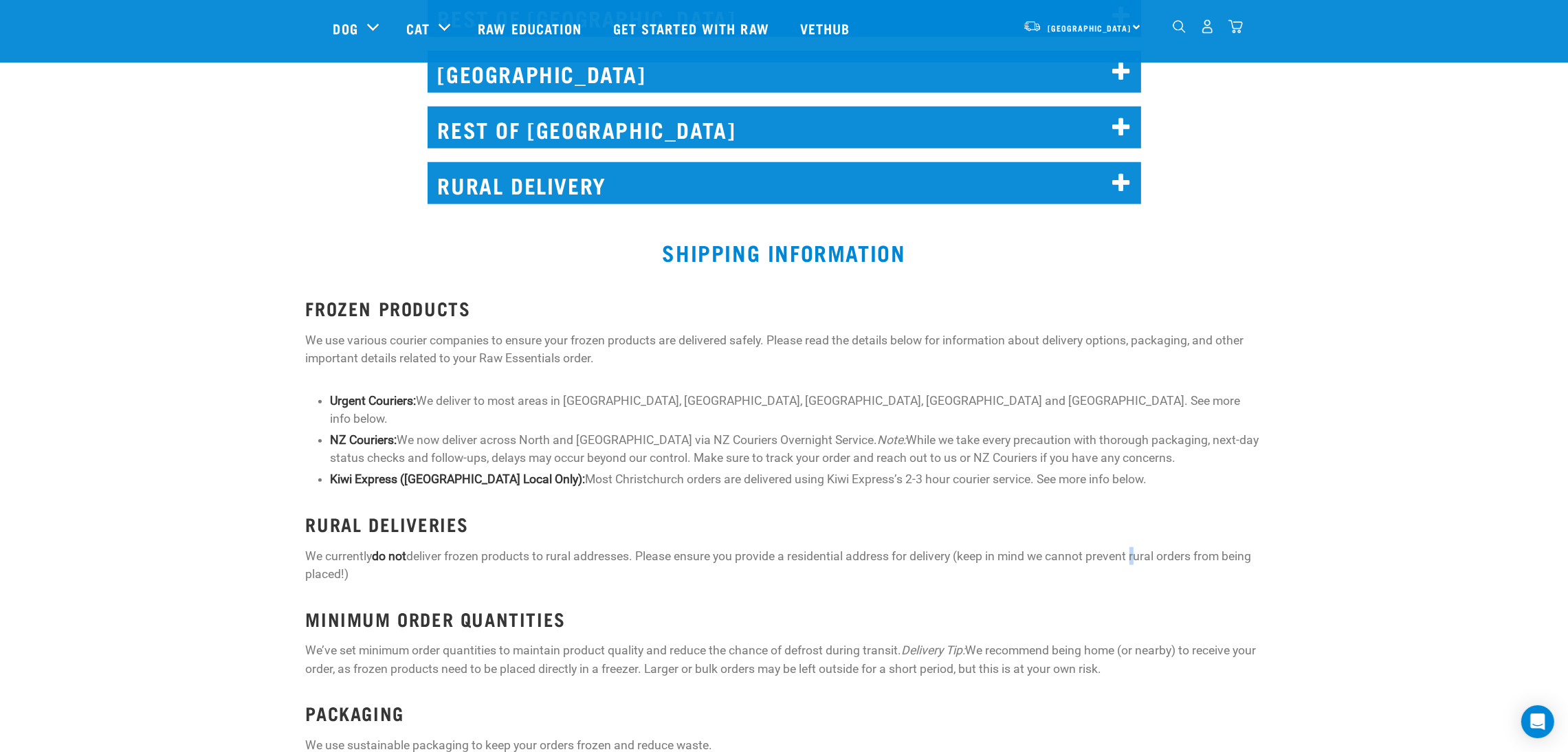
click at [1136, 524] on div "FROZEN PRODUCTS We use various courier companies to ensure your frozen products…" at bounding box center [784, 673] width 957 height 752
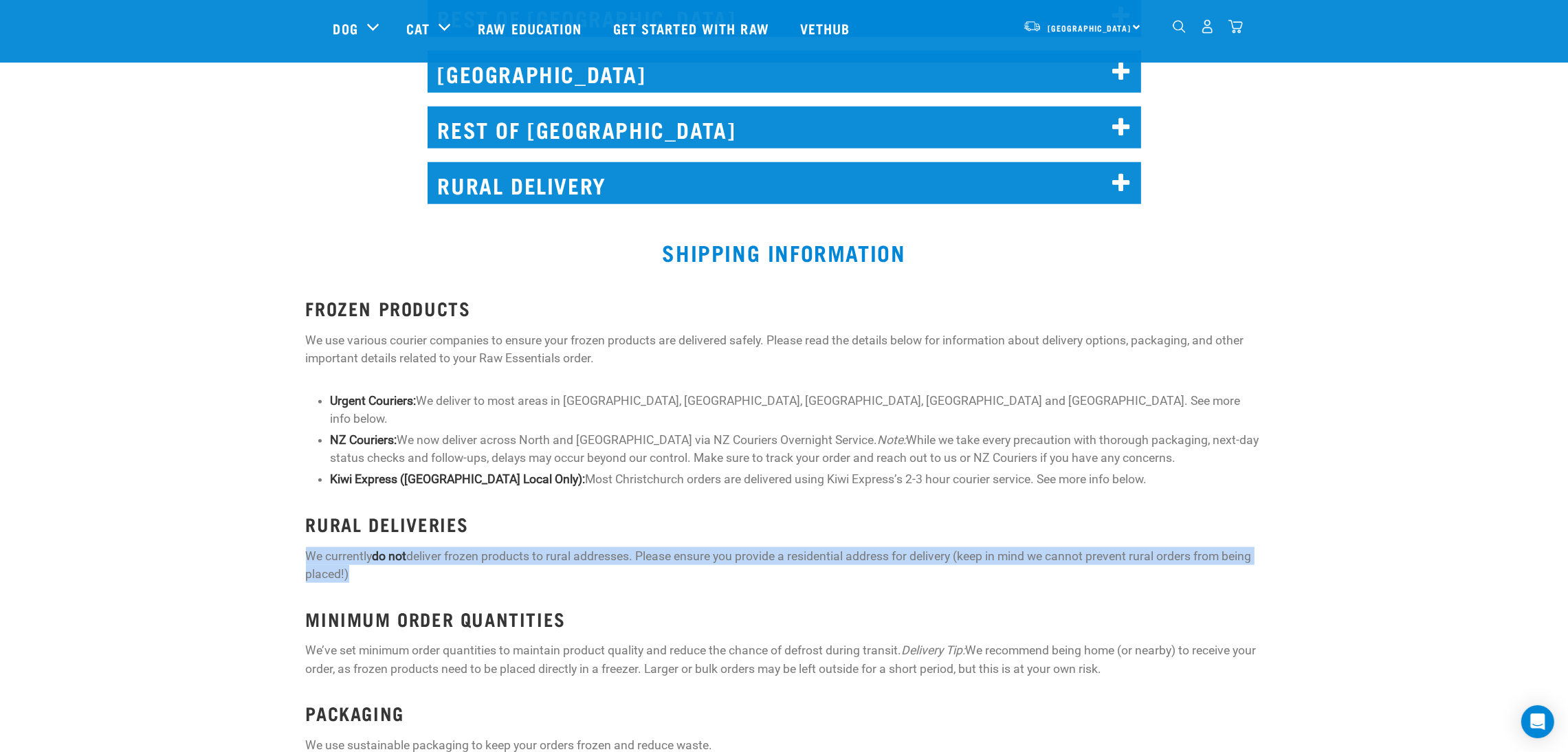
click at [1136, 524] on div "FROZEN PRODUCTS We use various courier companies to ensure your frozen products…" at bounding box center [784, 673] width 957 height 752
click at [1149, 547] on p "We currently do not deliver frozen products to rural addresses. Please ensure y…" at bounding box center [784, 565] width 957 height 37
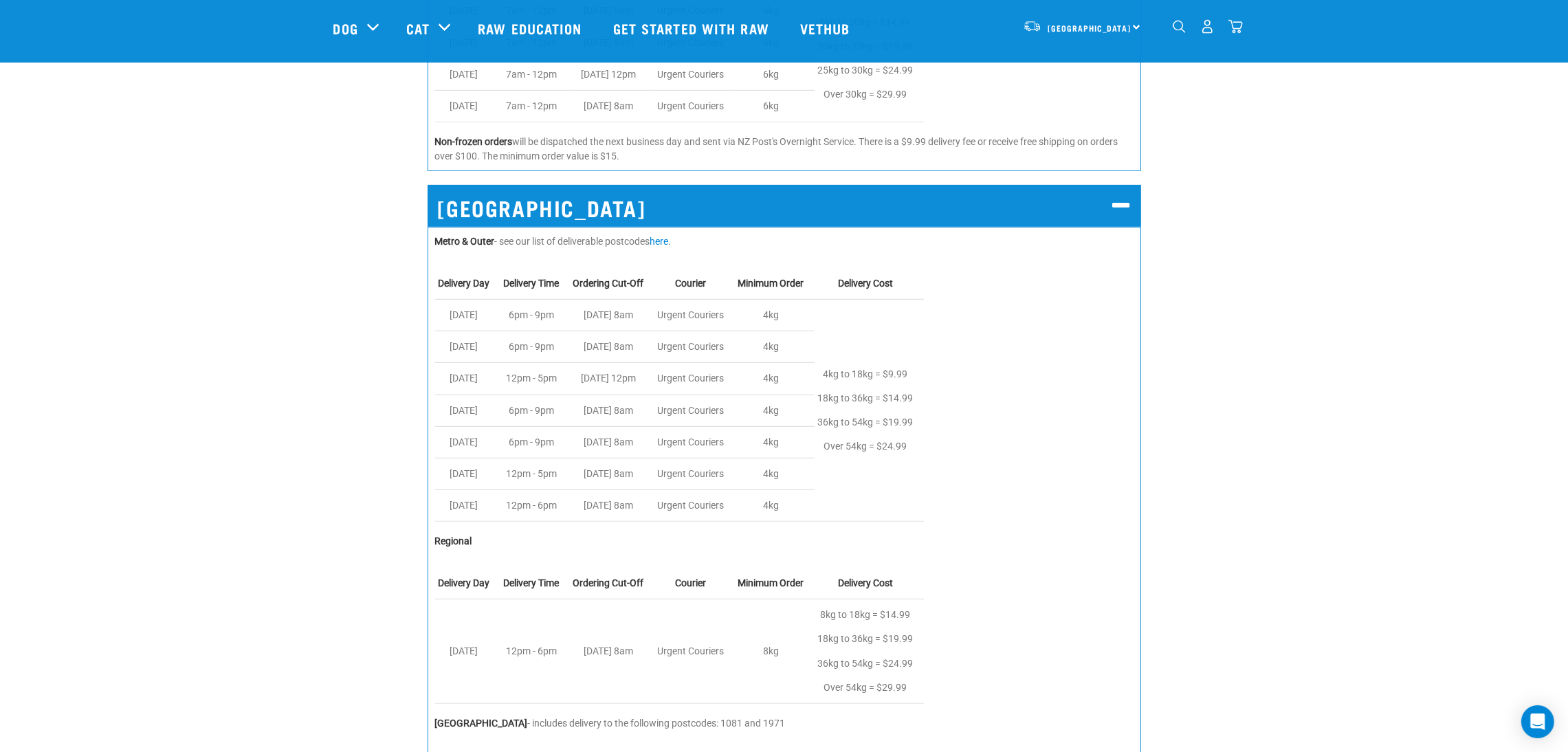
scroll to position [629, 0]
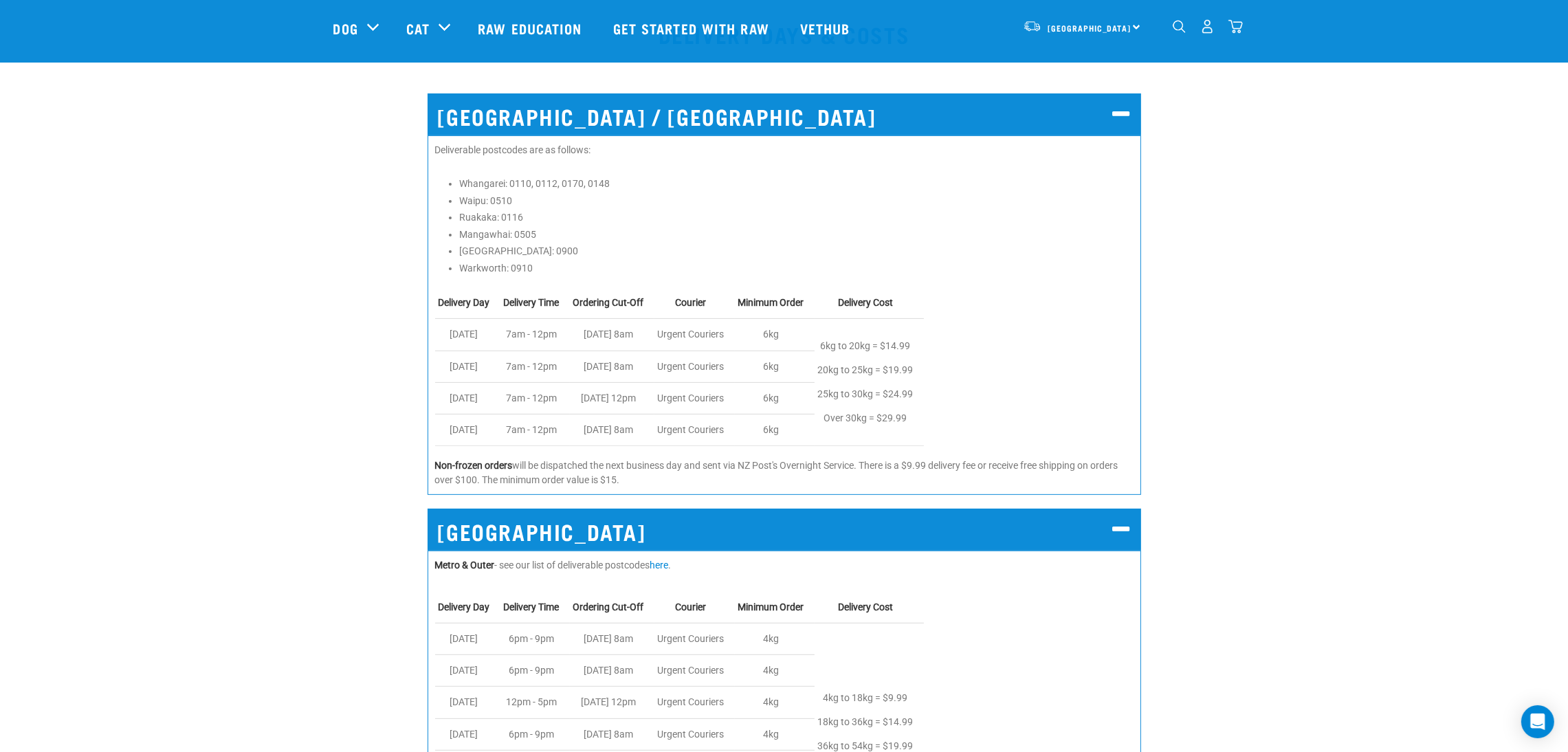
click at [517, 264] on li "Warkworth: 0910" at bounding box center [796, 268] width 674 height 15
click at [517, 265] on li "Warkworth: 0910" at bounding box center [796, 268] width 674 height 15
copy li "0910"
click at [669, 278] on div "Deliverable postcodes are as follows: Whangarei: 0110, 0112, 0170, 0148 Waipu: …" at bounding box center [784, 315] width 713 height 360
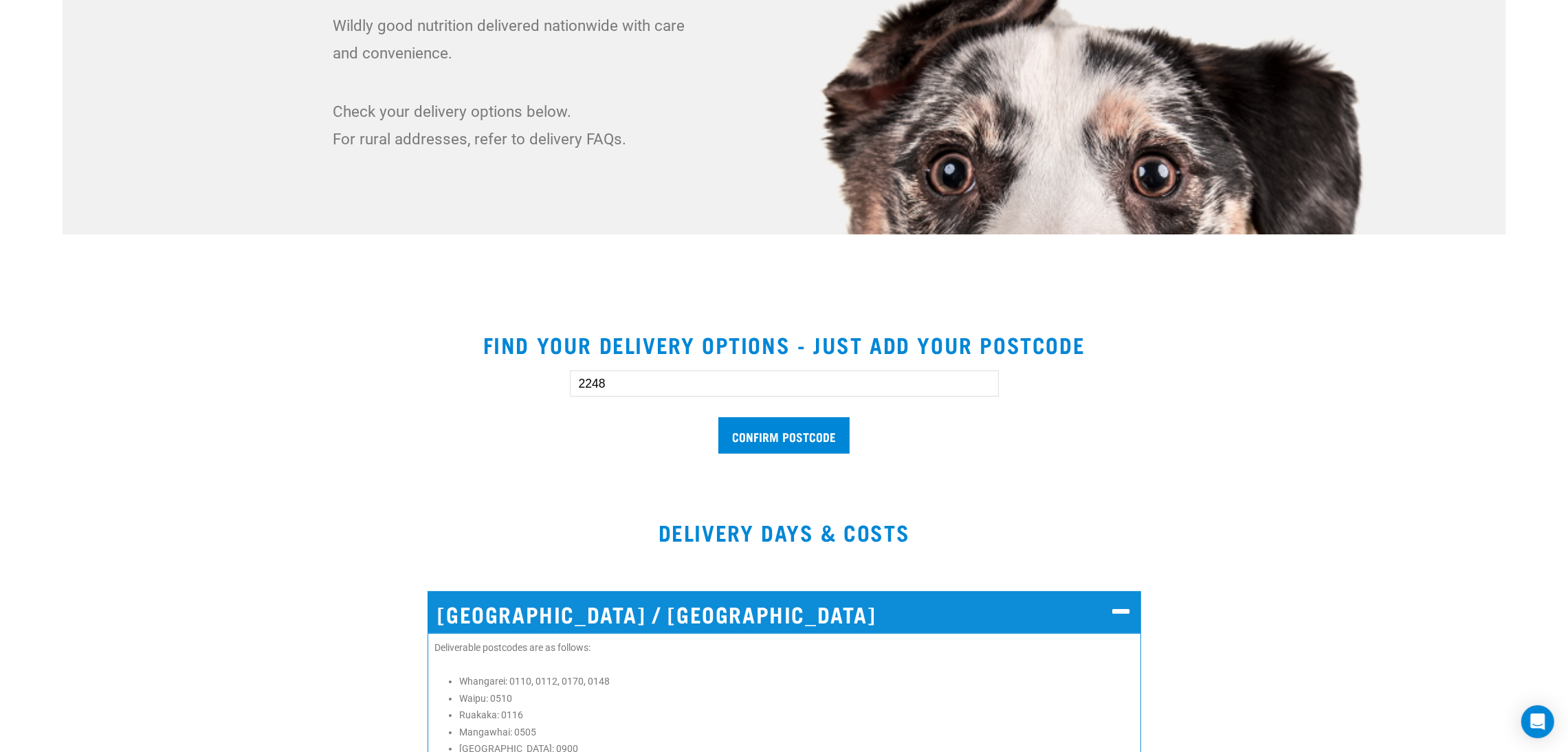
scroll to position [0, 0]
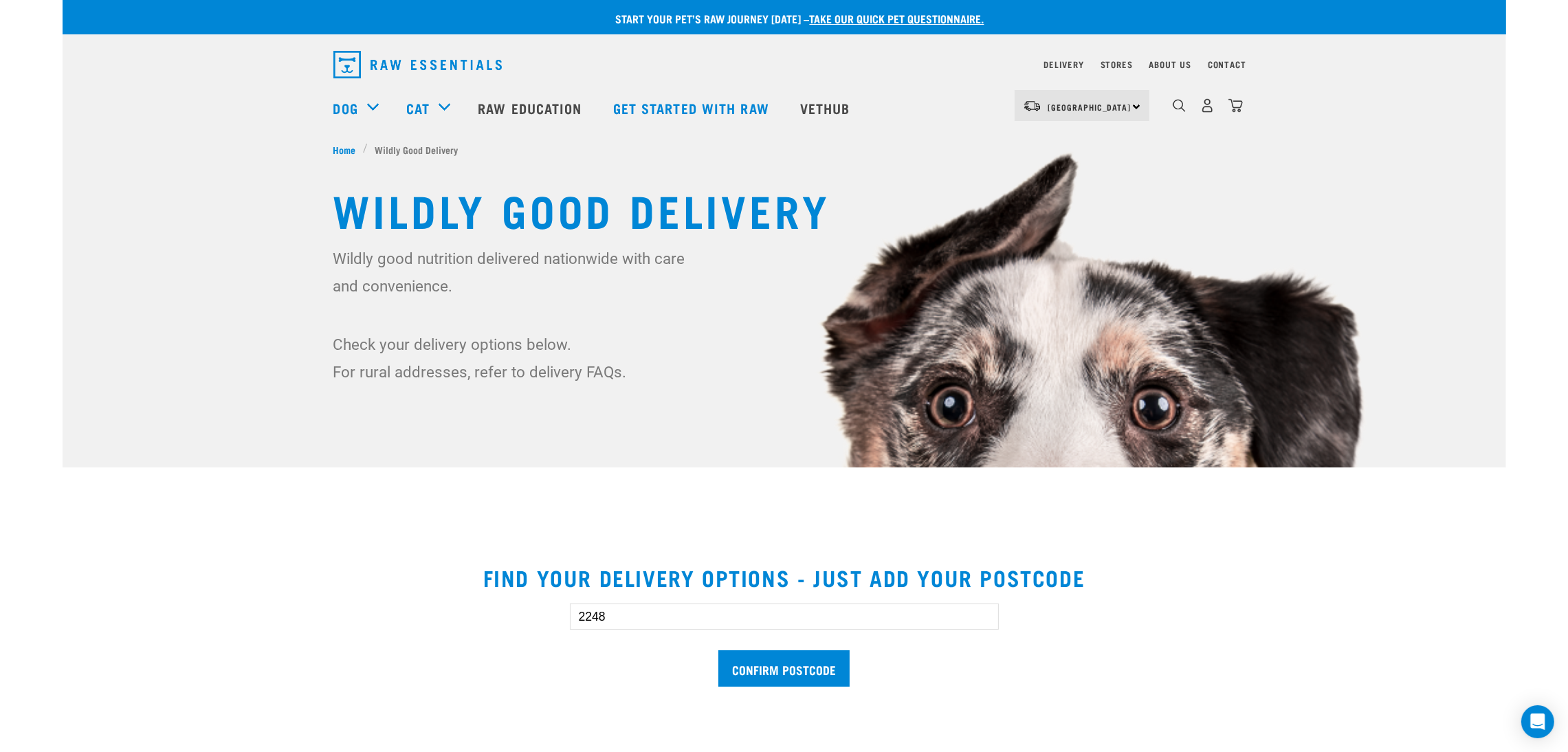
click at [1314, 368] on img at bounding box center [784, 432] width 1443 height 866
drag, startPoint x: 769, startPoint y: 622, endPoint x: 510, endPoint y: 607, distance: 259.4
click at [510, 607] on div "2248 Confirm postcode" at bounding box center [784, 638] width 946 height 114
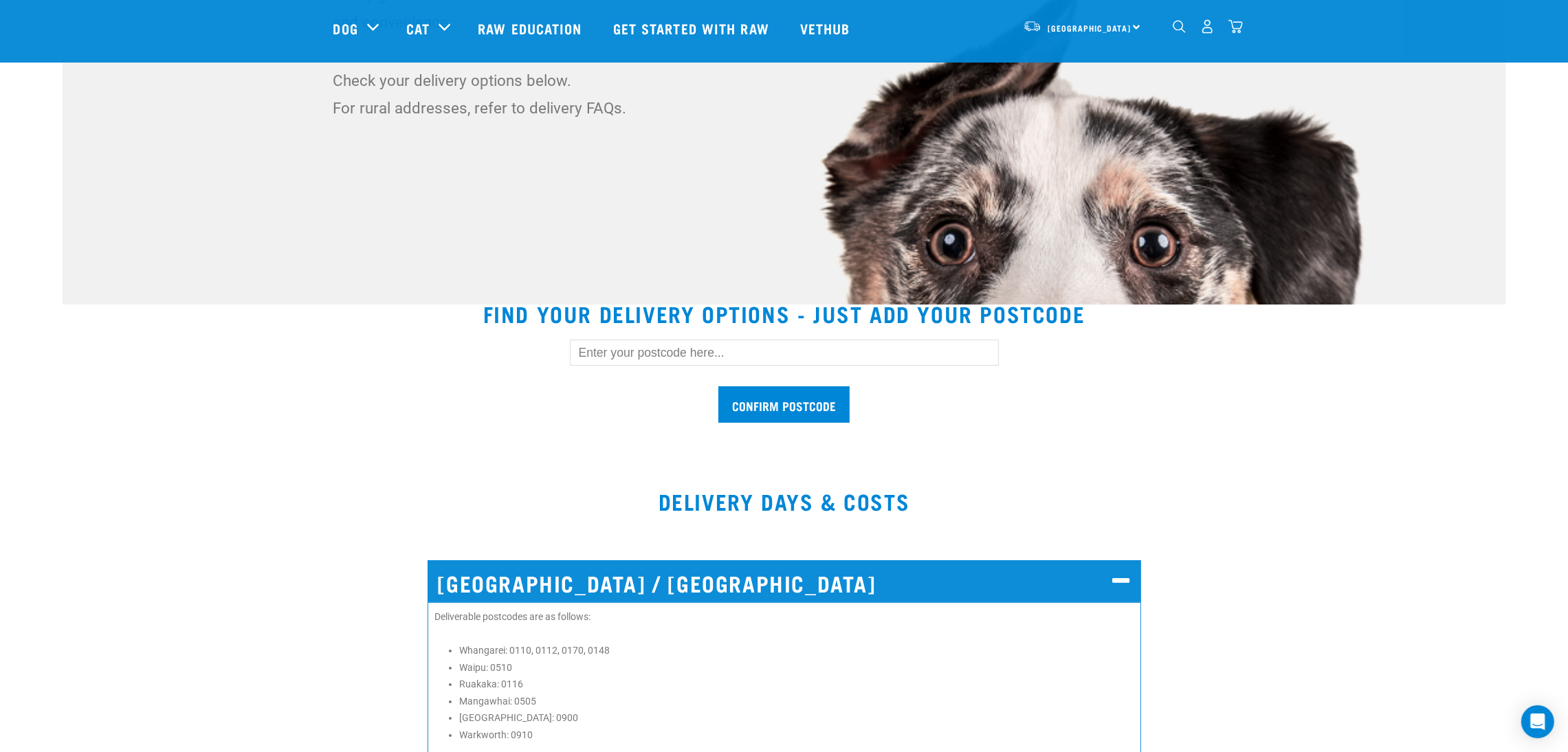
scroll to position [412, 0]
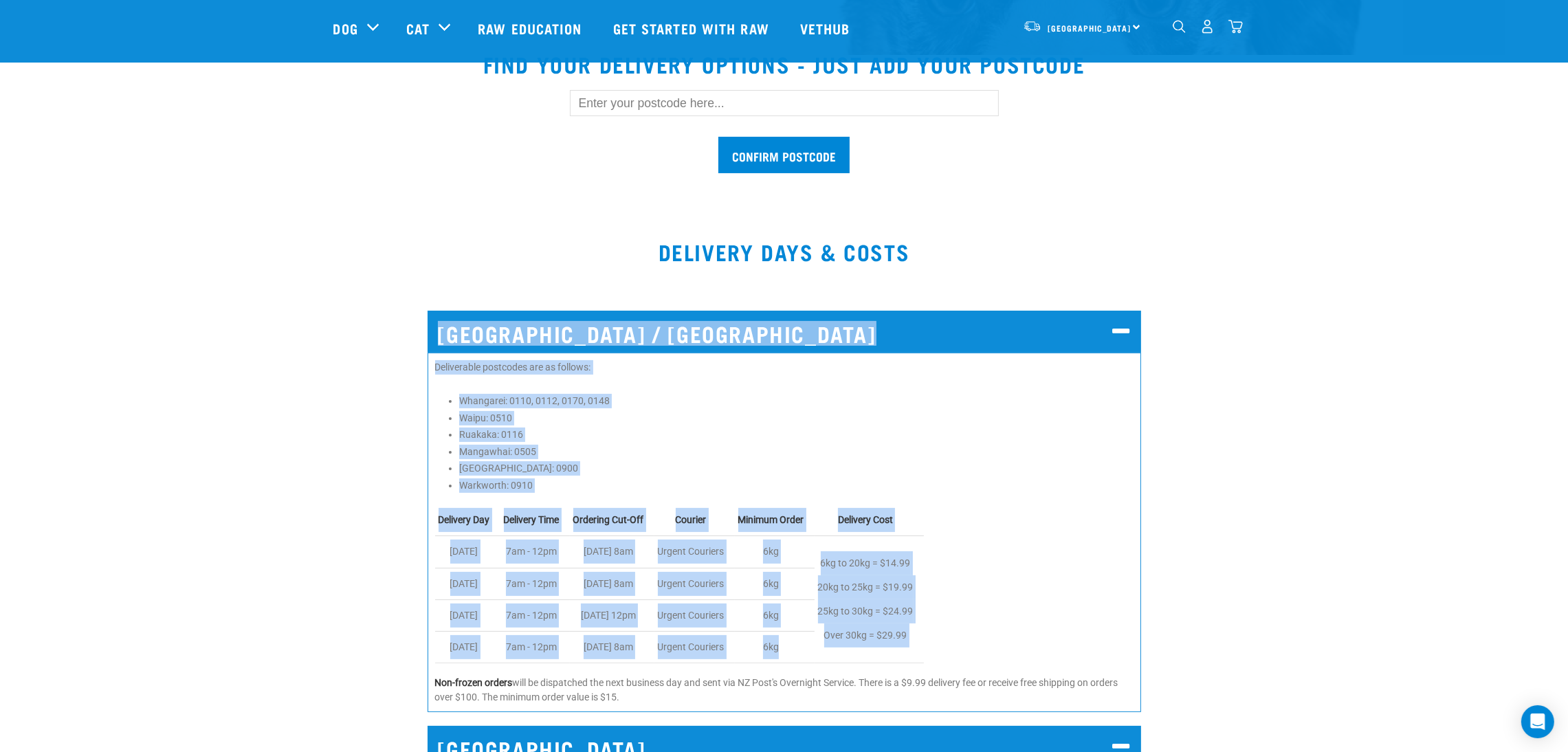
drag, startPoint x: 409, startPoint y: 334, endPoint x: 1208, endPoint y: 647, distance: 858.1
click at [1208, 647] on div "NORTH AUCKLAND / WHANGAREI Deliverable postcodes are as follows: Whangarei: 011…" at bounding box center [784, 507] width 1460 height 432
click at [1206, 645] on div "NORTH AUCKLAND / WHANGAREI Deliverable postcodes are as follows: Whangarei: 011…" at bounding box center [784, 507] width 1460 height 432
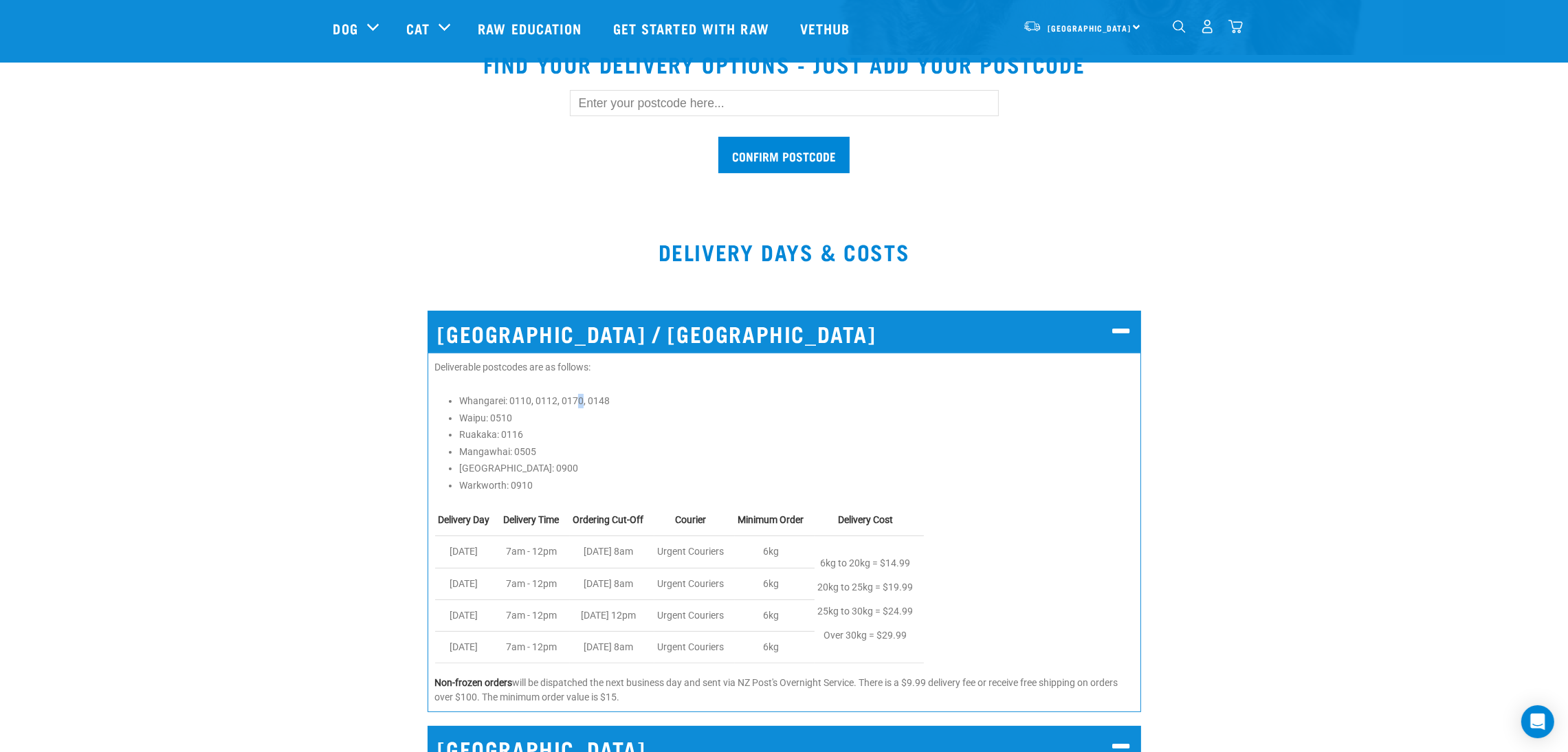
drag, startPoint x: 768, startPoint y: 335, endPoint x: 582, endPoint y: 402, distance: 197.7
click at [582, 402] on li "Whangarei: 0110, 0112, 0170, 0148" at bounding box center [796, 401] width 674 height 15
click at [534, 394] on li "Whangarei: 0110, 0112, 0170, 0148" at bounding box center [796, 401] width 674 height 15
click at [494, 494] on div "Deliverable postcodes are as follows: Whangarei: 0110, 0112, 0170, 0148 Waipu: …" at bounding box center [784, 532] width 713 height 360
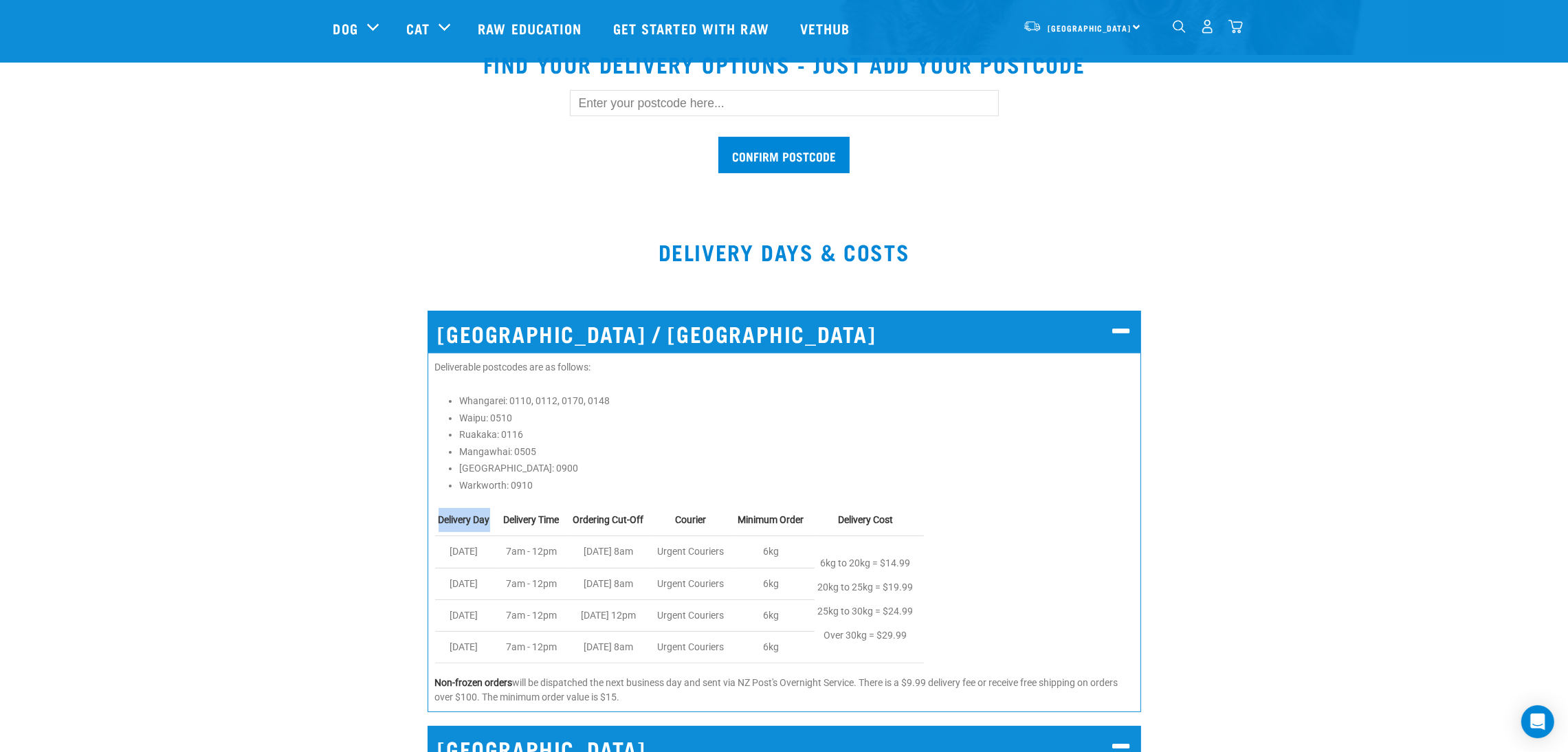
click at [494, 494] on div "Deliverable postcodes are as follows: Whangarei: 0110, 0112, 0170, 0148 Waipu: …" at bounding box center [784, 532] width 713 height 360
click at [634, 505] on td "Ordering Cut-Off" at bounding box center [612, 521] width 85 height 32
click at [712, 326] on h2 "[GEOGRAPHIC_DATA] / [GEOGRAPHIC_DATA]" at bounding box center [784, 331] width 713 height 42
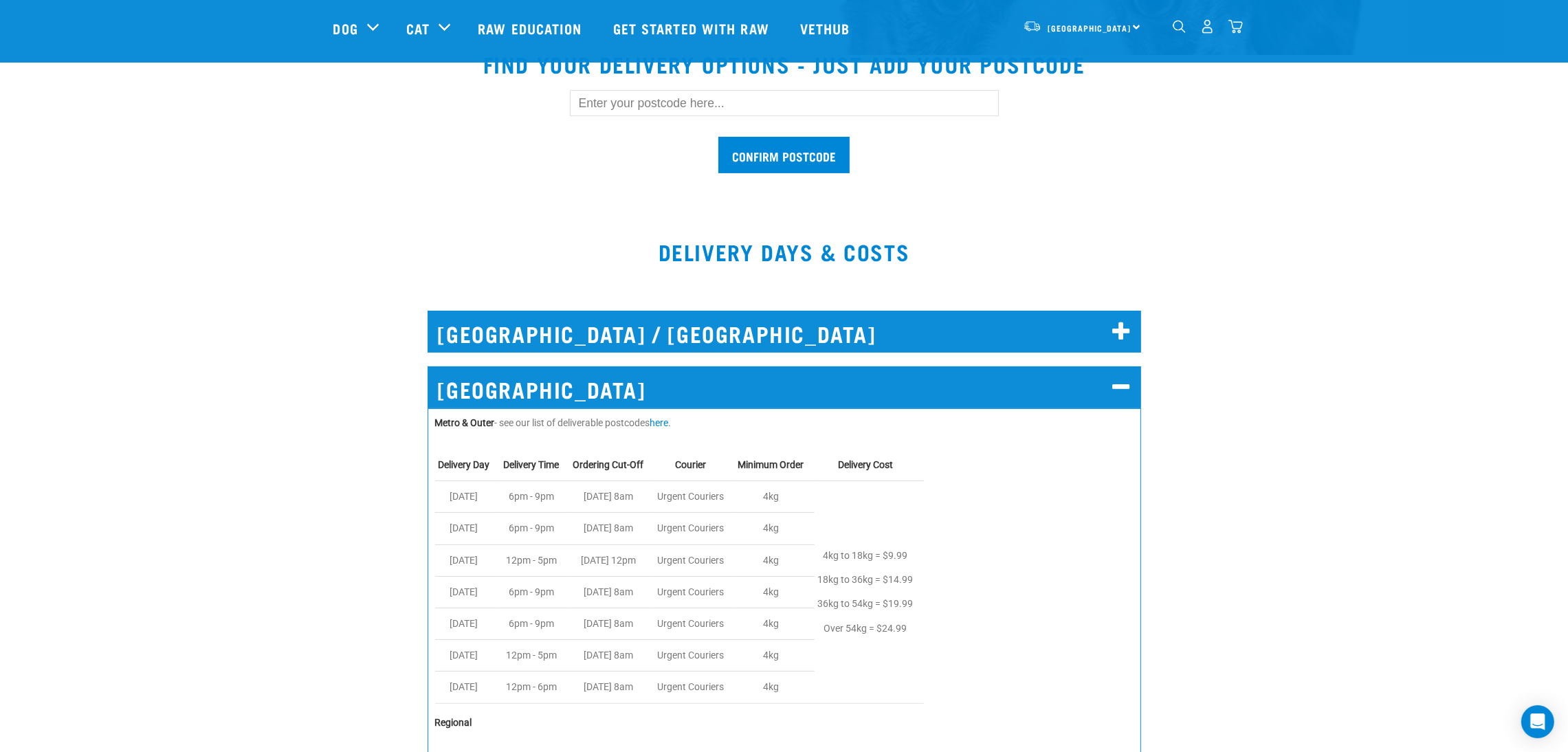
click at [1065, 376] on h2 "[GEOGRAPHIC_DATA]" at bounding box center [784, 387] width 713 height 42
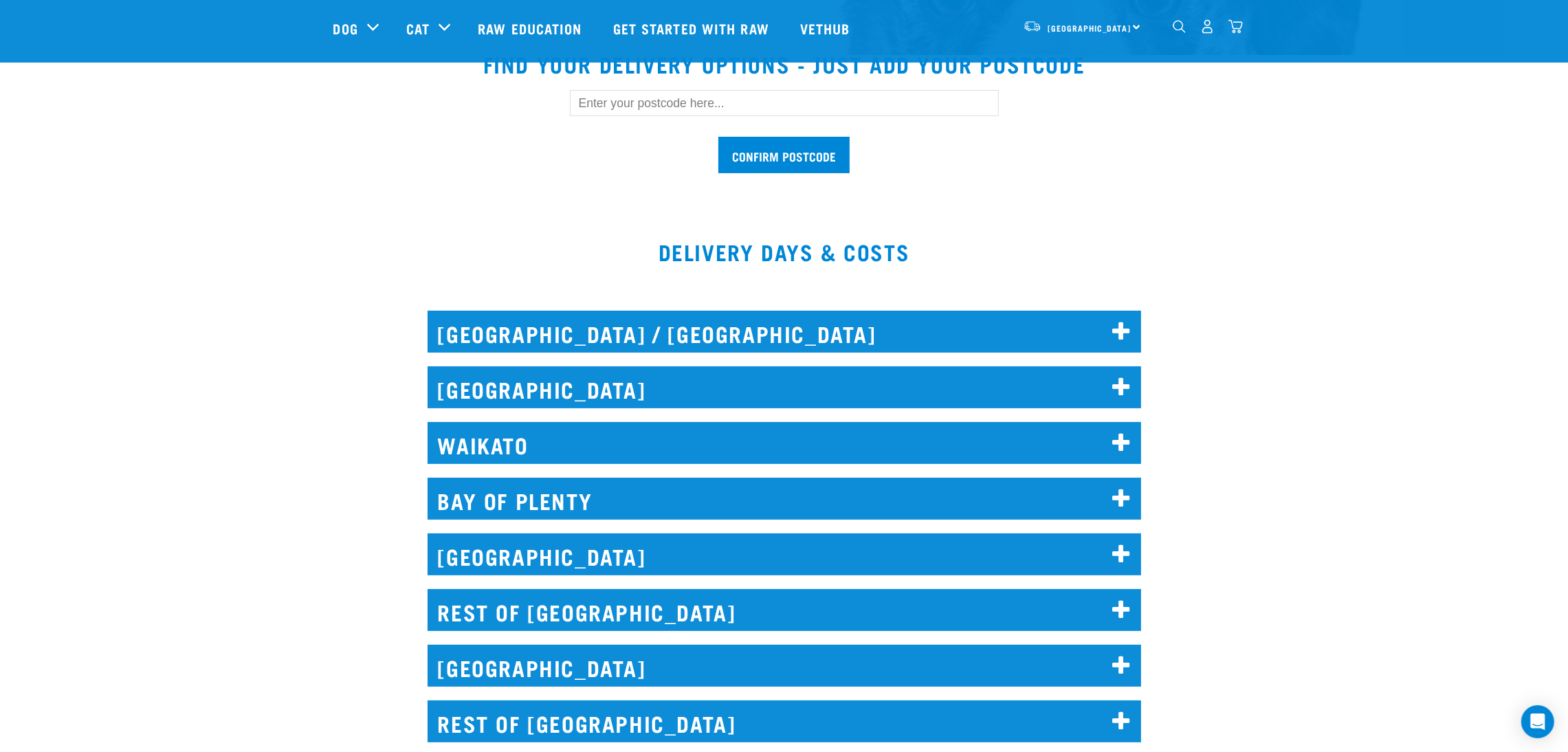
click at [1110, 610] on h2 "REST OF [GEOGRAPHIC_DATA]" at bounding box center [784, 610] width 713 height 42
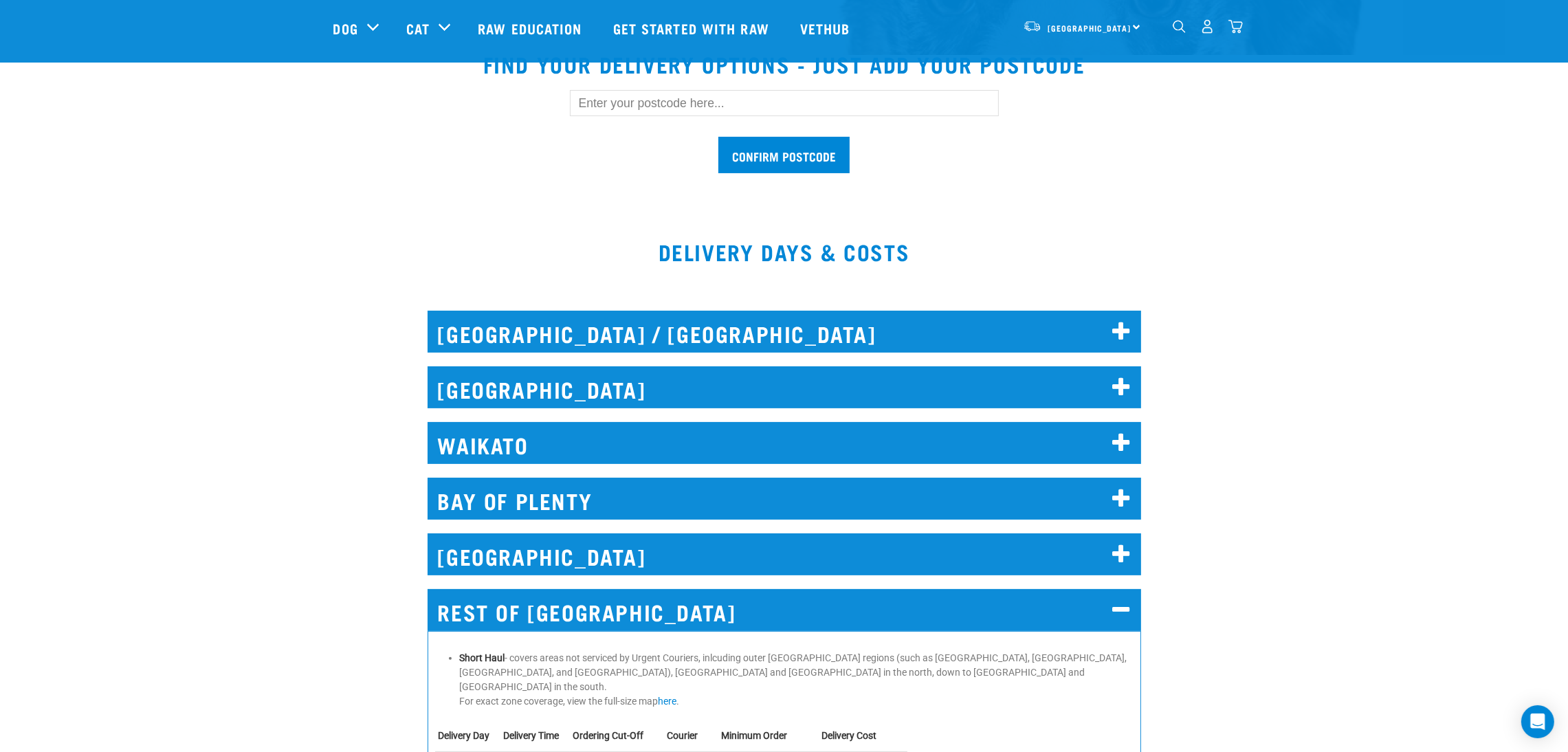
drag, startPoint x: 1110, startPoint y: 610, endPoint x: 1205, endPoint y: 661, distance: 107.8
click at [1037, 600] on h2 "REST OF [GEOGRAPHIC_DATA]" at bounding box center [784, 610] width 713 height 42
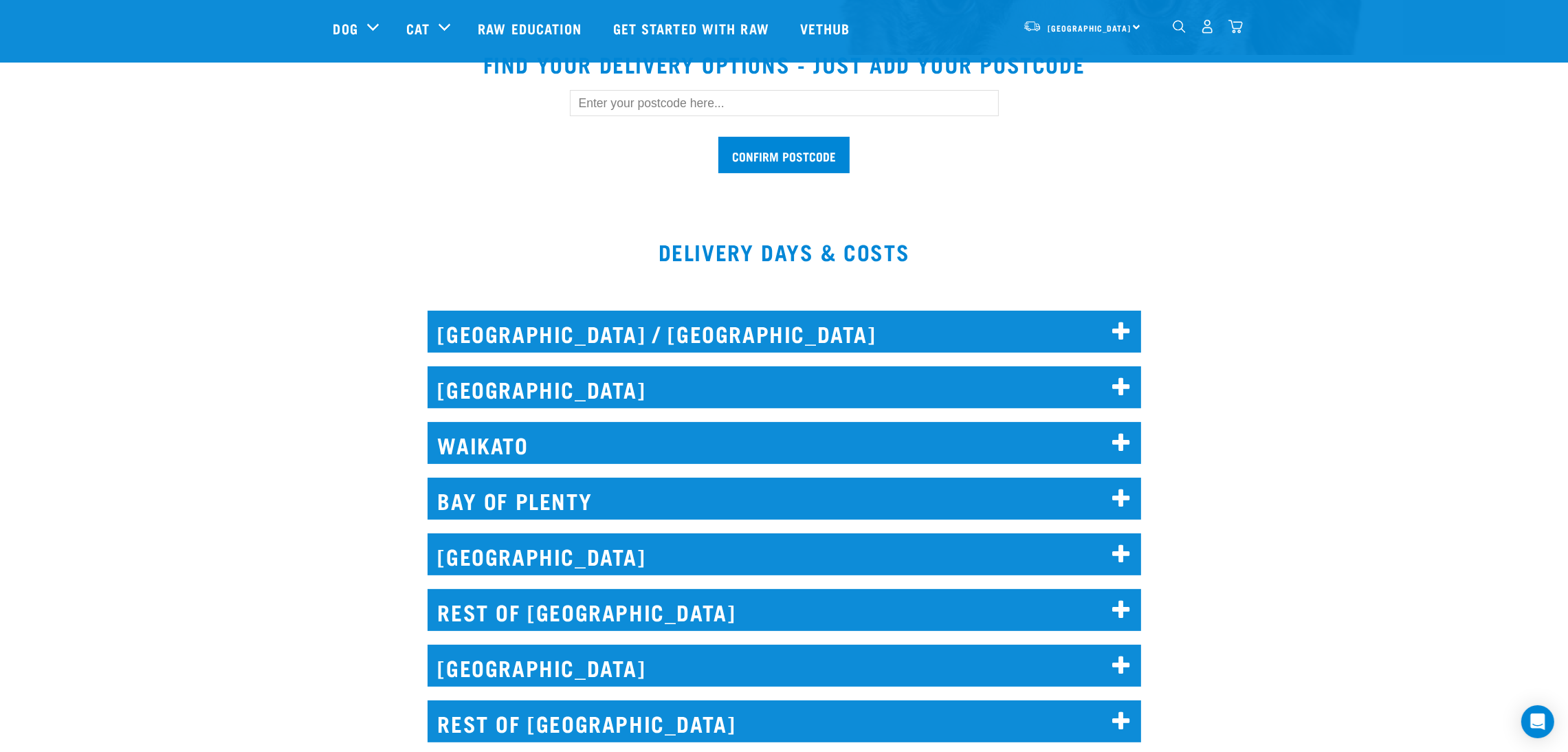
click at [988, 344] on h2 "[GEOGRAPHIC_DATA] / [GEOGRAPHIC_DATA]" at bounding box center [784, 331] width 713 height 42
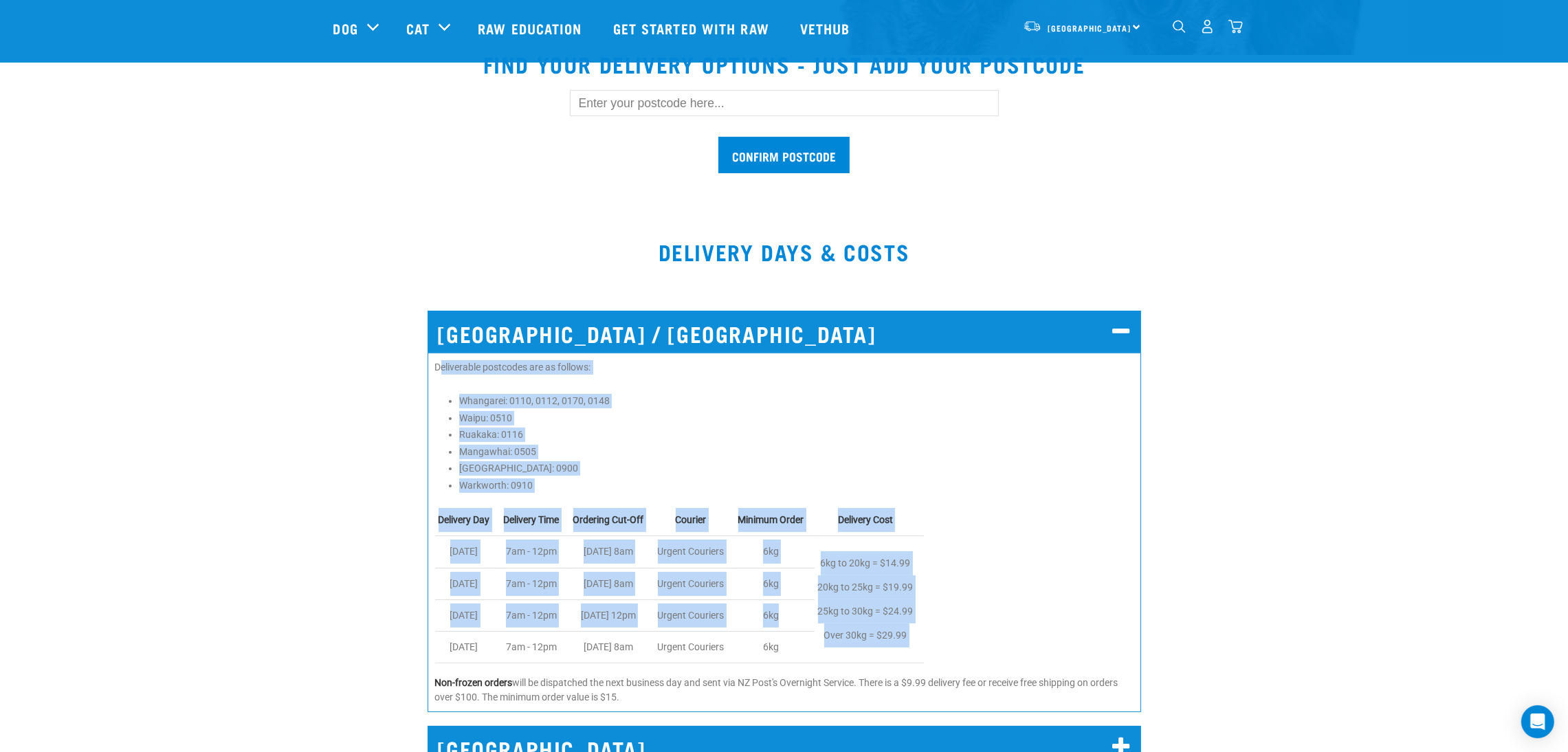
drag, startPoint x: 455, startPoint y: 375, endPoint x: 1014, endPoint y: 620, distance: 610.3
click at [1012, 619] on div "Deliverable postcodes are as follows: Whangarei: 0110, 0112, 0170, 0148 Waipu: …" at bounding box center [784, 532] width 713 height 360
click at [1014, 620] on table "Delivery Day Delivery Time Ordering Cut-Off Courier Minimum Order Delivery Cost…" at bounding box center [784, 584] width 698 height 159
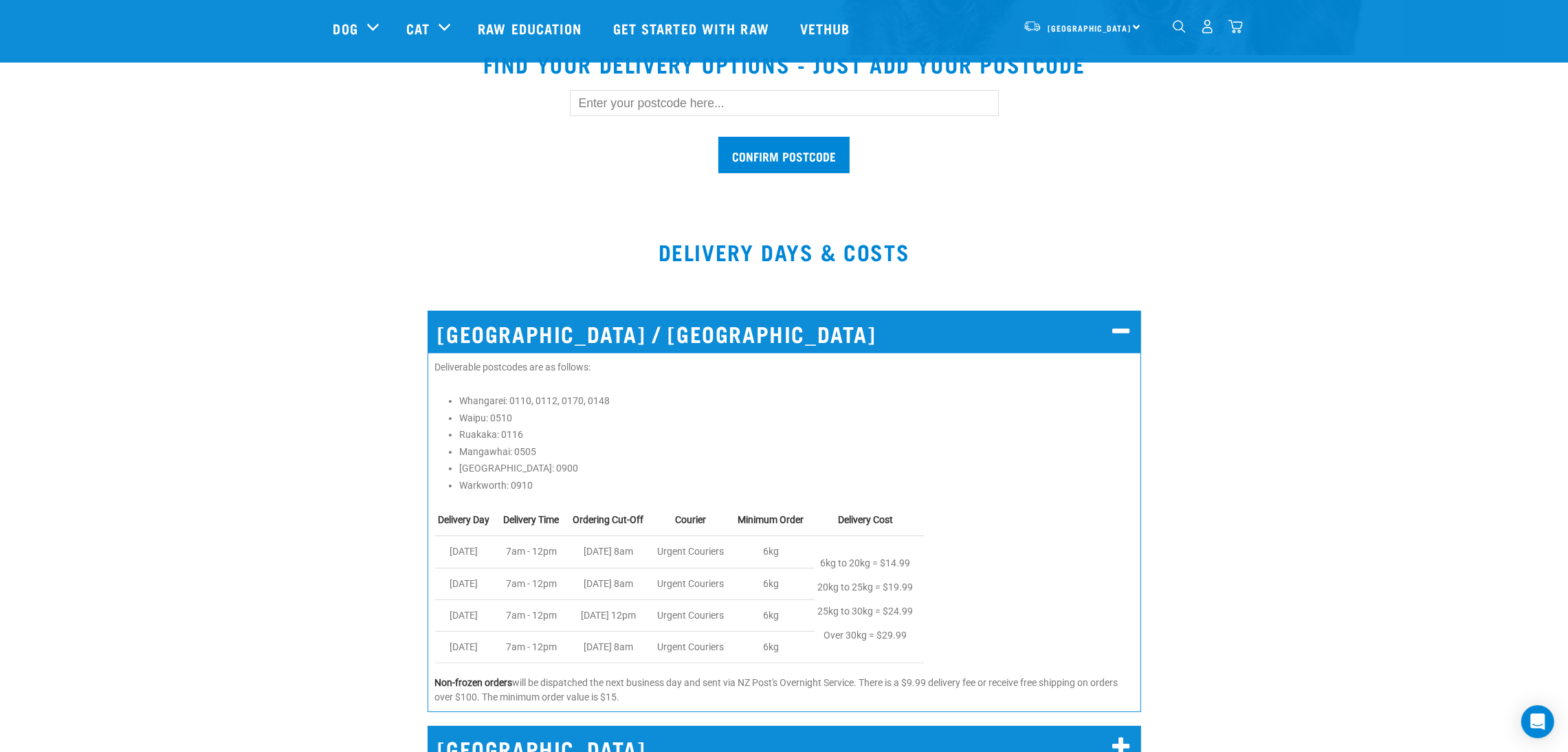
drag, startPoint x: 438, startPoint y: 367, endPoint x: 898, endPoint y: 410, distance: 462.0
click at [898, 410] on ul "Whangarei: 0110, 0112, 0170, 0148 Waipu: 0510 Ruakaka: 0116 Mangawhai: 0505 Wel…" at bounding box center [796, 443] width 674 height 99
click at [469, 423] on li "Waipu: 0510" at bounding box center [796, 418] width 674 height 15
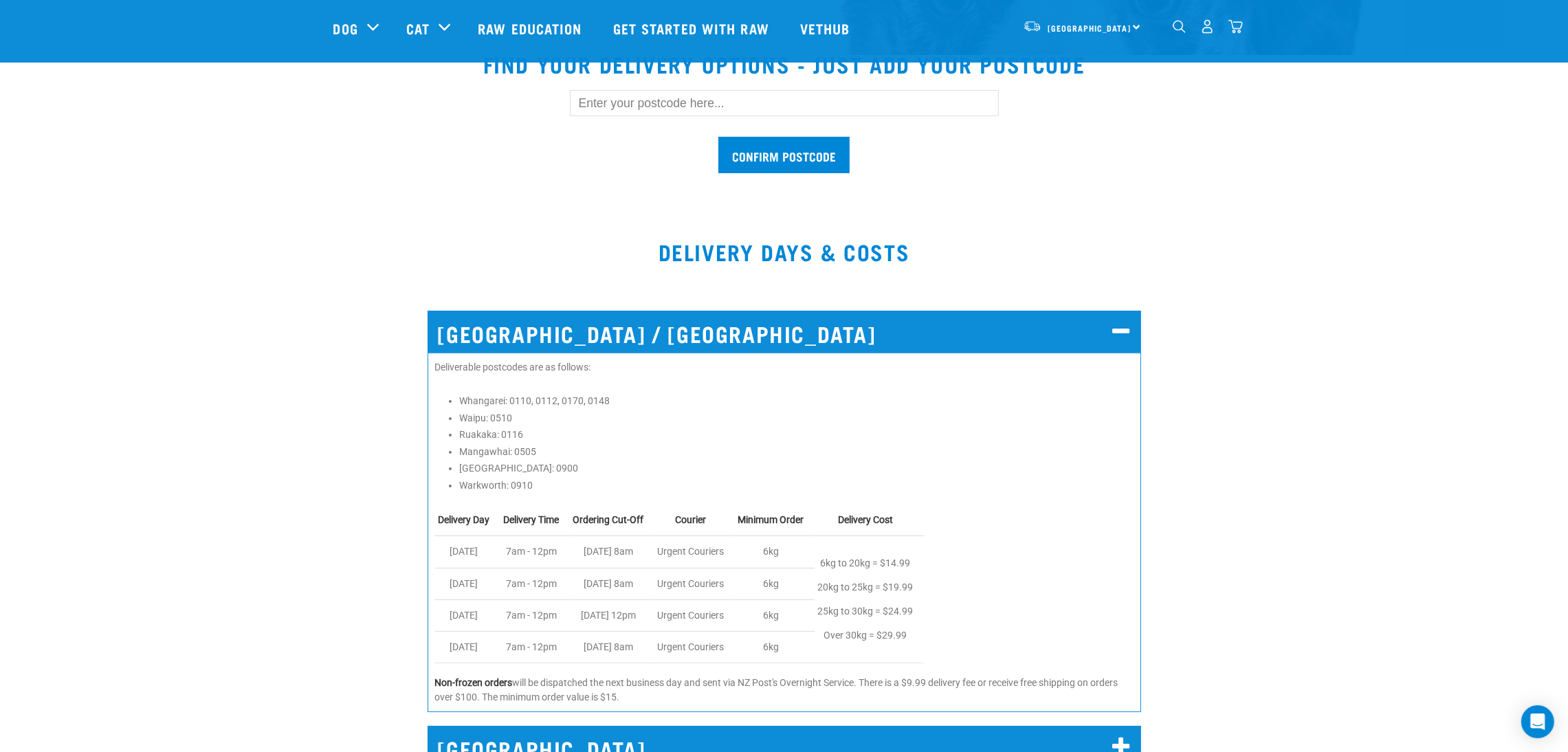
click at [557, 437] on li "Ruakaka: 0116" at bounding box center [796, 435] width 674 height 15
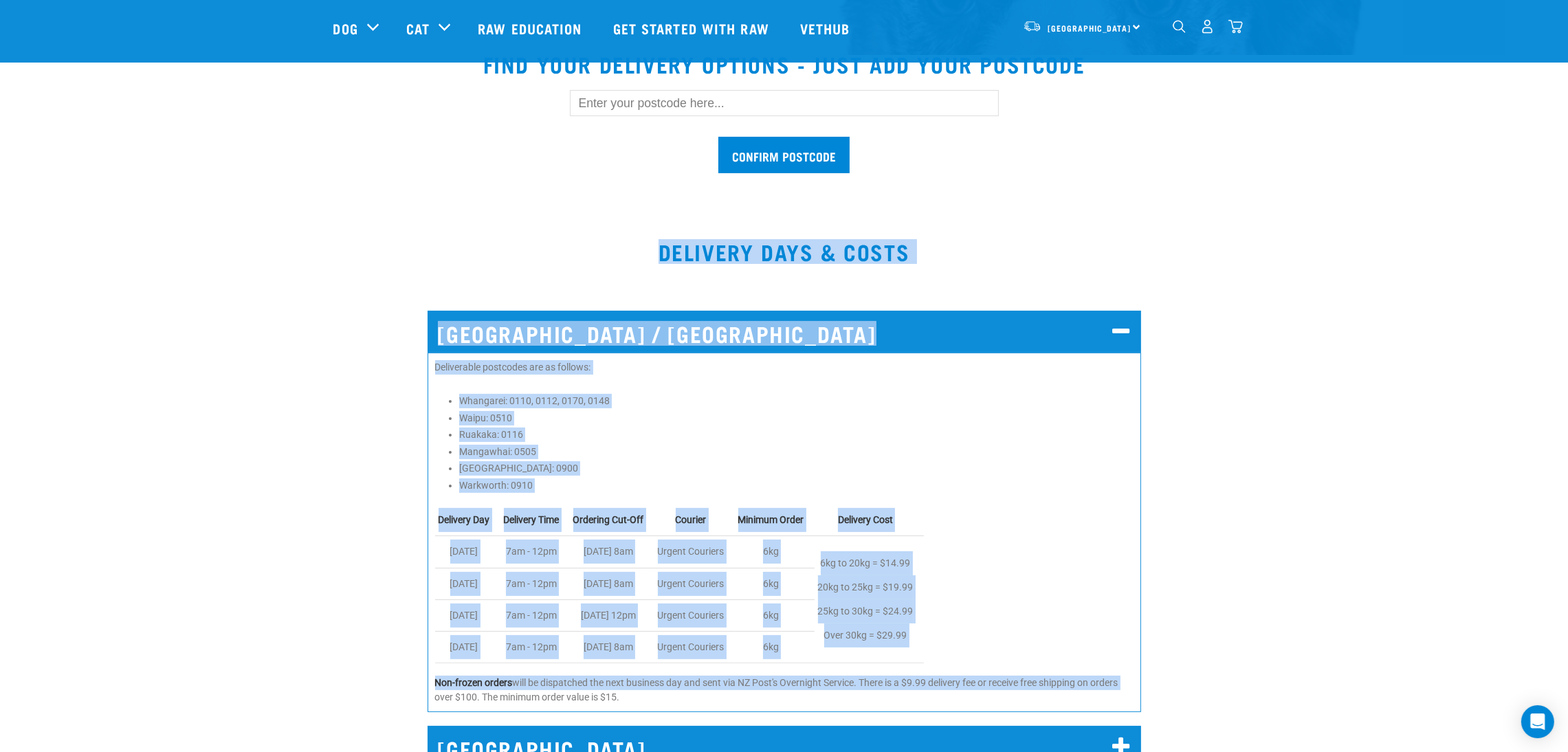
drag, startPoint x: 381, startPoint y: 222, endPoint x: 1361, endPoint y: 668, distance: 1076.7
click at [1355, 670] on div "NORTH AUCKLAND / WHANGAREI Deliverable postcodes are as follows: Whangarei: 011…" at bounding box center [784, 507] width 1460 height 432
drag, startPoint x: 1330, startPoint y: 679, endPoint x: 586, endPoint y: 245, distance: 861.3
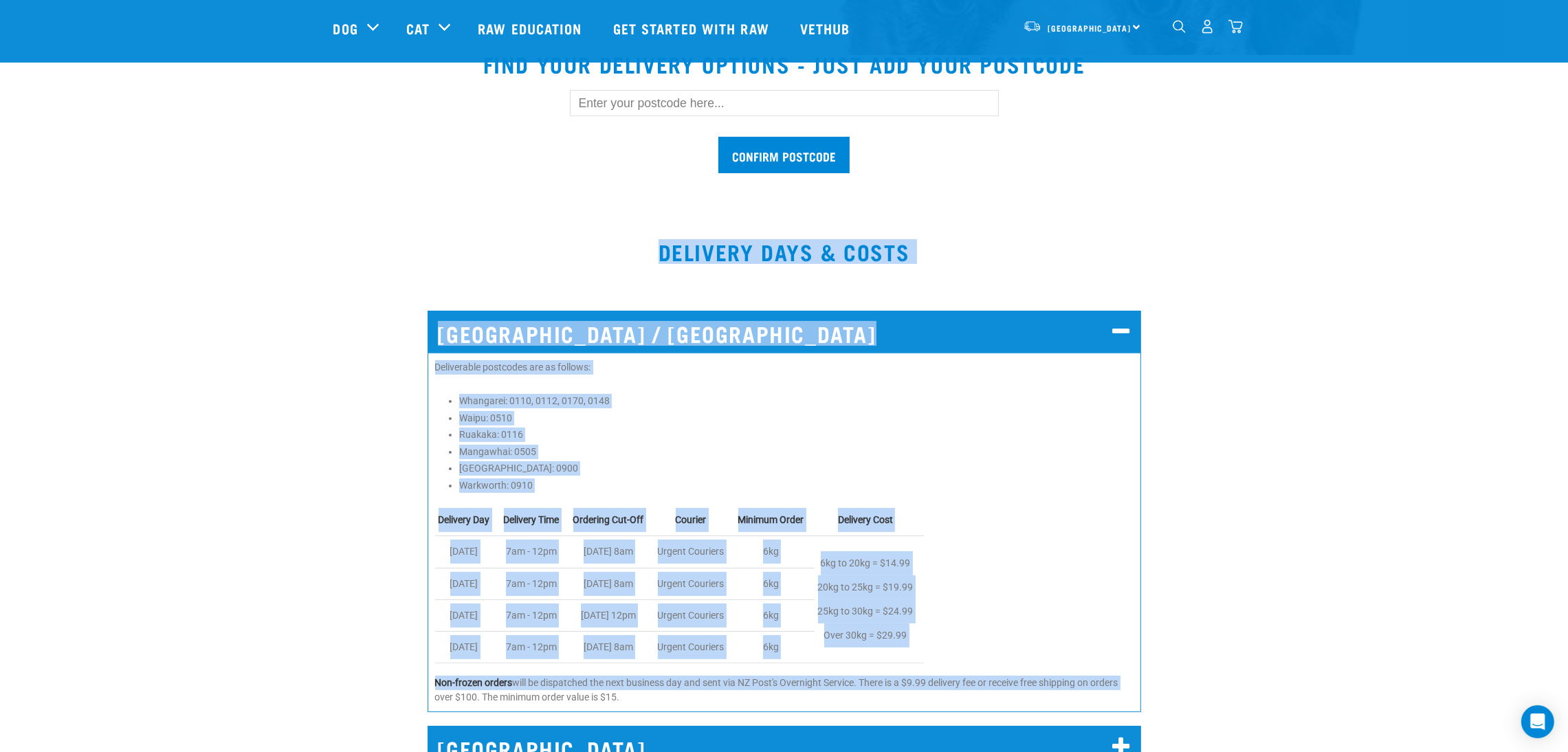
click at [586, 245] on h2 "DELIVERY DAYS & COSTS" at bounding box center [784, 252] width 1443 height 25
drag, startPoint x: 586, startPoint y: 245, endPoint x: 699, endPoint y: 695, distance: 464.0
click at [699, 695] on p "Non-frozen orders will be dispatched the next business day and sent via NZ Post…" at bounding box center [784, 690] width 698 height 29
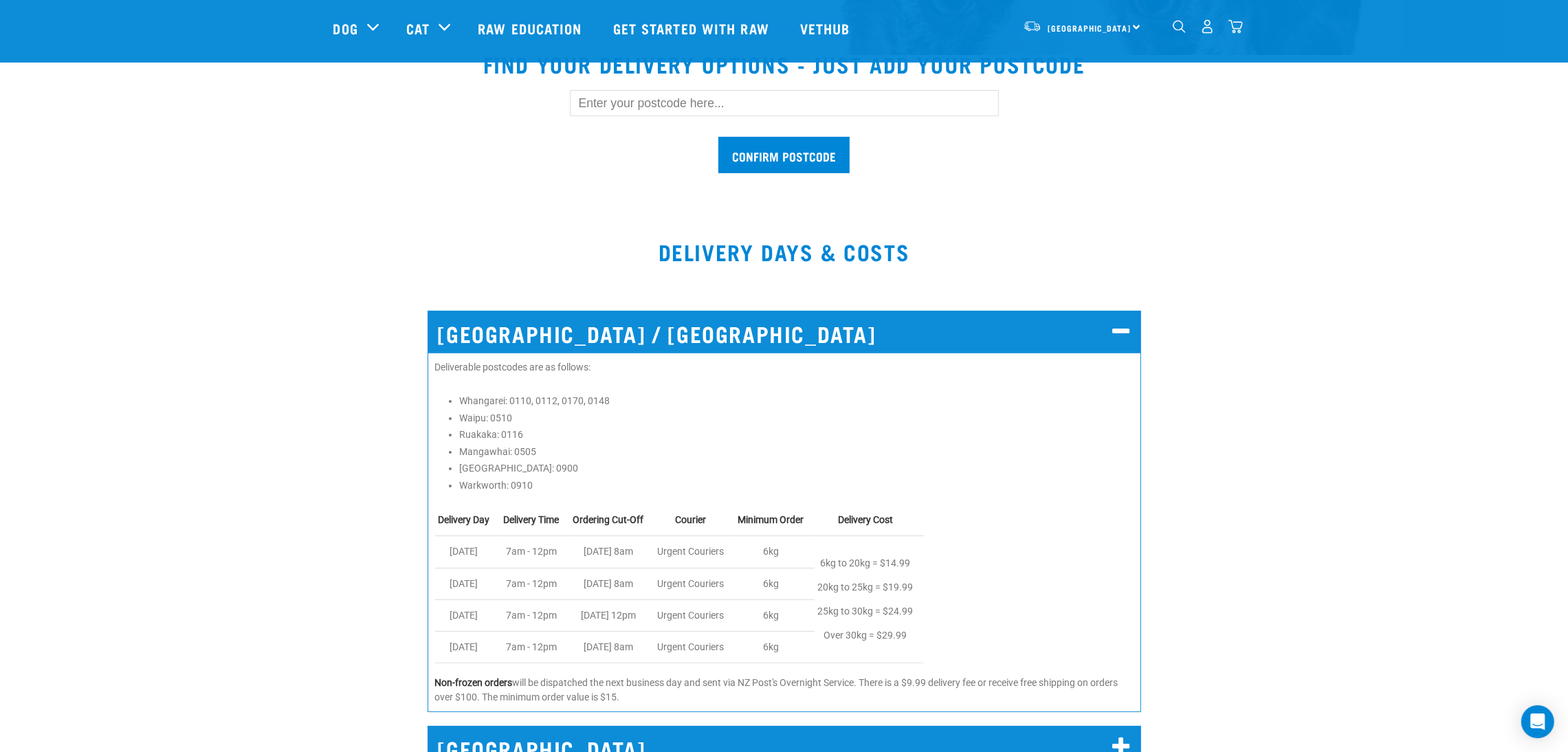
click at [699, 695] on p "Non-frozen orders will be dispatched the next business day and sent via NZ Post…" at bounding box center [784, 690] width 698 height 29
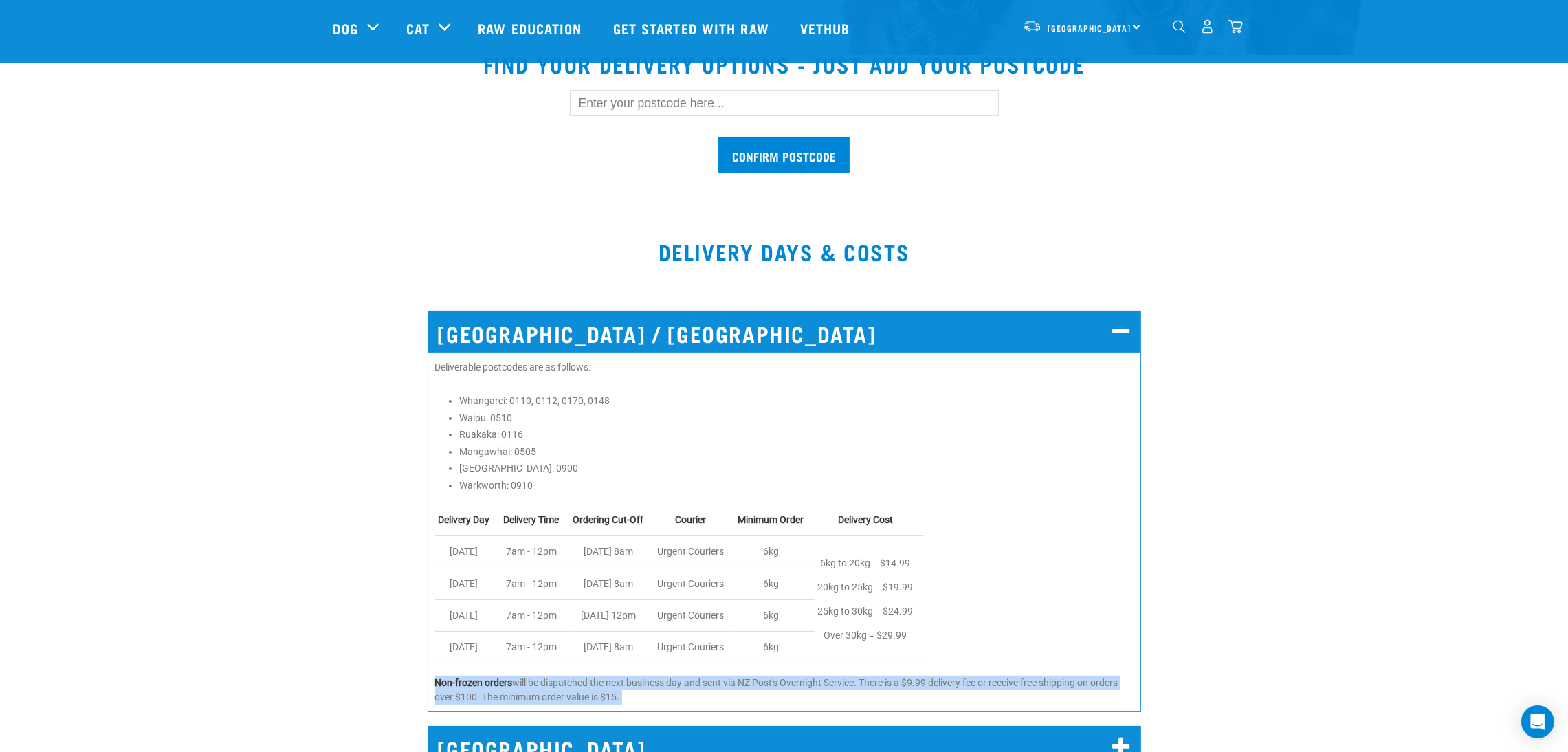
click at [699, 695] on p "Non-frozen orders will be dispatched the next business day and sent via NZ Post…" at bounding box center [784, 690] width 698 height 29
click at [715, 697] on p "Non-frozen orders will be dispatched the next business day and sent via NZ Post…" at bounding box center [784, 690] width 698 height 29
click at [679, 697] on p "Non-frozen orders will be dispatched the next business day and sent via NZ Post…" at bounding box center [784, 690] width 698 height 29
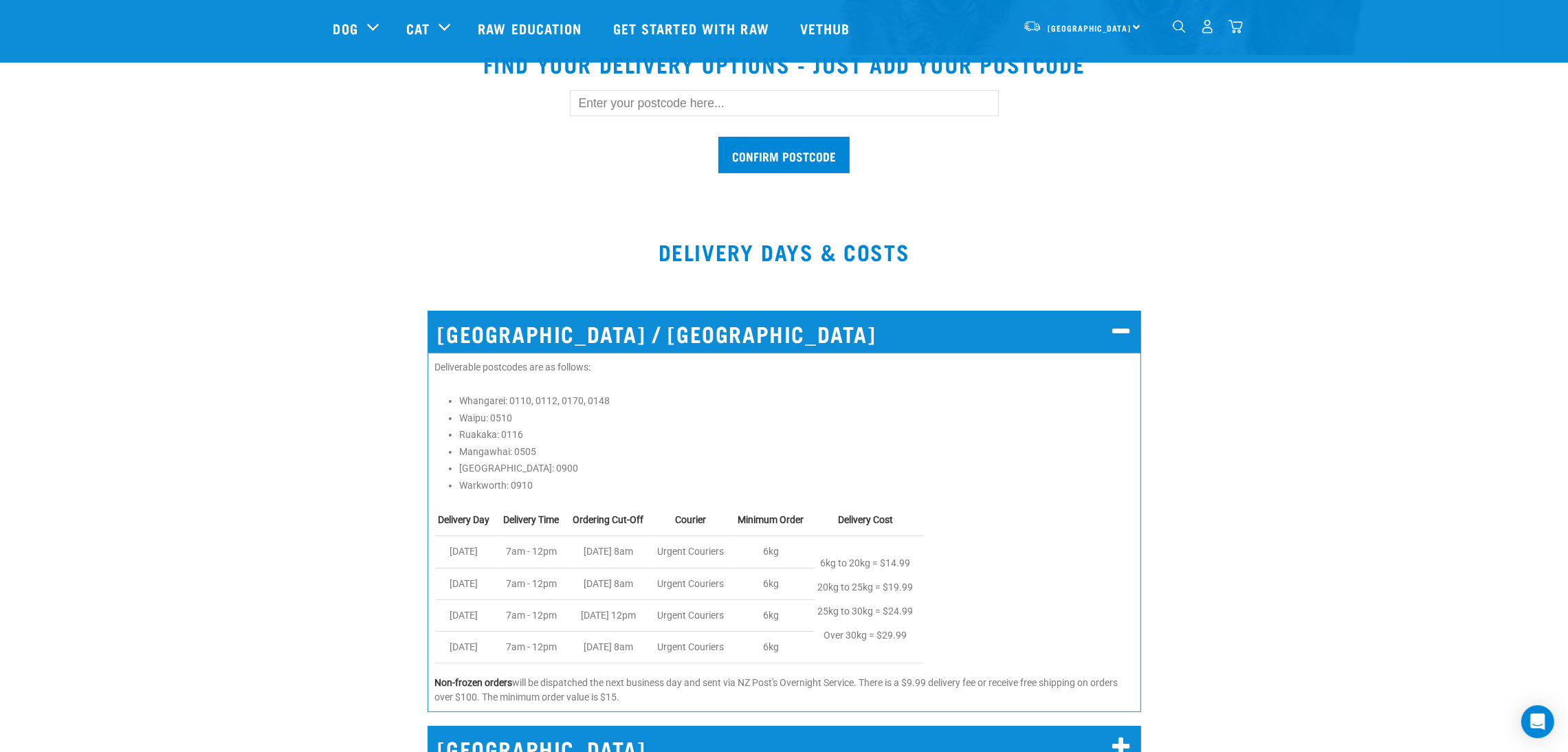
click at [889, 336] on h2 "[GEOGRAPHIC_DATA] / [GEOGRAPHIC_DATA]" at bounding box center [784, 331] width 713 height 42
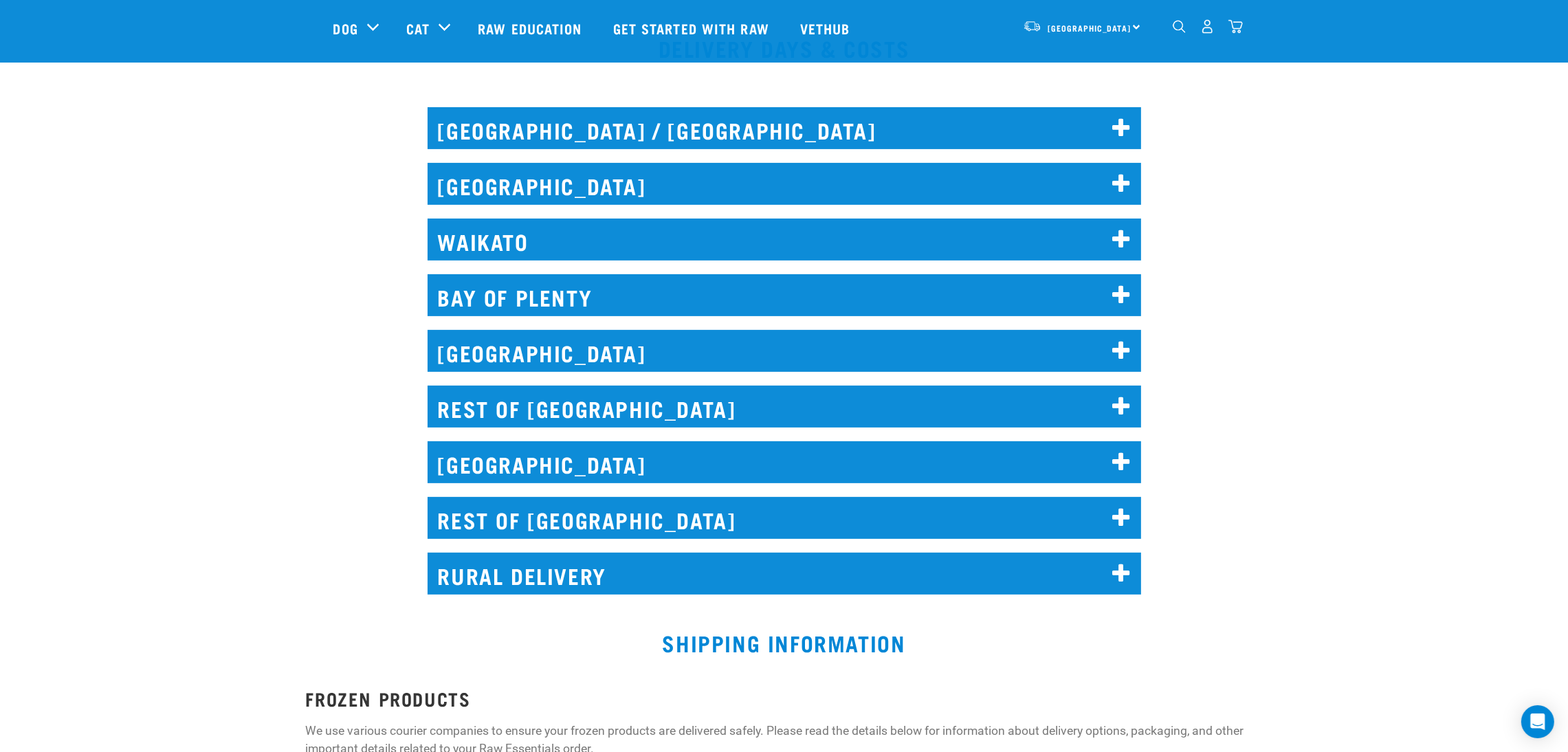
scroll to position [618, 0]
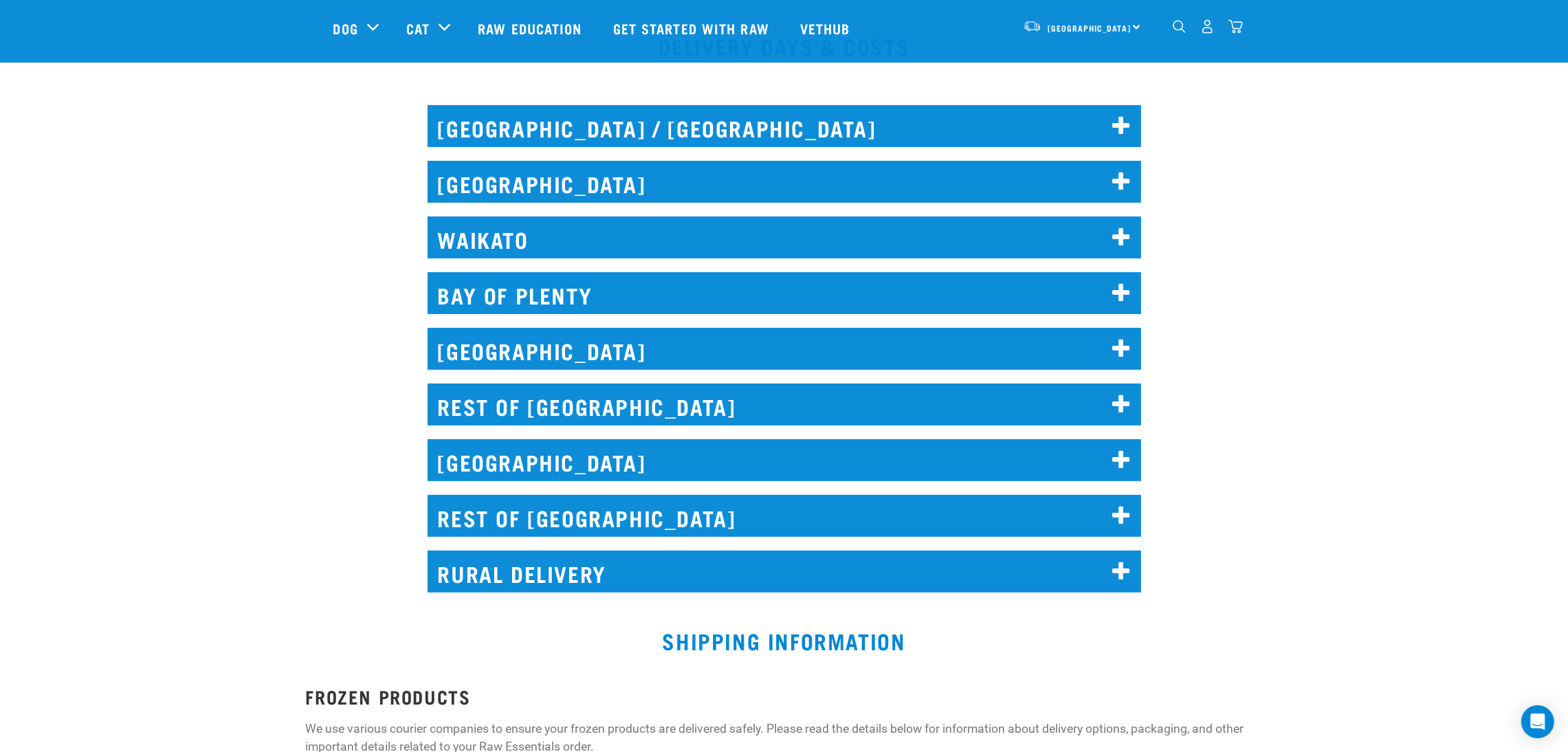
click at [957, 381] on div "REST OF NORTH ISLAND Short Haul - covers areas not serviced by Urgent Couriers,…" at bounding box center [784, 401] width 730 height 72
click at [959, 387] on h2 "REST OF [GEOGRAPHIC_DATA]" at bounding box center [784, 404] width 713 height 42
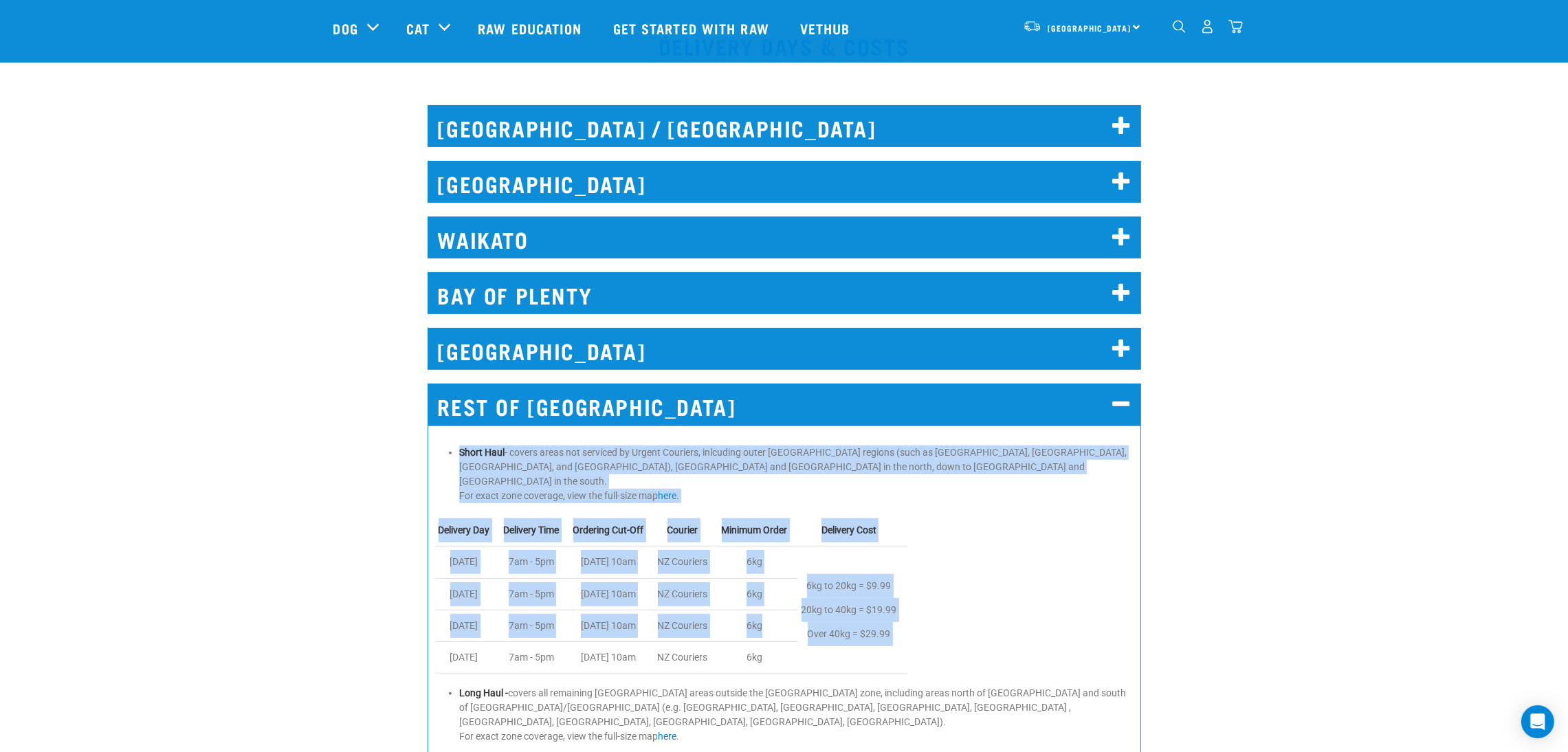
drag, startPoint x: 443, startPoint y: 442, endPoint x: 794, endPoint y: 600, distance: 384.9
click at [794, 600] on div "Short Haul - covers areas not serviced by Urgent Couriers, inlcuding outer Auck…" at bounding box center [784, 694] width 713 height 537
click at [796, 610] on td "6kg" at bounding box center [758, 626] width 80 height 32
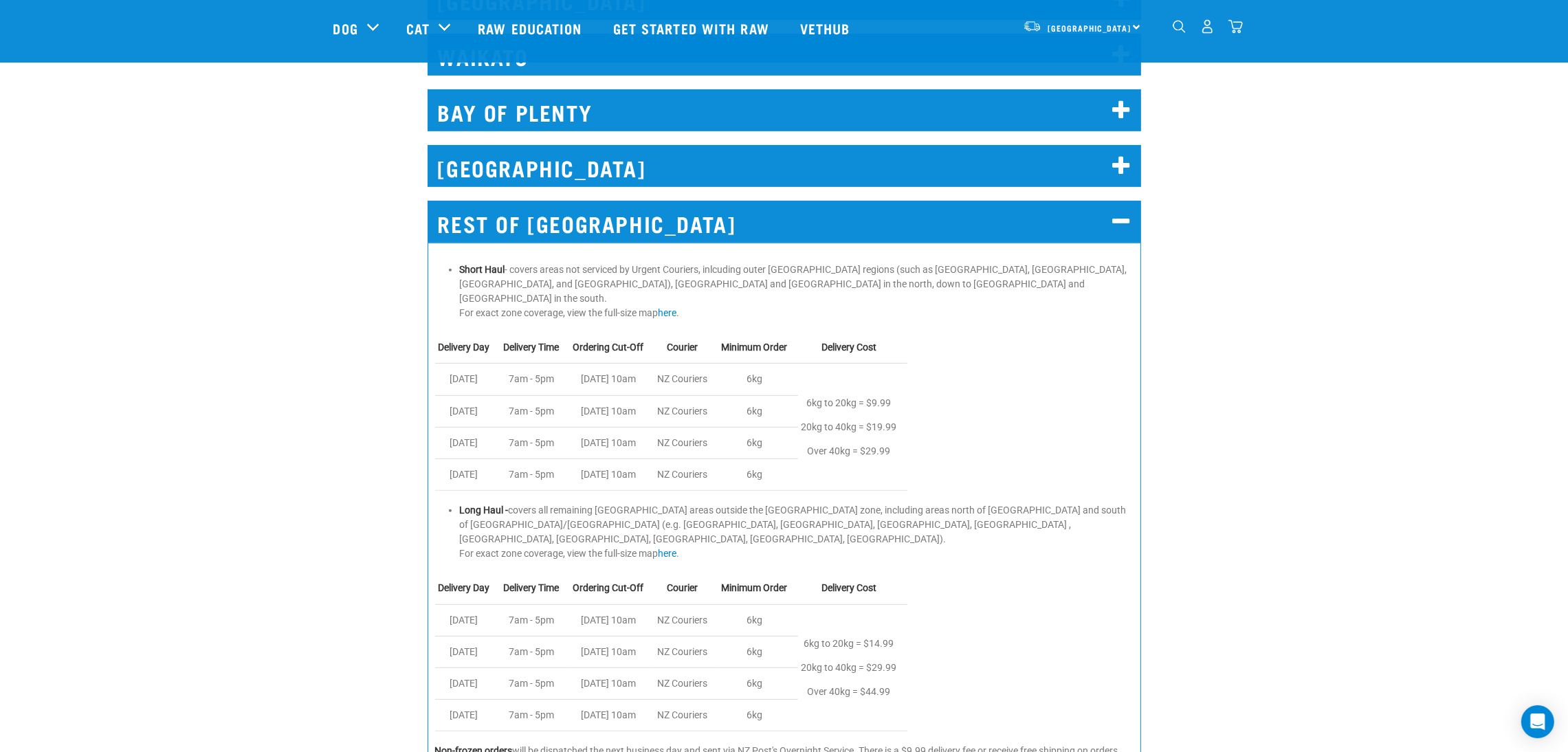
scroll to position [825, 0]
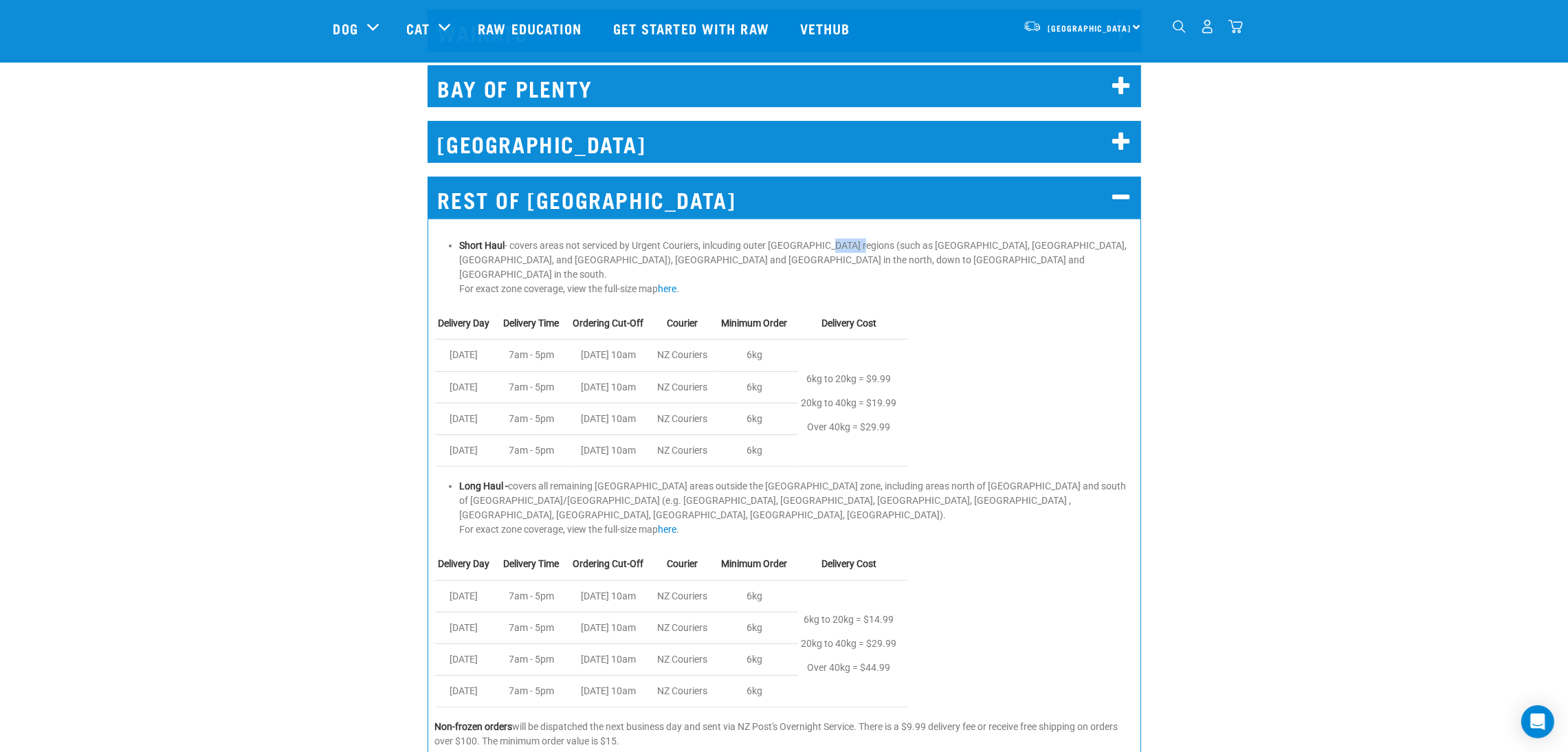
drag, startPoint x: 826, startPoint y: 249, endPoint x: 852, endPoint y: 249, distance: 26.0
click at [855, 249] on li "Short Haul - covers areas not serviced by Urgent Couriers, inlcuding outer Auck…" at bounding box center [796, 267] width 674 height 58
click at [802, 250] on li "Short Haul - covers areas not serviced by Urgent Couriers, inlcuding outer Auck…" at bounding box center [796, 267] width 674 height 58
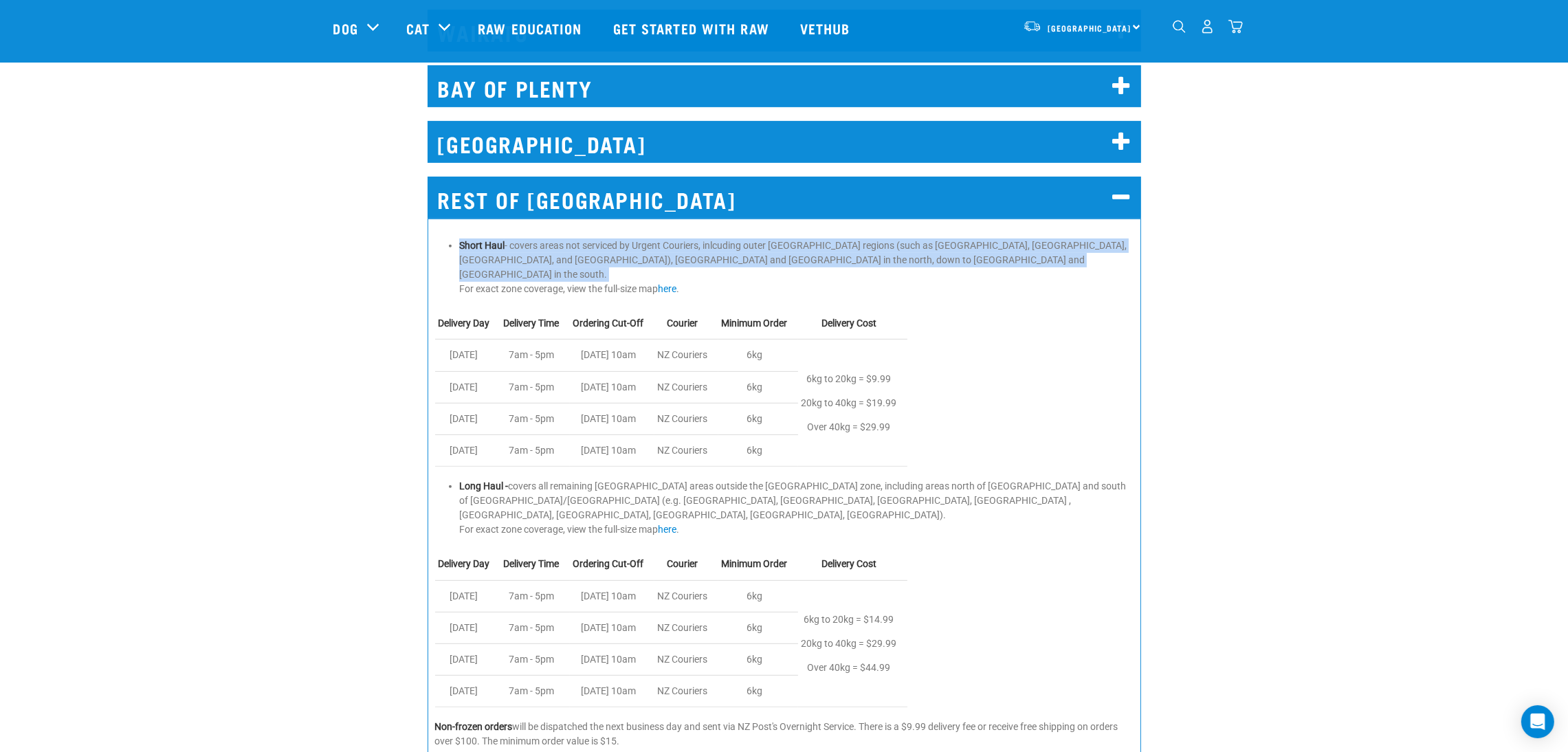
click at [802, 250] on li "Short Haul - covers areas not serviced by Urgent Couriers, inlcuding outer Auck…" at bounding box center [796, 267] width 674 height 58
click at [844, 247] on li "Short Haul - covers areas not serviced by Urgent Couriers, inlcuding outer Auck…" at bounding box center [796, 267] width 674 height 58
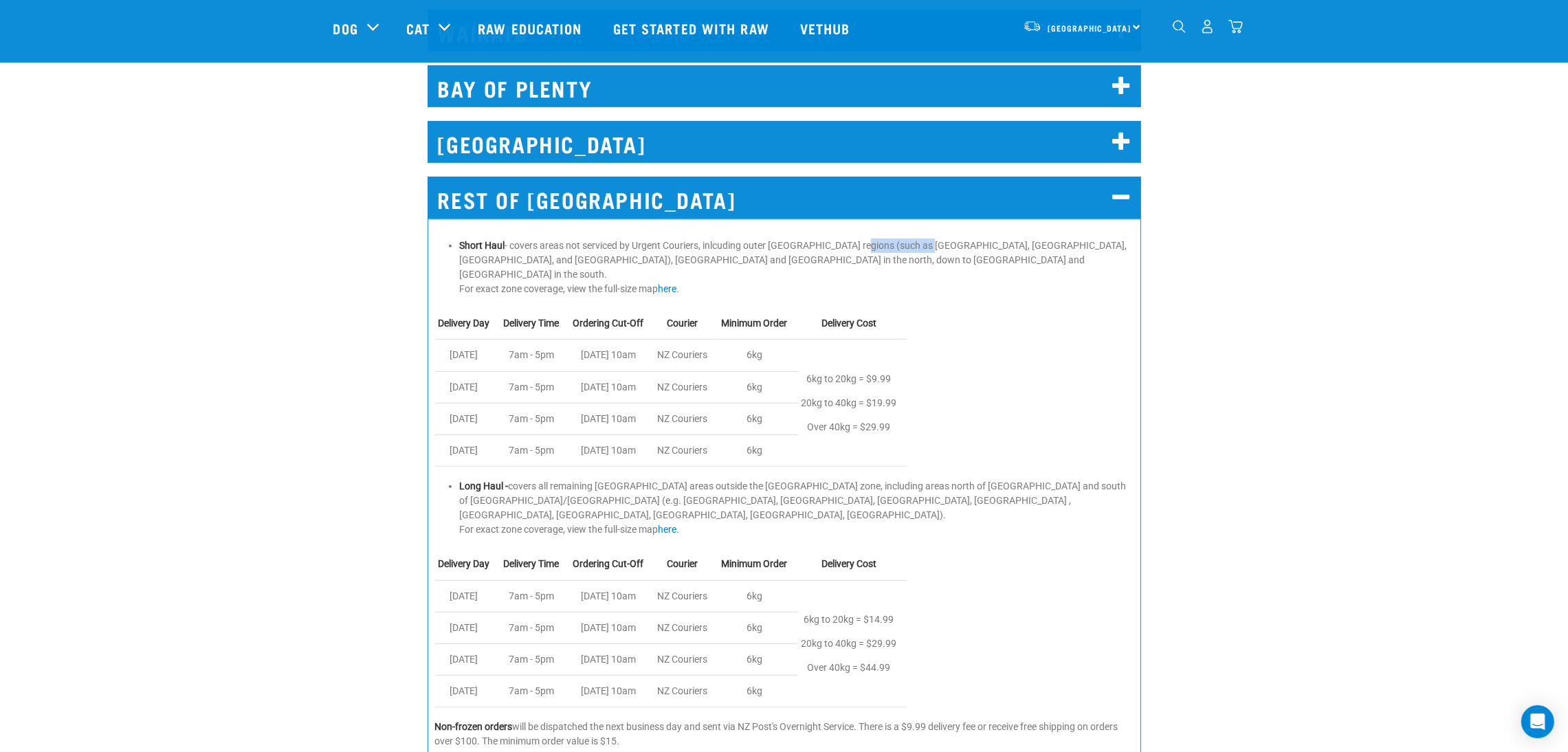
drag, startPoint x: 859, startPoint y: 247, endPoint x: 929, endPoint y: 247, distance: 70.0
click at [929, 247] on li "Short Haul - covers areas not serviced by Urgent Couriers, inlcuding outer Auck…" at bounding box center [796, 267] width 674 height 58
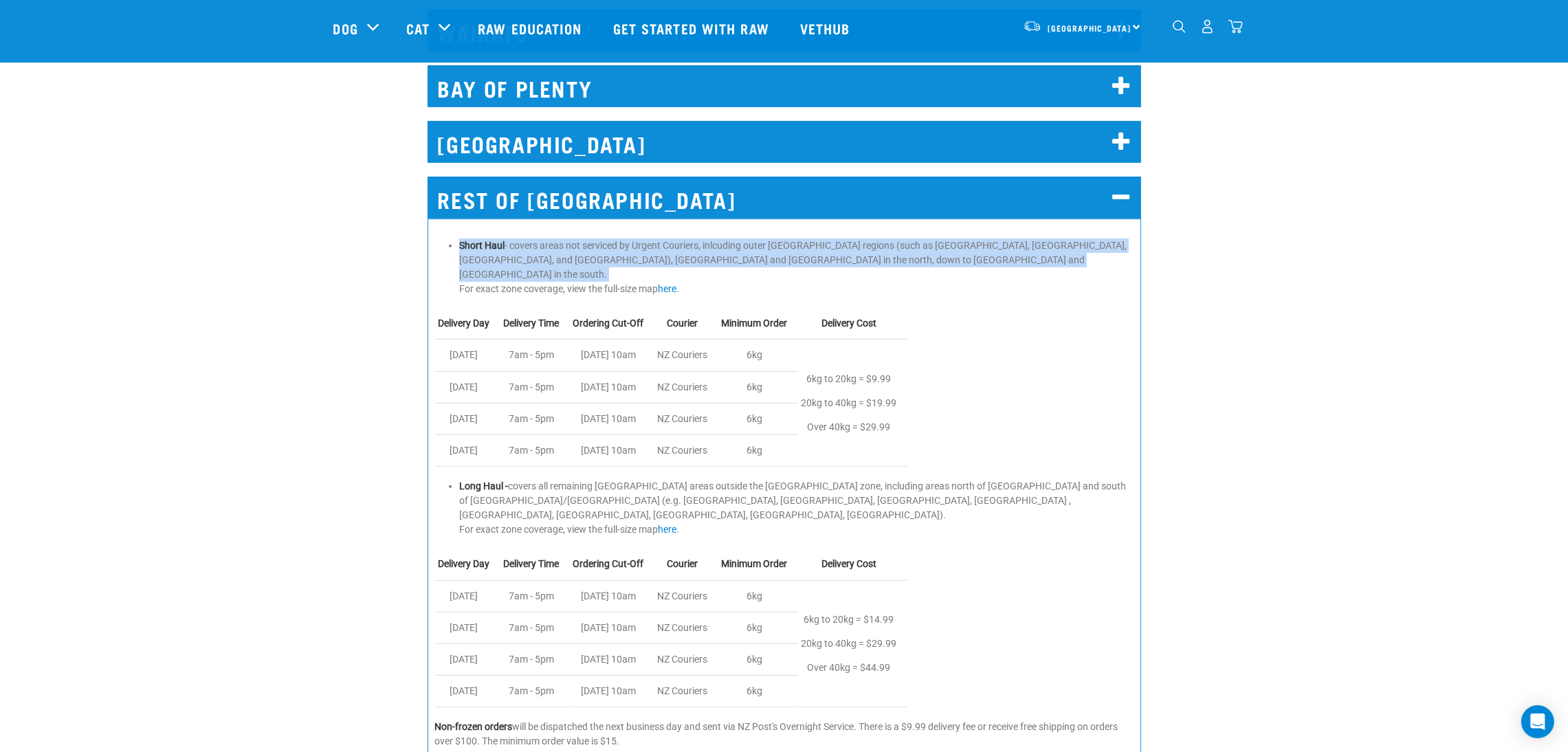
click at [929, 247] on li "Short Haul - covers areas not serviced by Urgent Couriers, inlcuding outer Auck…" at bounding box center [796, 267] width 674 height 58
click at [925, 251] on li "Short Haul - covers areas not serviced by Urgent Couriers, inlcuding outer Auck…" at bounding box center [796, 267] width 674 height 58
drag, startPoint x: 908, startPoint y: 260, endPoint x: 469, endPoint y: 241, distance: 439.4
click at [469, 241] on li "Short Haul - covers areas not serviced by Urgent Couriers, inlcuding outer Auck…" at bounding box center [796, 267] width 674 height 58
click at [469, 241] on strong "Short Haul" at bounding box center [481, 245] width 45 height 11
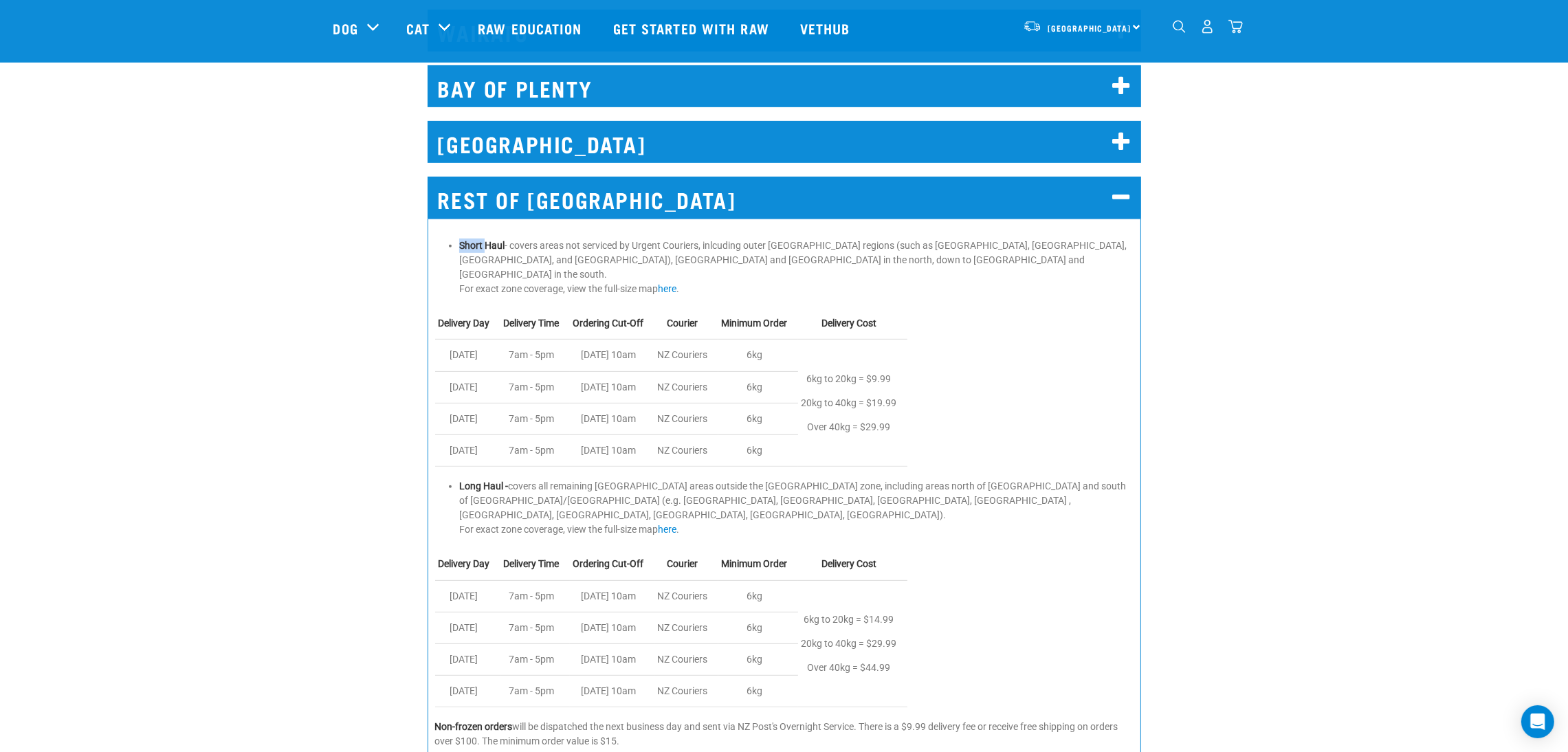
click at [469, 241] on strong "Short Haul" at bounding box center [481, 245] width 45 height 11
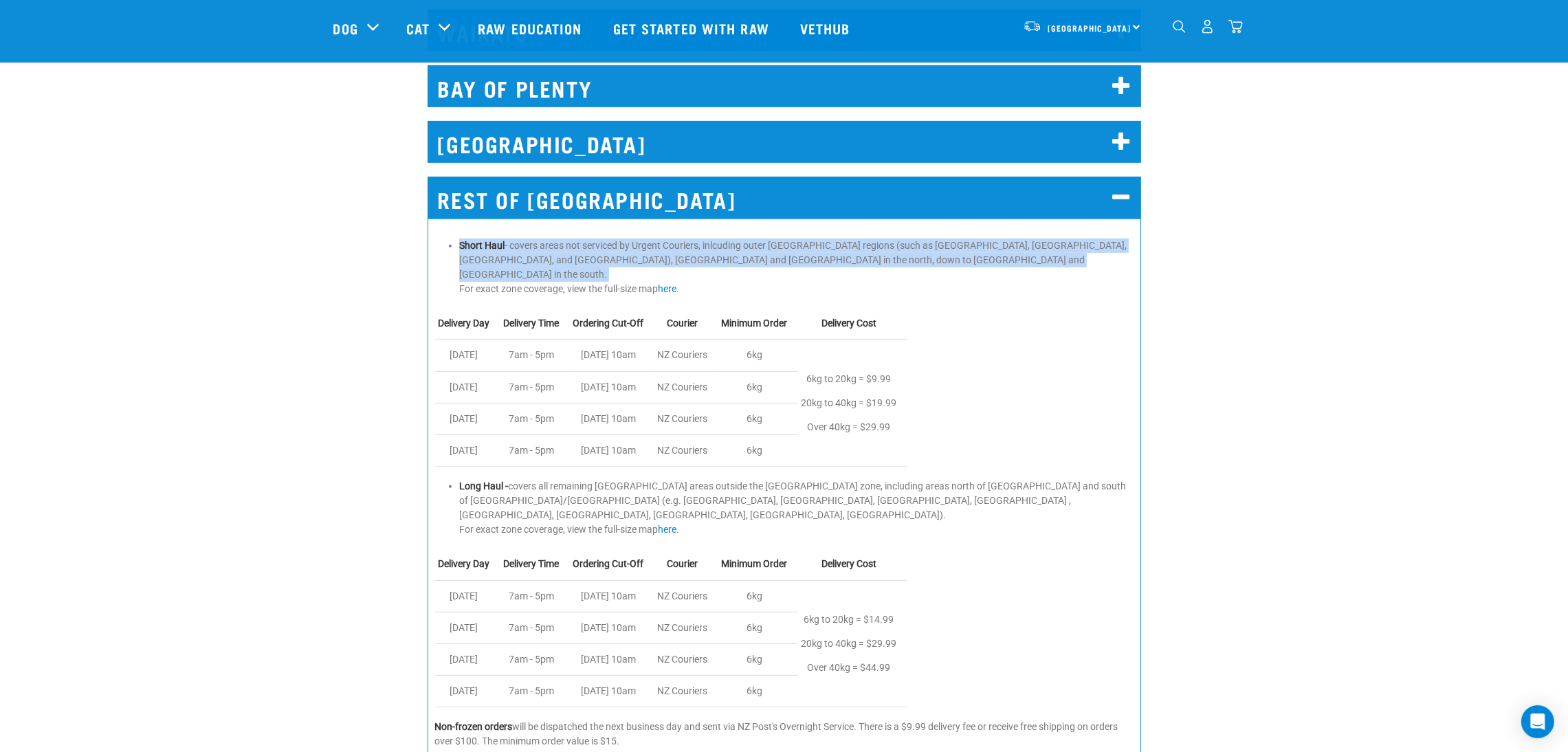
click at [469, 241] on strong "Short Haul" at bounding box center [481, 245] width 45 height 11
click at [475, 245] on strong "Short Haul" at bounding box center [481, 245] width 45 height 11
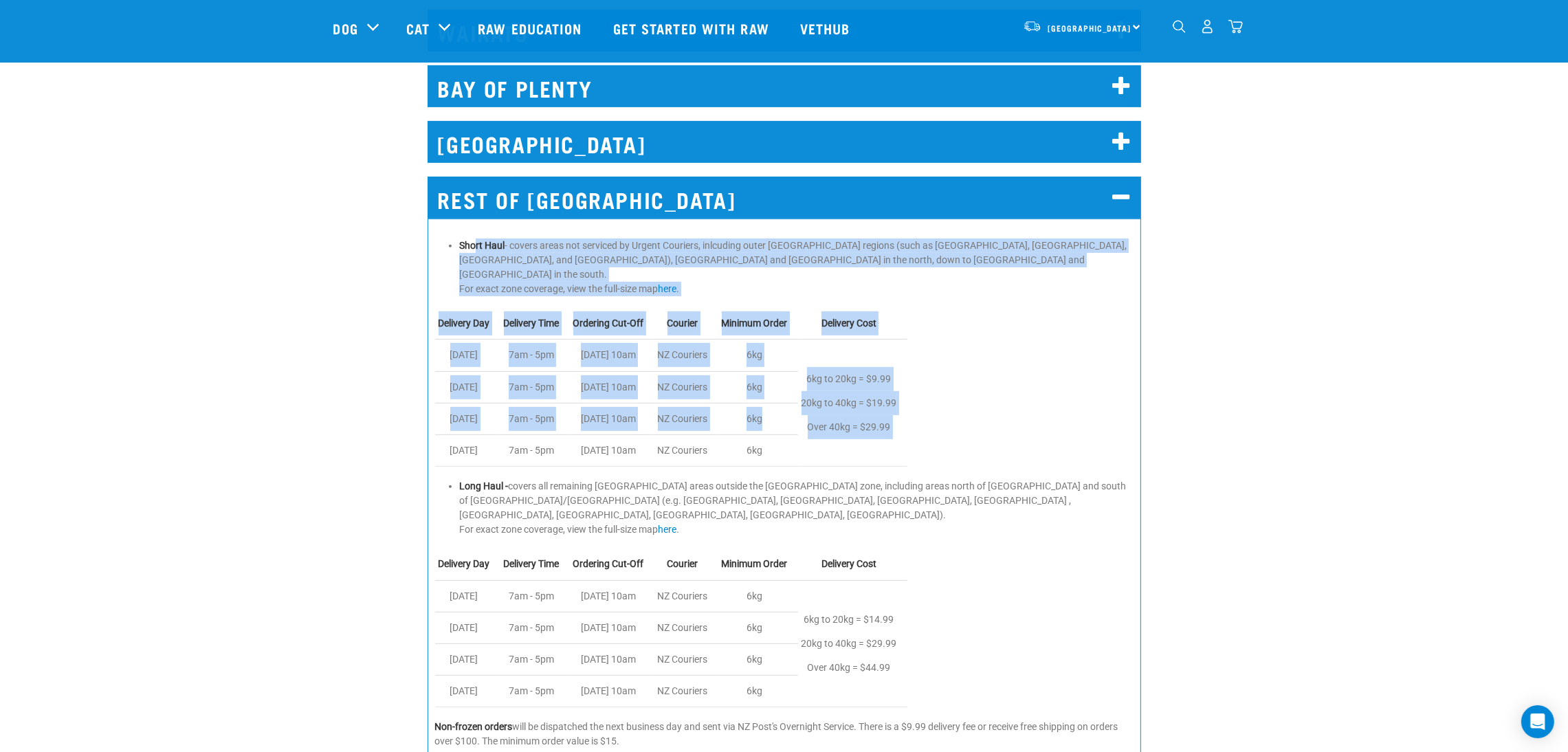
drag, startPoint x: 473, startPoint y: 245, endPoint x: 934, endPoint y: 405, distance: 488.0
click at [934, 405] on div "Short Haul - covers areas not serviced by Urgent Couriers, inlcuding outer Auck…" at bounding box center [784, 487] width 713 height 537
click at [940, 417] on table "Delivery Day Delivery Time Ordering Cut-Off Courier Minimum Order Delivery Cost…" at bounding box center [784, 387] width 698 height 159
click at [992, 412] on table "Delivery Day Delivery Time Ordering Cut-Off Courier Minimum Order Delivery Cost…" at bounding box center [784, 387] width 698 height 159
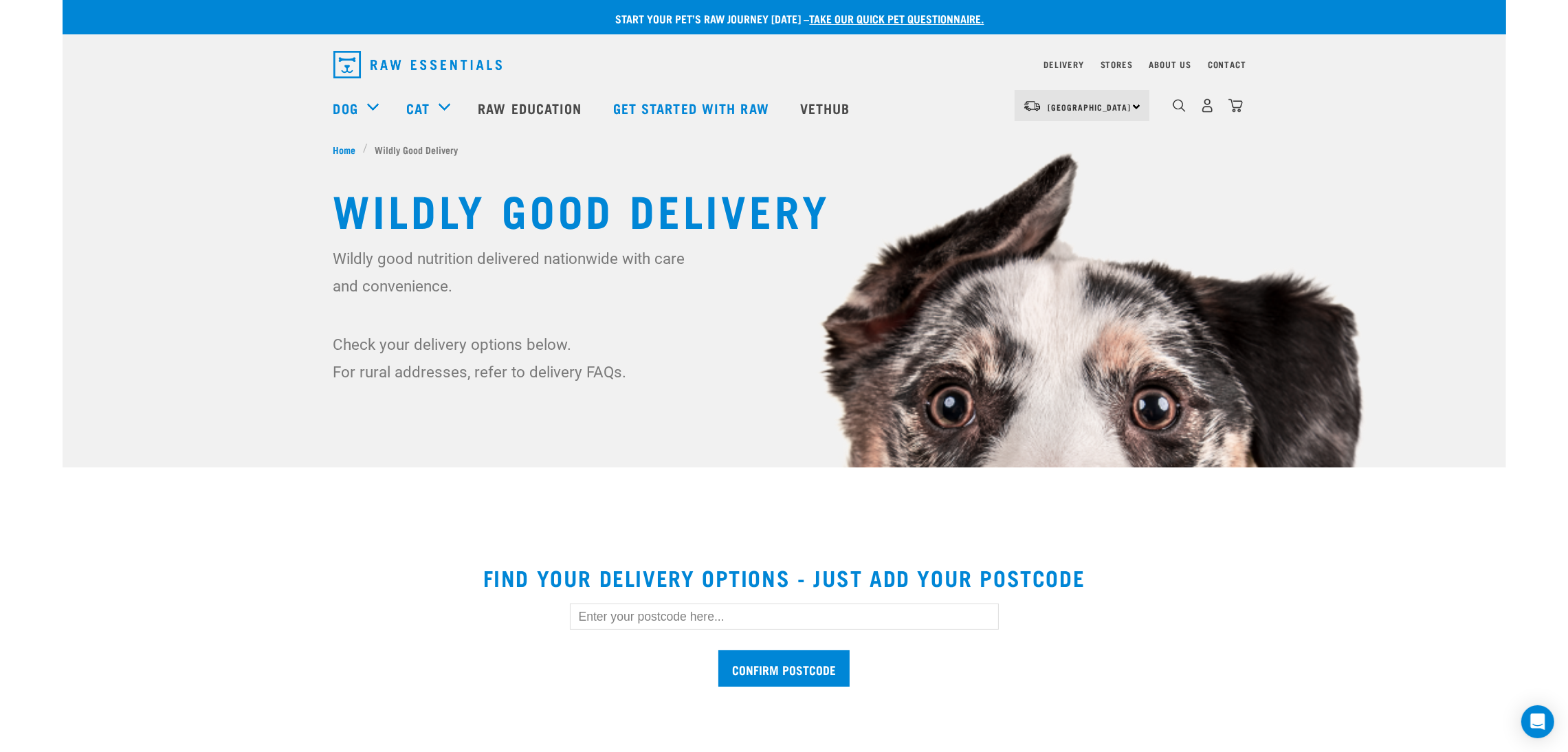
click at [790, 613] on input "text" at bounding box center [784, 617] width 429 height 26
paste input "0910"
click at [806, 665] on input "Confirm postcode" at bounding box center [783, 668] width 131 height 37
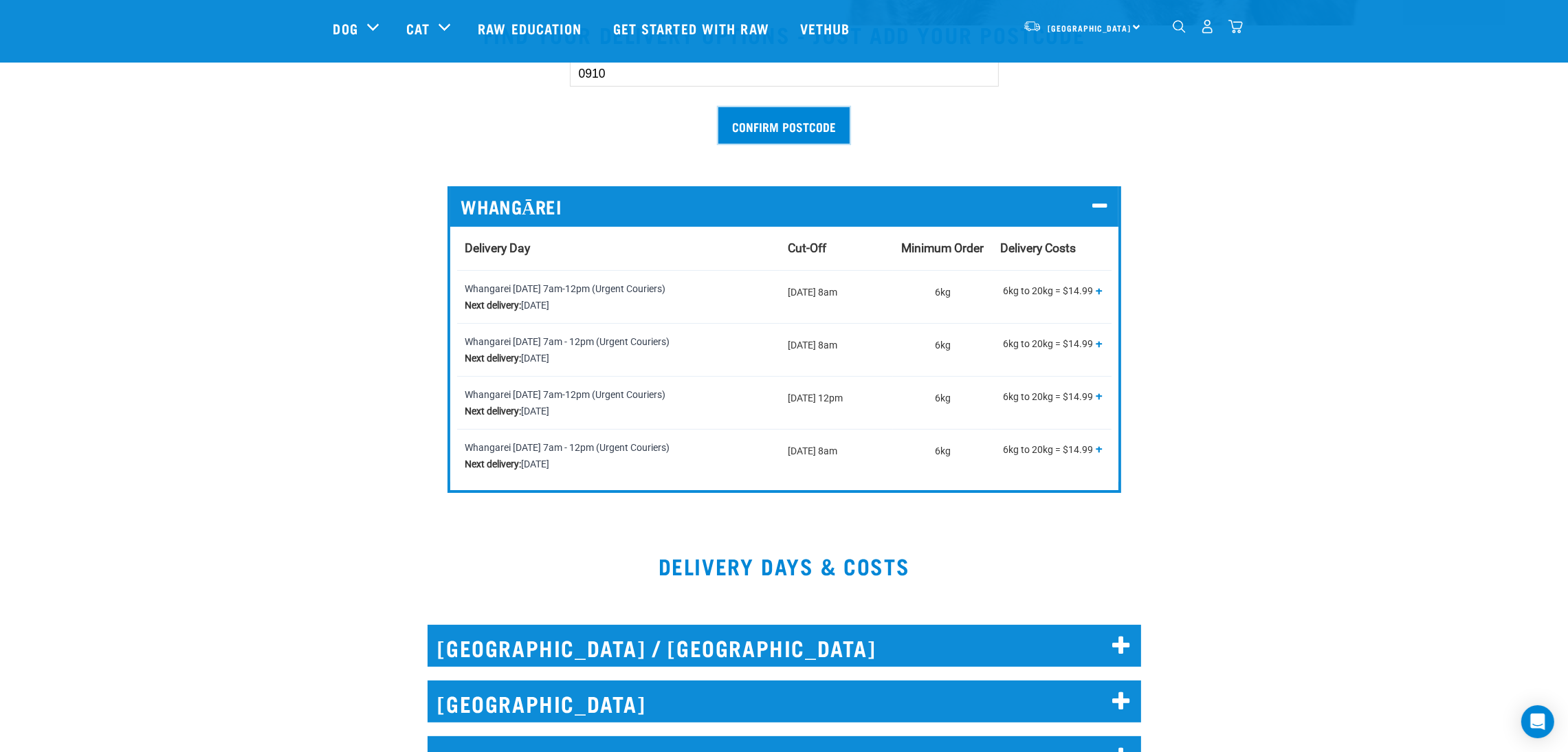
scroll to position [308, 0]
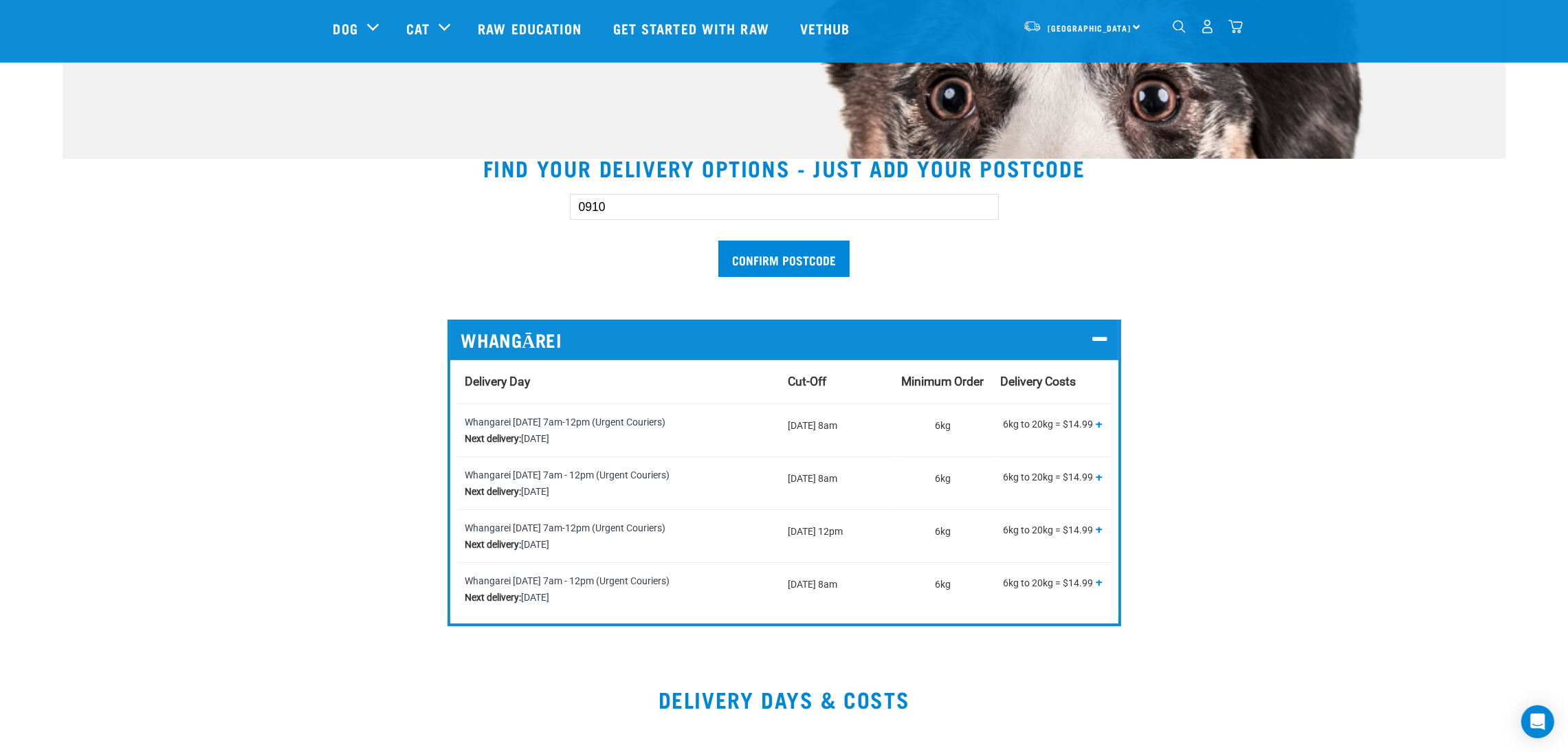
click at [773, 202] on input "0910" at bounding box center [784, 207] width 429 height 26
type input "0948"
click at [718, 241] on input "Confirm postcode" at bounding box center [783, 259] width 131 height 37
